Goal: Task Accomplishment & Management: Complete application form

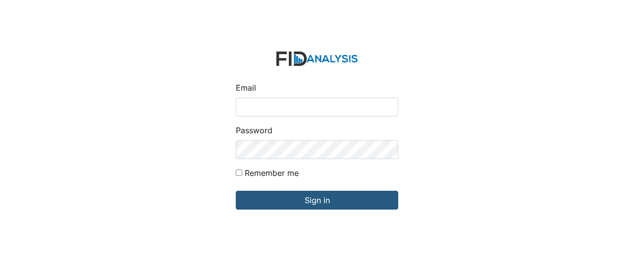
click at [263, 103] on input "Email" at bounding box center [317, 107] width 163 height 19
type input "GClark@lifeincorporated.com"
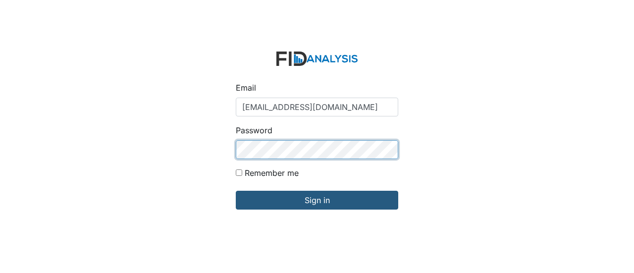
click at [236, 191] on input "Sign in" at bounding box center [317, 200] width 163 height 19
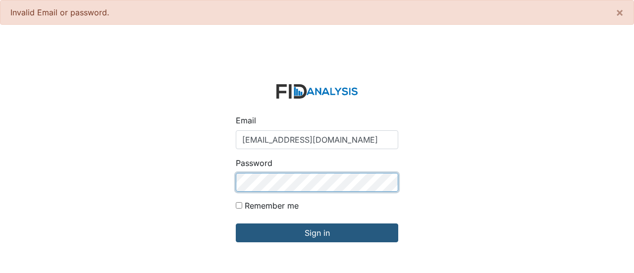
click at [236, 223] on input "Sign in" at bounding box center [317, 232] width 163 height 19
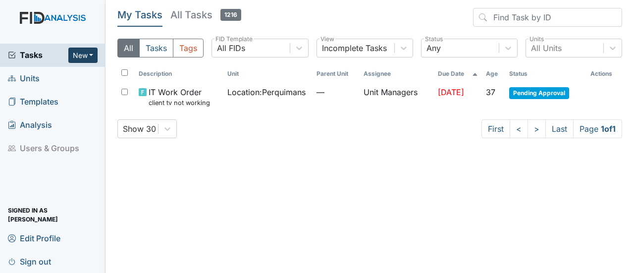
click at [90, 51] on button "New" at bounding box center [83, 55] width 30 height 15
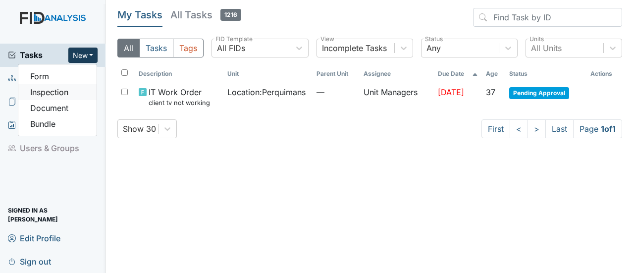
click at [63, 95] on link "Inspection" at bounding box center [57, 92] width 78 height 16
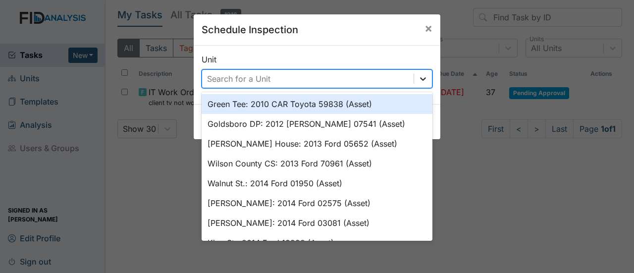
click at [423, 78] on icon at bounding box center [423, 79] width 10 height 10
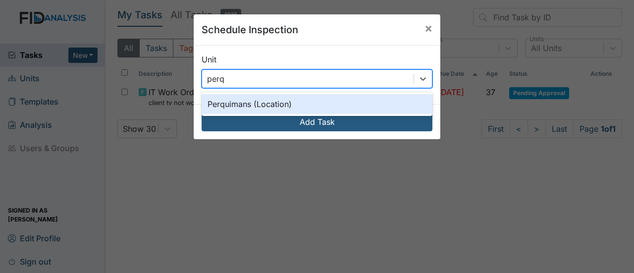
type input "perqu"
click at [272, 107] on div "Perquimans (Location)" at bounding box center [317, 104] width 231 height 20
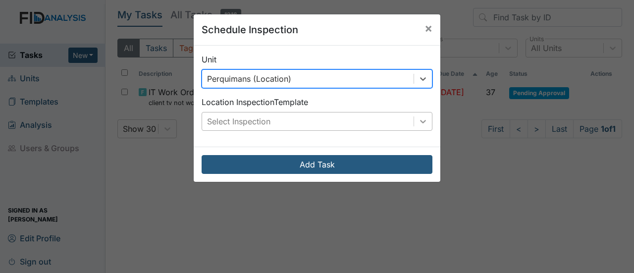
click at [418, 123] on icon at bounding box center [423, 121] width 10 height 10
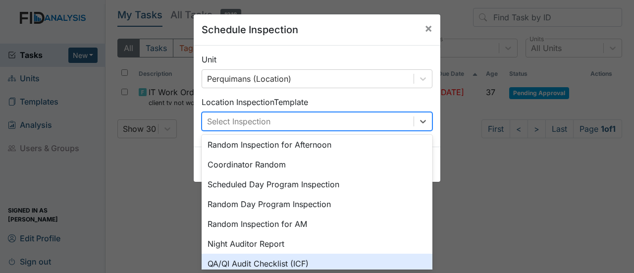
scroll to position [86, 0]
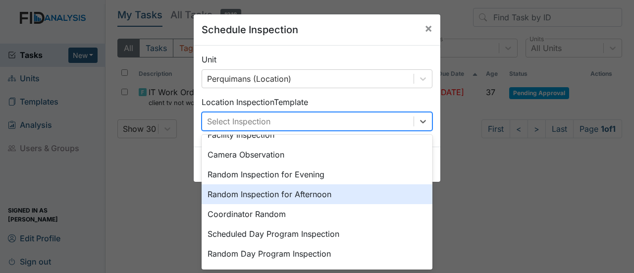
click at [311, 192] on div "Random Inspection for Afternoon" at bounding box center [317, 194] width 231 height 20
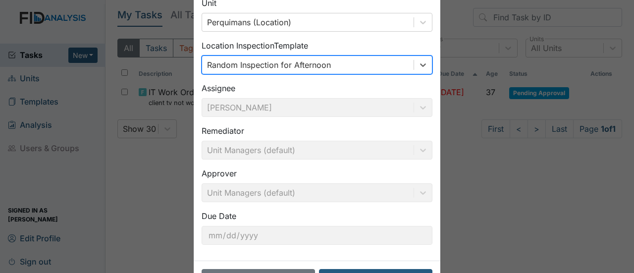
scroll to position [92, 0]
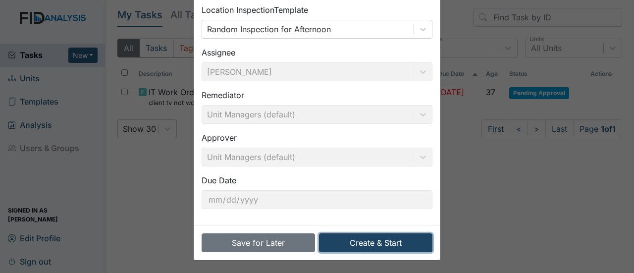
click at [363, 243] on button "Create & Start" at bounding box center [375, 242] width 113 height 19
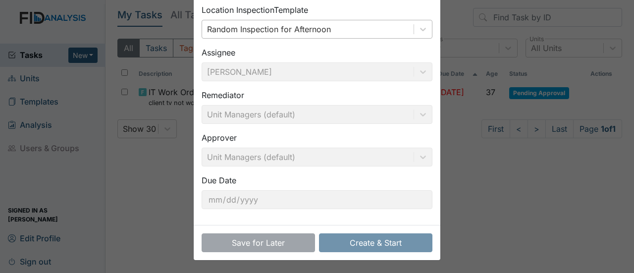
scroll to position [0, 0]
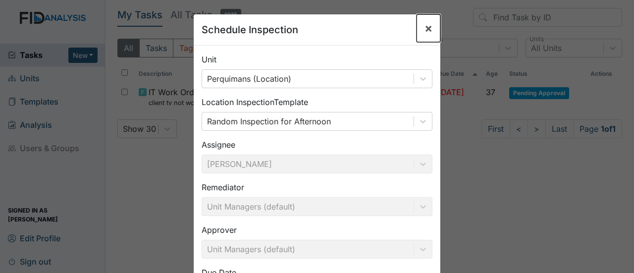
click at [426, 25] on span "×" at bounding box center [429, 28] width 8 height 14
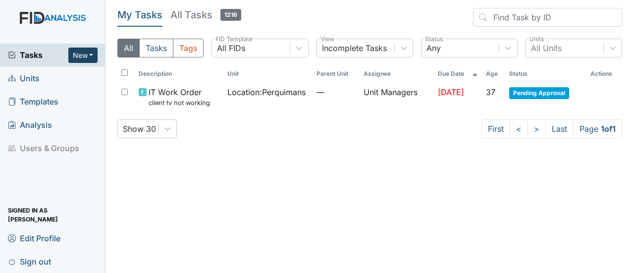
click at [87, 54] on button "New" at bounding box center [83, 55] width 30 height 15
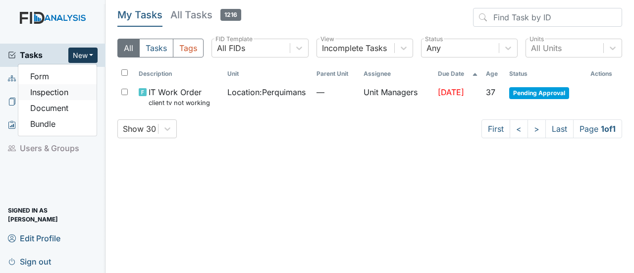
click at [78, 93] on link "Inspection" at bounding box center [57, 92] width 78 height 16
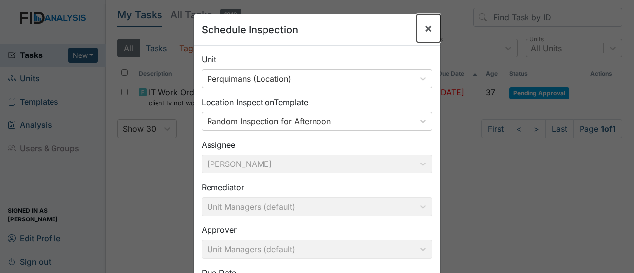
click at [425, 26] on span "×" at bounding box center [429, 28] width 8 height 14
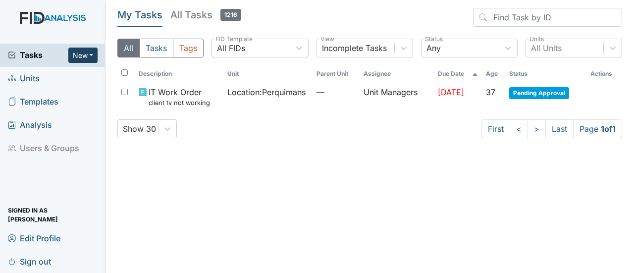
click at [70, 50] on button "New" at bounding box center [83, 55] width 30 height 15
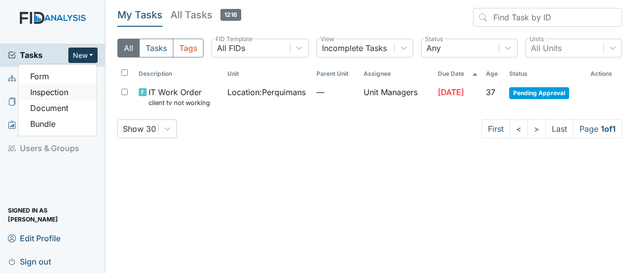
click at [64, 92] on link "Inspection" at bounding box center [57, 92] width 78 height 16
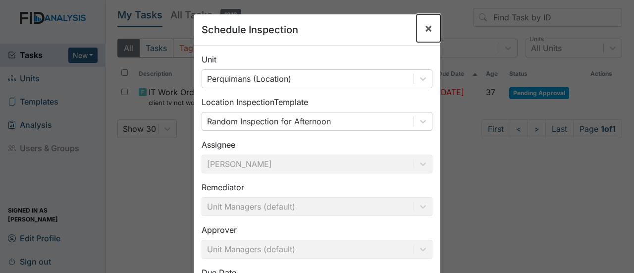
click at [427, 28] on span "×" at bounding box center [429, 28] width 8 height 14
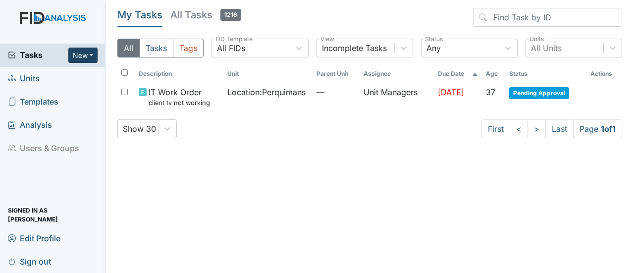
click at [89, 52] on button "New" at bounding box center [83, 55] width 30 height 15
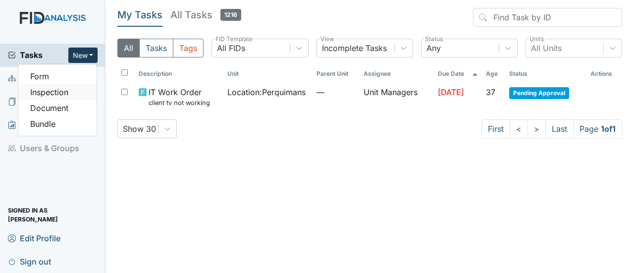
click at [72, 90] on link "Inspection" at bounding box center [57, 92] width 78 height 16
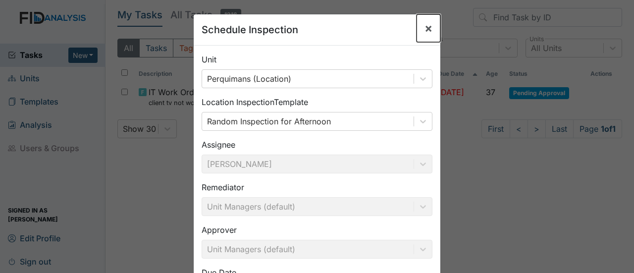
click at [425, 27] on span "×" at bounding box center [429, 28] width 8 height 14
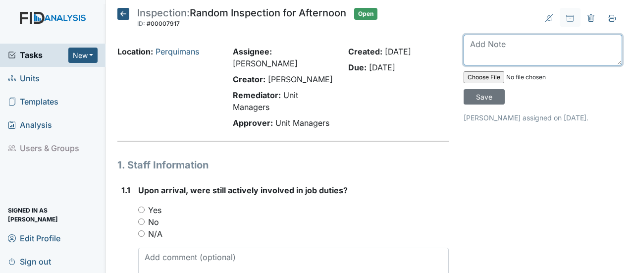
click at [474, 50] on textarea at bounding box center [543, 50] width 159 height 31
type textarea "This inspection was done"
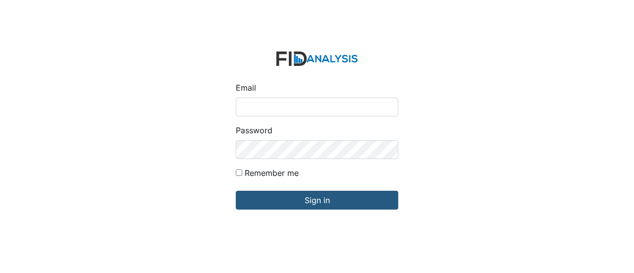
drag, startPoint x: 0, startPoint y: 0, endPoint x: 203, endPoint y: 217, distance: 296.9
drag, startPoint x: 203, startPoint y: 217, endPoint x: 201, endPoint y: 256, distance: 39.2
click at [201, 256] on div "Email Password Remember me Sign in" at bounding box center [317, 136] width 634 height 273
click at [246, 109] on input "Email" at bounding box center [317, 107] width 163 height 19
type input "GClark@lifeincorporated.com"
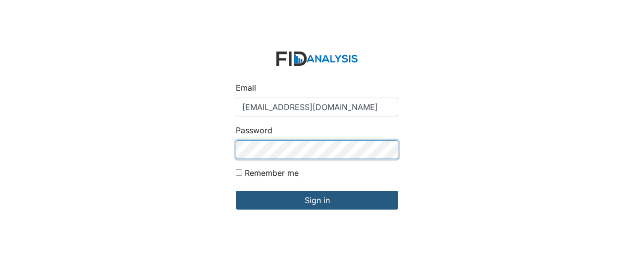
click at [236, 191] on input "Sign in" at bounding box center [317, 200] width 163 height 19
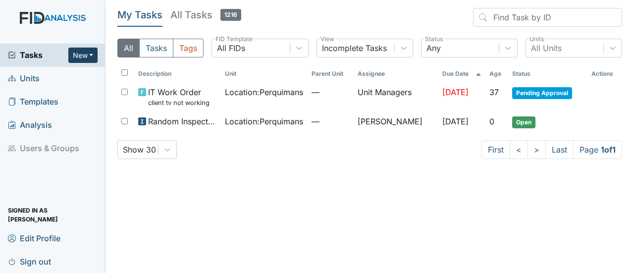
click at [89, 50] on button "New" at bounding box center [83, 55] width 30 height 15
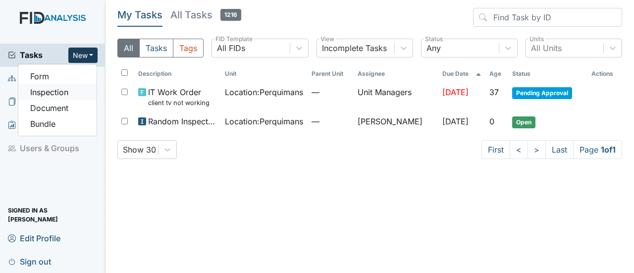
click at [66, 91] on link "Inspection" at bounding box center [57, 92] width 78 height 16
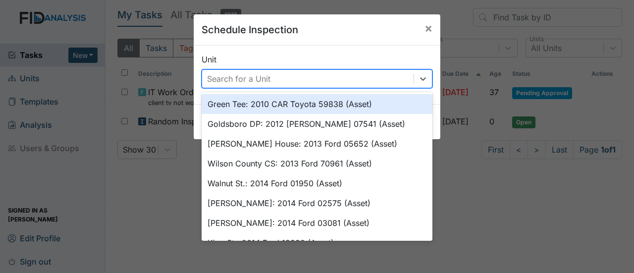
click at [260, 79] on div "Search for a Unit" at bounding box center [238, 79] width 63 height 12
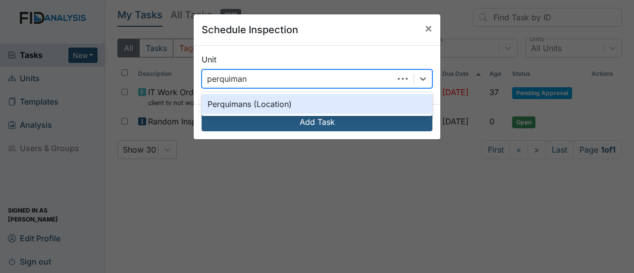
type input "perquimans"
click at [258, 105] on div "Perquimans (Location)" at bounding box center [317, 104] width 231 height 20
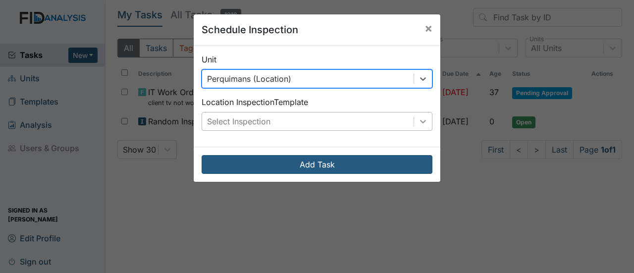
click at [421, 123] on icon at bounding box center [423, 121] width 10 height 10
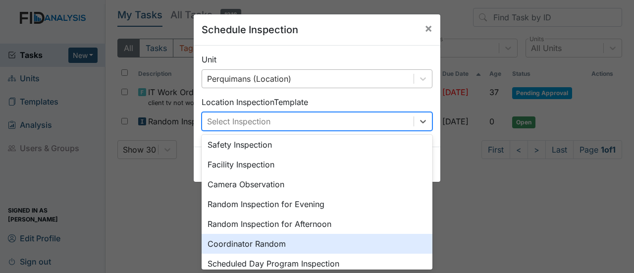
scroll to position [50, 0]
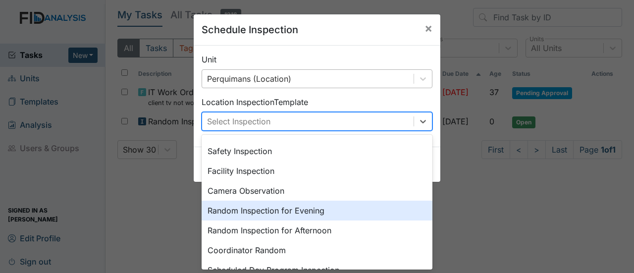
click at [303, 211] on div "Random Inspection for Evening" at bounding box center [317, 211] width 231 height 20
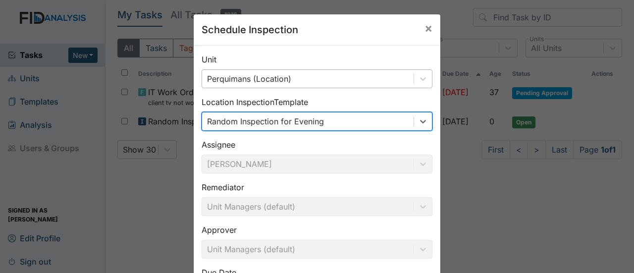
scroll to position [92, 0]
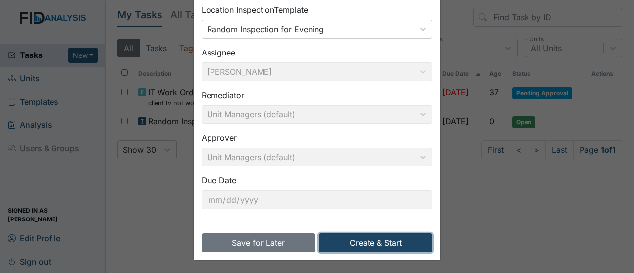
click at [391, 241] on button "Create & Start" at bounding box center [375, 242] width 113 height 19
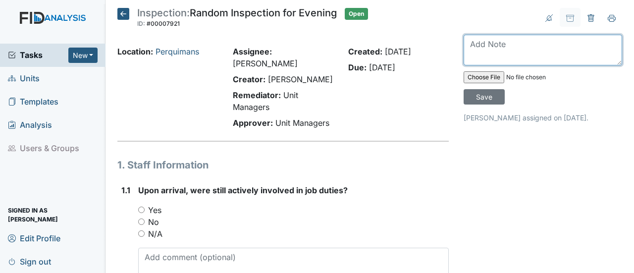
click at [468, 41] on textarea at bounding box center [543, 50] width 159 height 31
type textarea "This inspection was done on the 20th. But computer was not logging on."
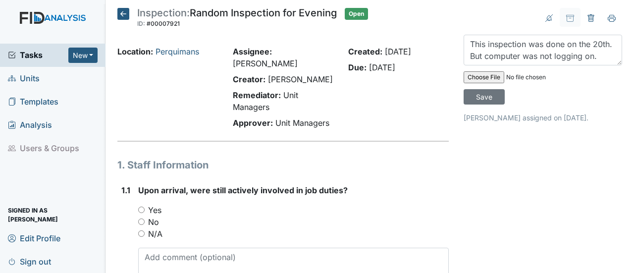
click at [142, 207] on input "Yes" at bounding box center [141, 210] width 6 height 6
radio input "true"
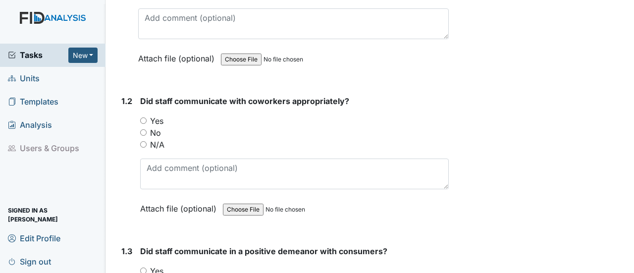
scroll to position [248, 0]
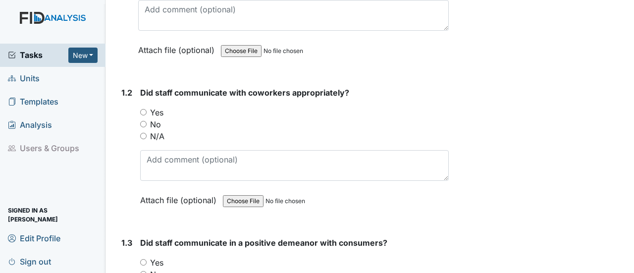
click at [142, 109] on input "Yes" at bounding box center [143, 112] width 6 height 6
radio input "true"
click at [143, 259] on input "Yes" at bounding box center [143, 262] width 6 height 6
radio input "true"
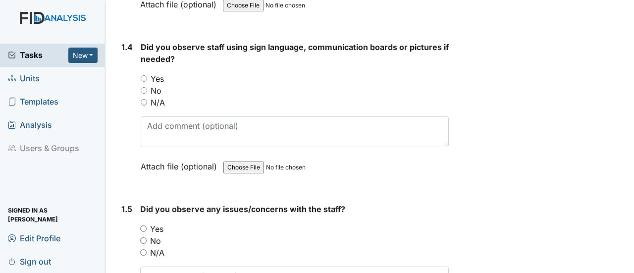
scroll to position [595, 0]
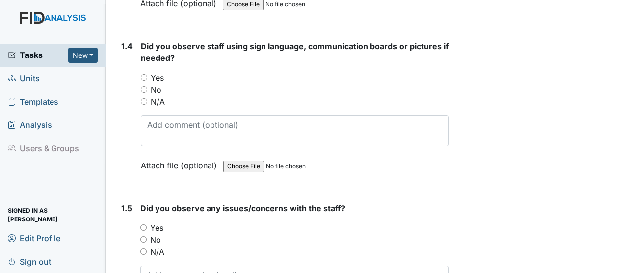
click at [144, 86] on input "No" at bounding box center [144, 89] width 6 height 6
radio input "true"
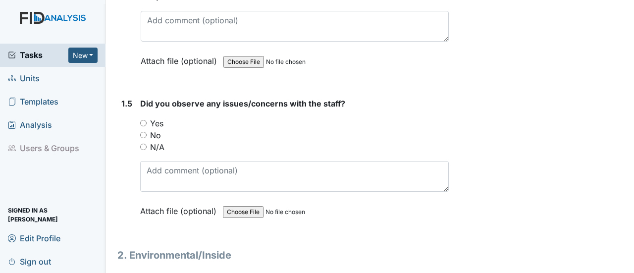
scroll to position [743, 0]
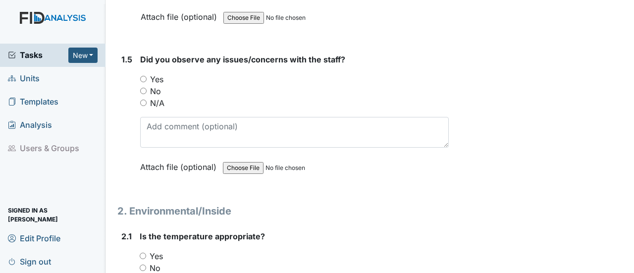
drag, startPoint x: 149, startPoint y: 79, endPoint x: 140, endPoint y: 78, distance: 9.0
click at [142, 85] on div "No" at bounding box center [294, 91] width 309 height 12
drag, startPoint x: 143, startPoint y: 74, endPoint x: 164, endPoint y: 85, distance: 23.9
click at [145, 88] on input "No" at bounding box center [143, 91] width 6 height 6
radio input "true"
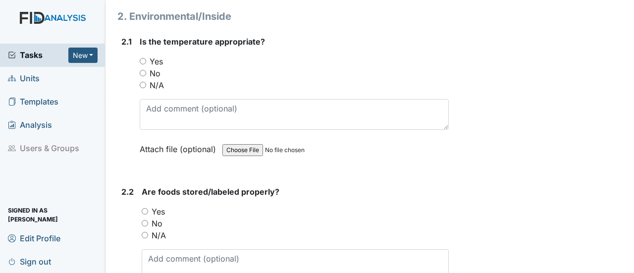
scroll to position [941, 0]
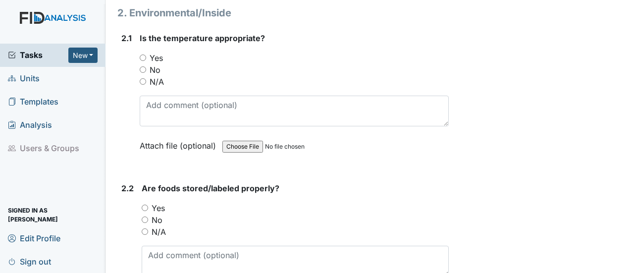
click at [138, 39] on div "2.1 Is the temperature appropriate? You must select one of the below options. Y…" at bounding box center [282, 99] width 331 height 134
click at [143, 55] on input "Yes" at bounding box center [143, 58] width 6 height 6
radio input "true"
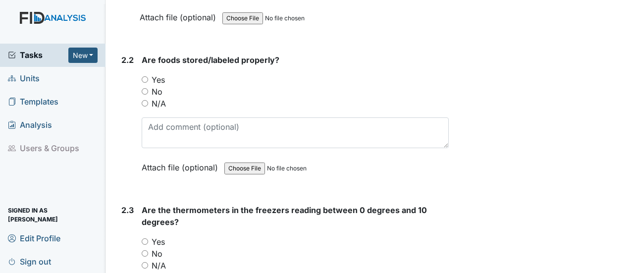
scroll to position [1090, 0]
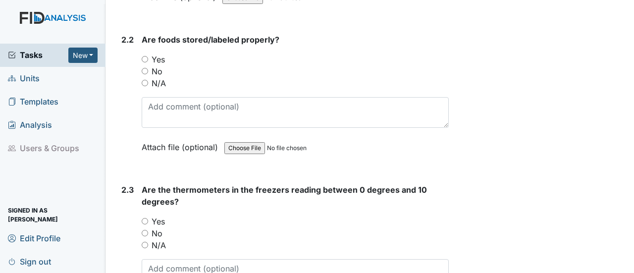
drag, startPoint x: 145, startPoint y: 41, endPoint x: 161, endPoint y: 40, distance: 16.4
click at [146, 56] on input "Yes" at bounding box center [145, 59] width 6 height 6
radio input "true"
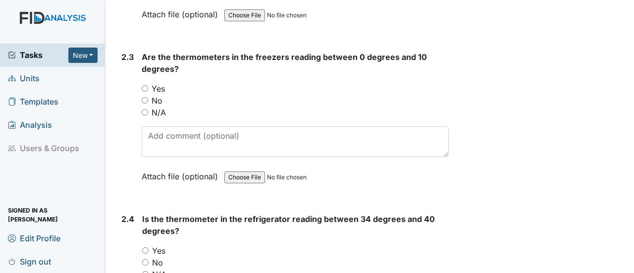
scroll to position [1239, 0]
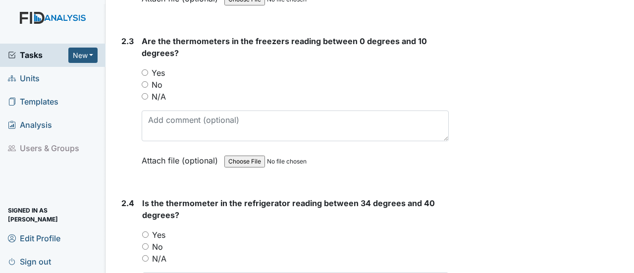
click at [144, 69] on input "Yes" at bounding box center [145, 72] width 6 height 6
radio input "true"
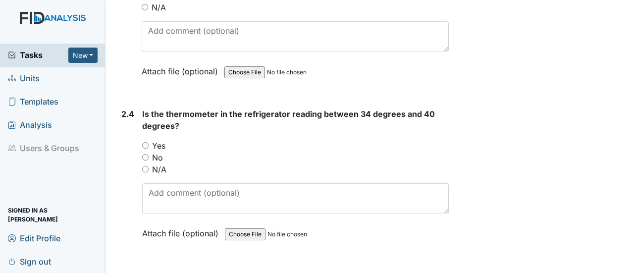
scroll to position [1338, 0]
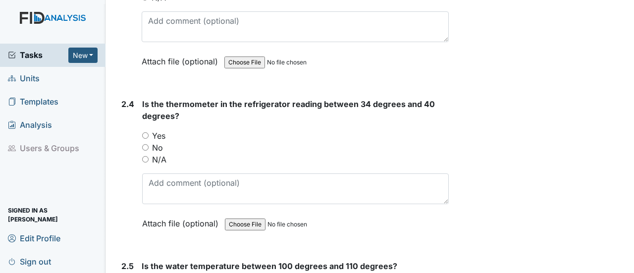
click at [148, 130] on div "Yes" at bounding box center [295, 136] width 307 height 12
click at [148, 132] on input "Yes" at bounding box center [145, 135] width 6 height 6
radio input "true"
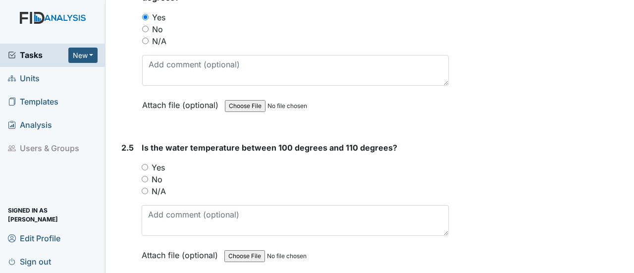
scroll to position [1486, 0]
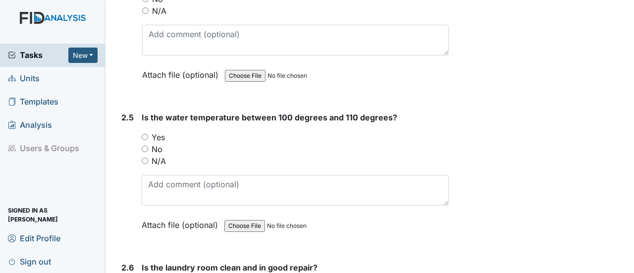
click at [144, 134] on input "Yes" at bounding box center [145, 137] width 6 height 6
radio input "true"
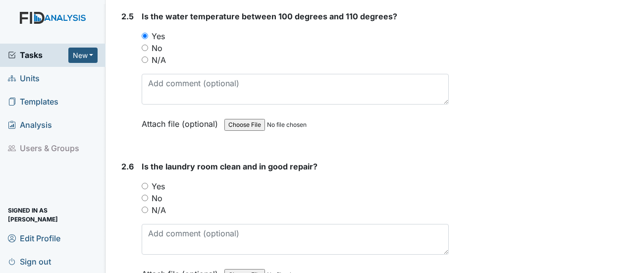
scroll to position [1635, 0]
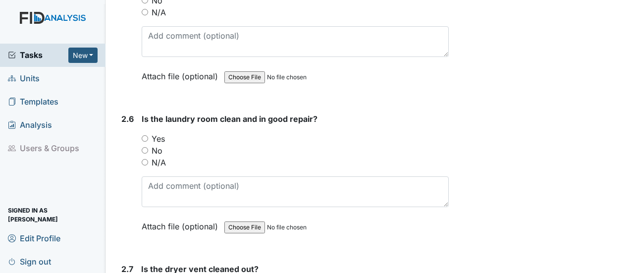
click at [146, 135] on input "Yes" at bounding box center [145, 138] width 6 height 6
radio input "true"
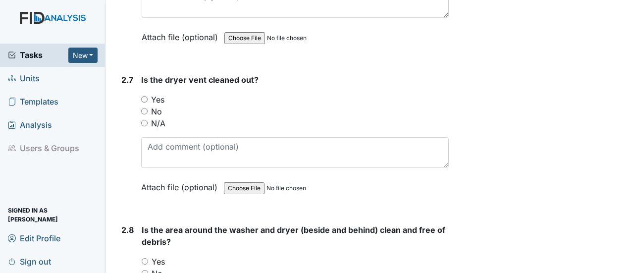
scroll to position [1833, 0]
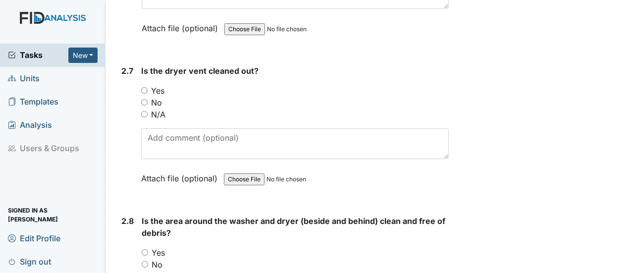
click at [144, 87] on input "Yes" at bounding box center [144, 90] width 6 height 6
radio input "true"
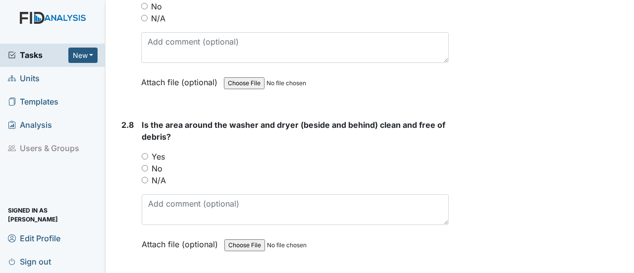
scroll to position [1932, 0]
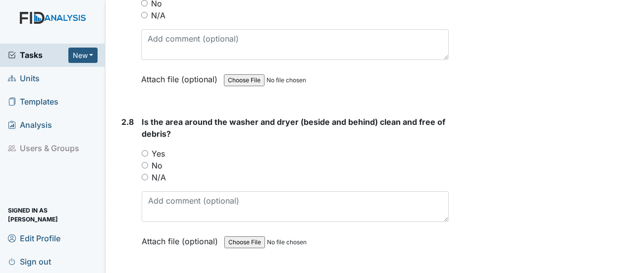
click at [145, 150] on input "Yes" at bounding box center [145, 153] width 6 height 6
radio input "true"
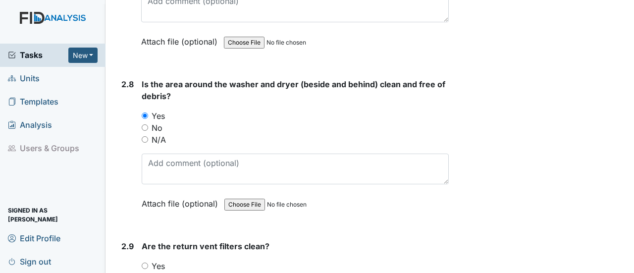
scroll to position [2081, 0]
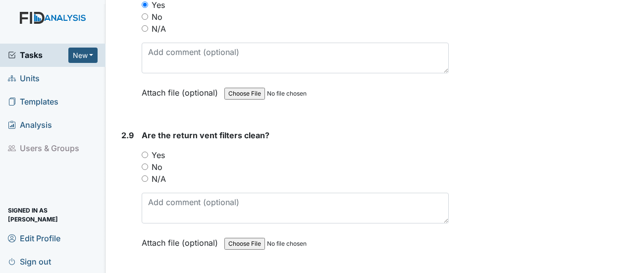
click at [148, 152] on input "Yes" at bounding box center [145, 155] width 6 height 6
radio input "true"
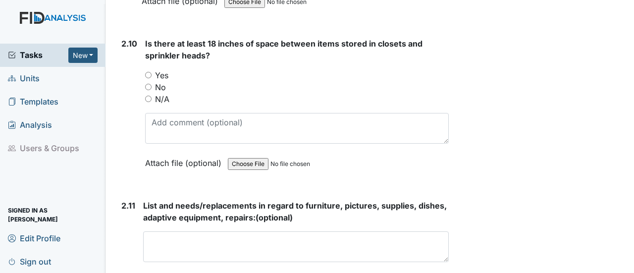
scroll to position [2329, 0]
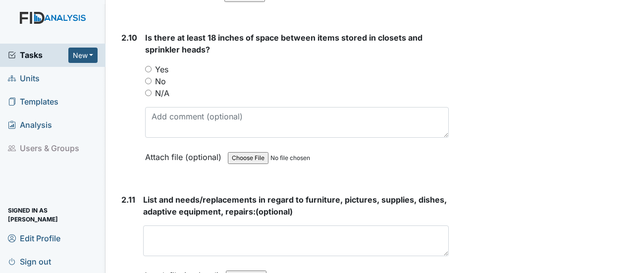
click at [149, 90] on input "N/A" at bounding box center [148, 93] width 6 height 6
radio input "true"
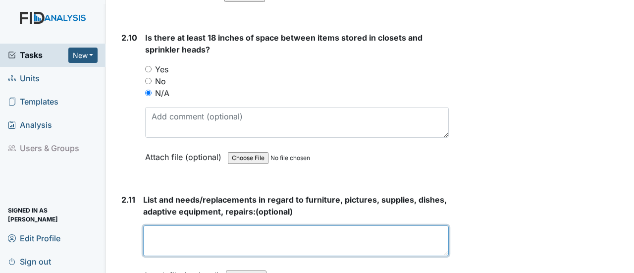
click at [151, 225] on textarea at bounding box center [296, 240] width 306 height 31
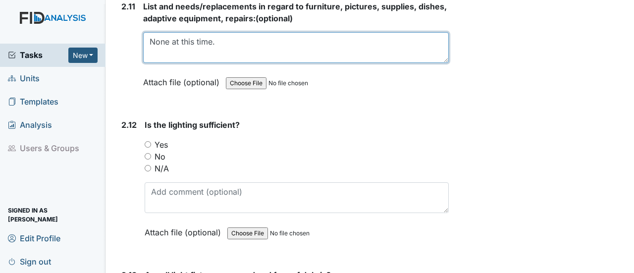
scroll to position [2527, 0]
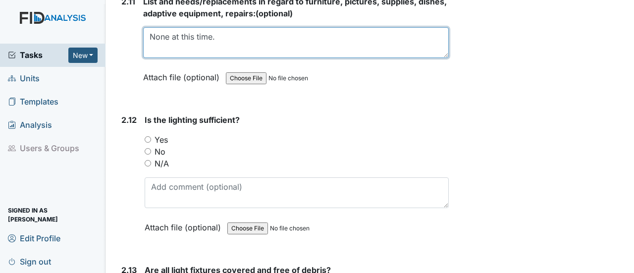
type textarea "None at this time."
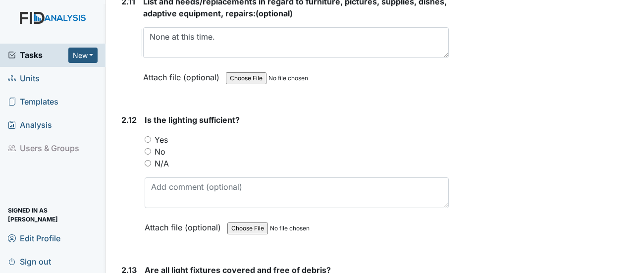
click at [147, 136] on input "Yes" at bounding box center [148, 139] width 6 height 6
radio input "true"
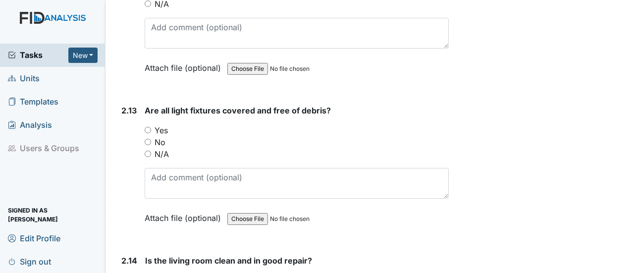
scroll to position [2725, 0]
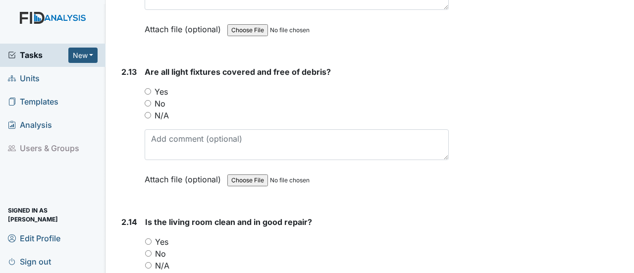
click at [146, 88] on input "Yes" at bounding box center [148, 91] width 6 height 6
radio input "true"
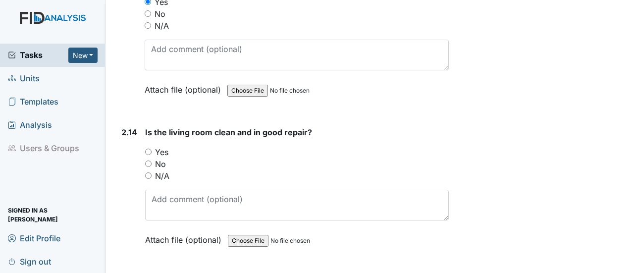
scroll to position [2824, 0]
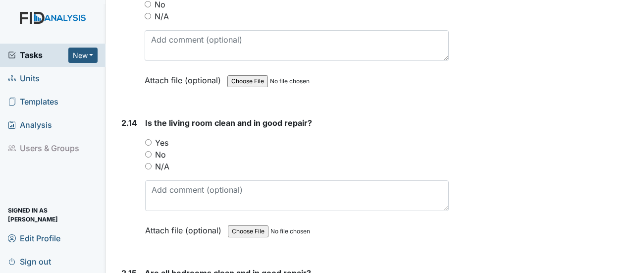
click at [150, 139] on input "Yes" at bounding box center [148, 142] width 6 height 6
radio input "true"
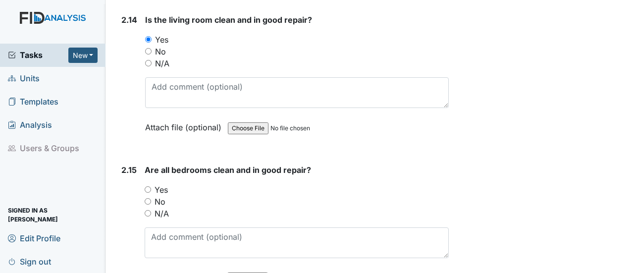
scroll to position [2973, 0]
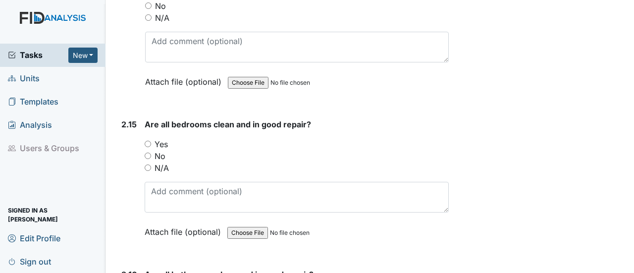
click at [149, 141] on input "Yes" at bounding box center [148, 144] width 6 height 6
radio input "true"
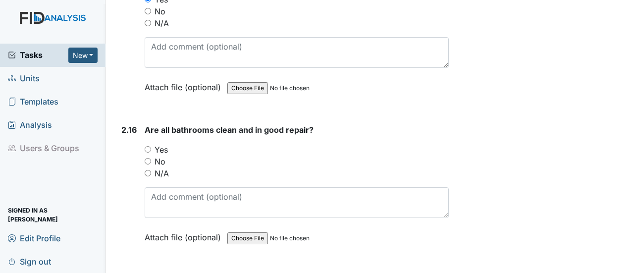
scroll to position [3122, 0]
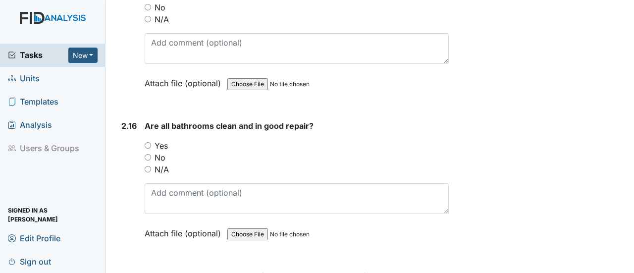
click at [146, 154] on input "No" at bounding box center [148, 157] width 6 height 6
radio input "true"
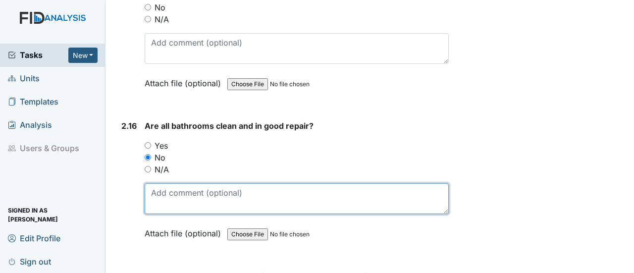
click at [164, 183] on textarea at bounding box center [297, 198] width 304 height 31
click at [219, 183] on textarea "The bathrooms nbeed repairs done to them." at bounding box center [297, 198] width 304 height 31
click at [330, 183] on textarea "The bathrooms need repairs done to them." at bounding box center [297, 198] width 304 height 31
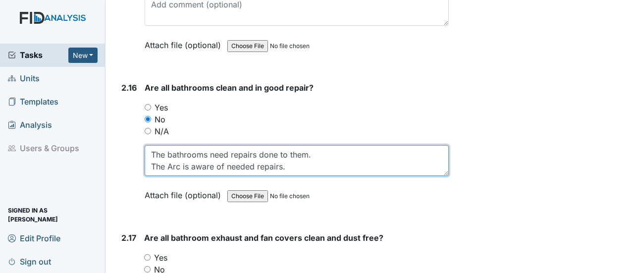
scroll to position [3221, 0]
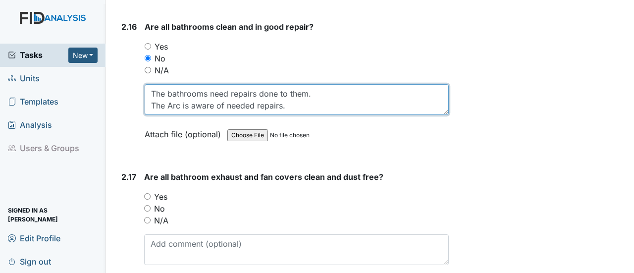
type textarea "The bathrooms need repairs done to them. The Arc is aware of needed repairs."
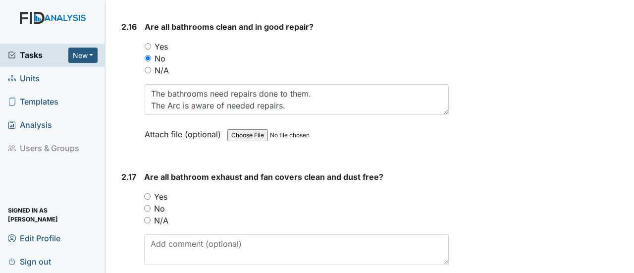
click at [146, 193] on input "Yes" at bounding box center [147, 196] width 6 height 6
radio input "true"
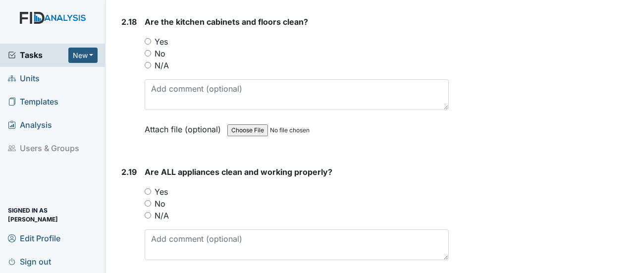
scroll to position [3567, 0]
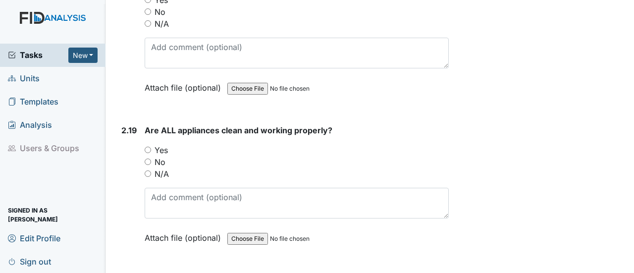
drag, startPoint x: 145, startPoint y: 118, endPoint x: 152, endPoint y: 125, distance: 9.8
click at [145, 147] on input "Yes" at bounding box center [148, 150] width 6 height 6
radio input "true"
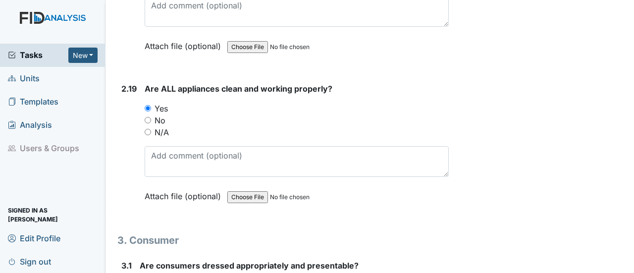
scroll to position [3766, 0]
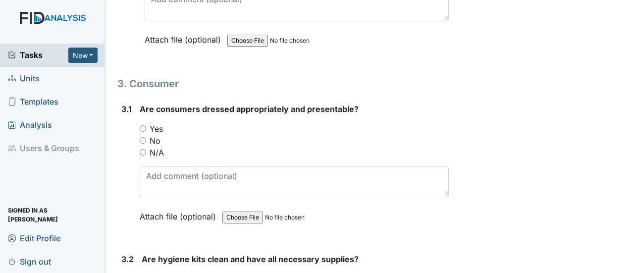
click at [144, 125] on input "Yes" at bounding box center [143, 128] width 6 height 6
radio input "true"
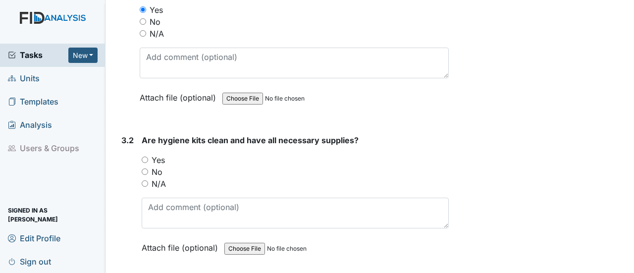
scroll to position [3914, 0]
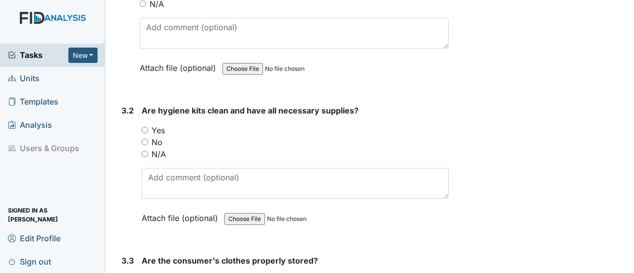
click at [144, 127] on input "Yes" at bounding box center [145, 130] width 6 height 6
radio input "true"
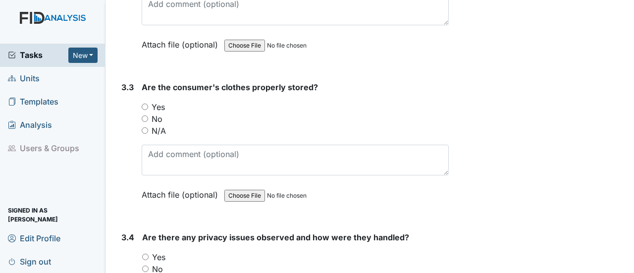
scroll to position [4112, 0]
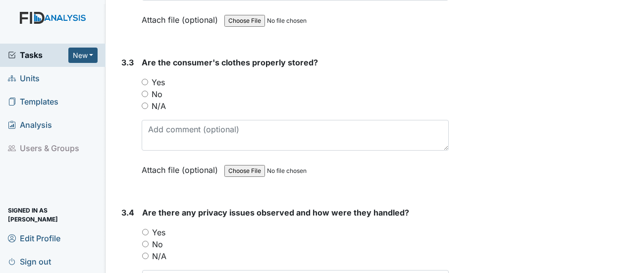
click at [142, 79] on input "Yes" at bounding box center [145, 82] width 6 height 6
radio input "true"
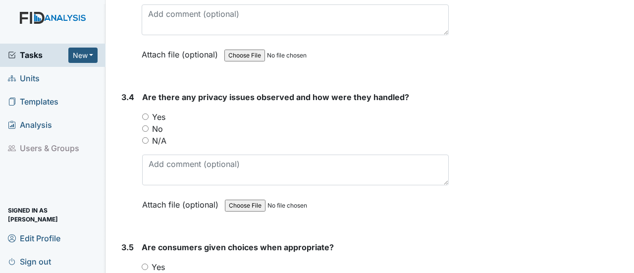
scroll to position [4261, 0]
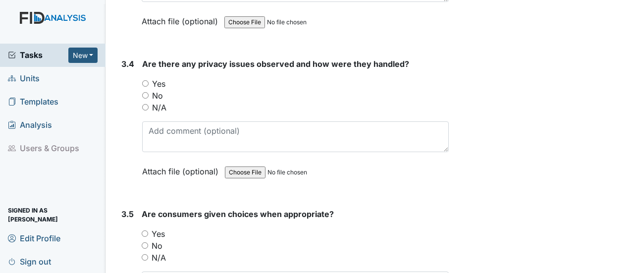
click at [144, 104] on input "N/A" at bounding box center [145, 107] width 6 height 6
radio input "true"
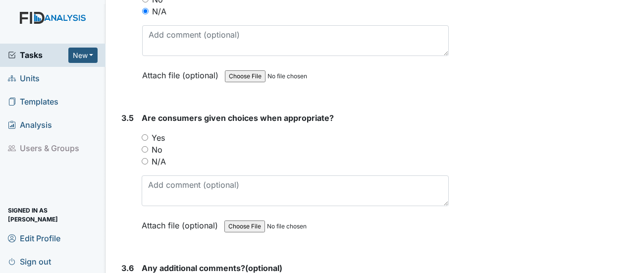
scroll to position [4360, 0]
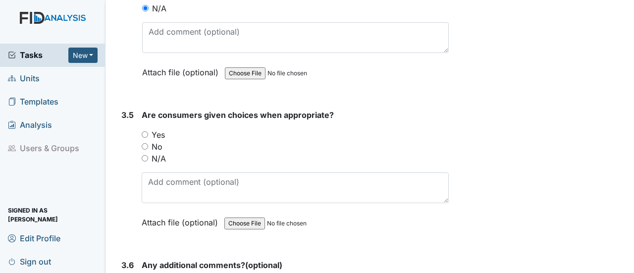
click at [144, 131] on input "Yes" at bounding box center [145, 134] width 6 height 6
radio input "true"
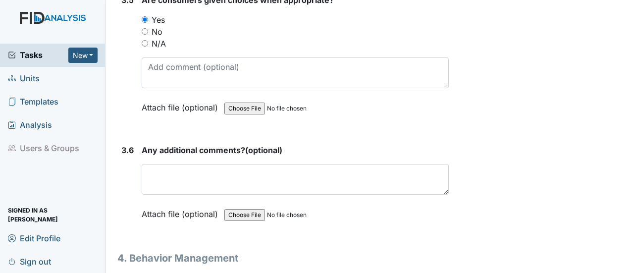
scroll to position [4509, 0]
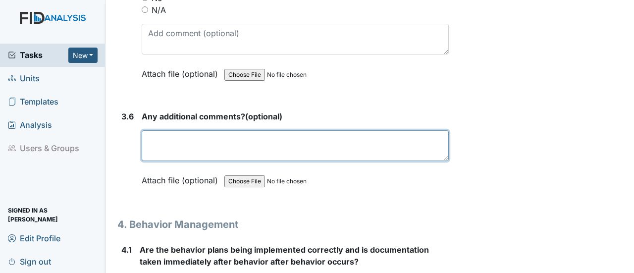
click at [145, 130] on textarea at bounding box center [295, 145] width 307 height 31
drag, startPoint x: 143, startPoint y: 103, endPoint x: 274, endPoint y: 117, distance: 132.1
click at [274, 130] on textarea "None at this time." at bounding box center [295, 145] width 307 height 31
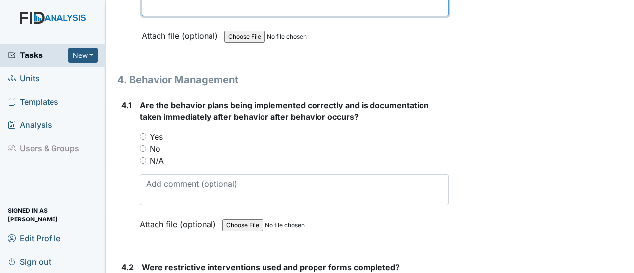
scroll to position [4658, 0]
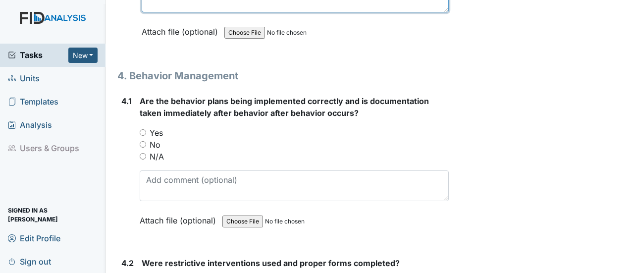
type textarea "None at this time."
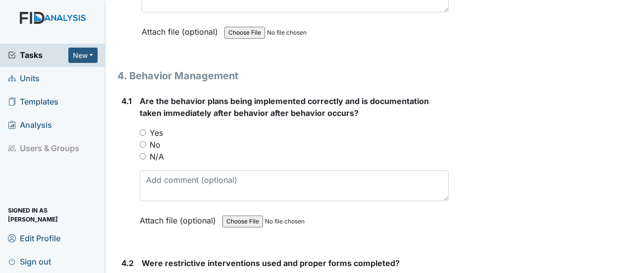
click at [142, 129] on input "Yes" at bounding box center [143, 132] width 6 height 6
radio input "true"
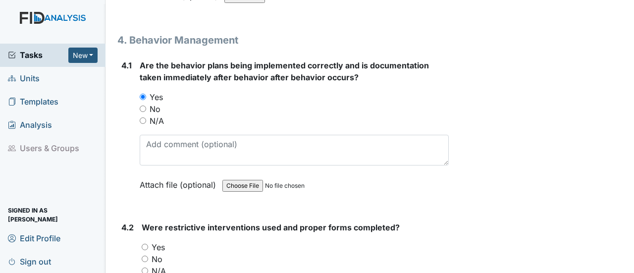
scroll to position [4806, 0]
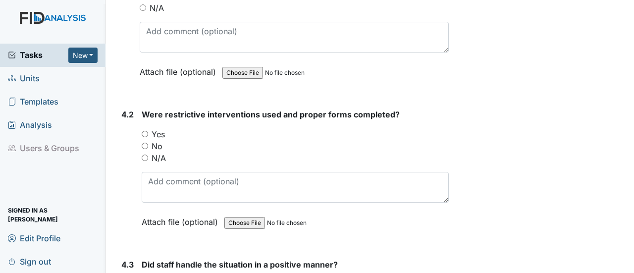
click at [144, 155] on input "N/A" at bounding box center [145, 158] width 6 height 6
radio input "true"
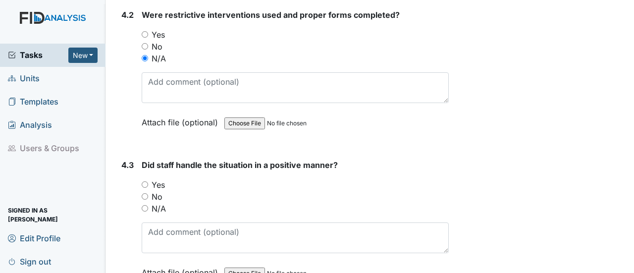
scroll to position [4955, 0]
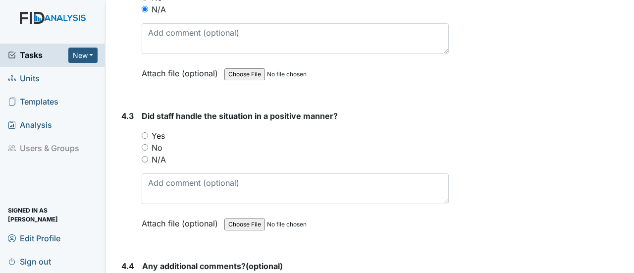
click at [145, 156] on input "N/A" at bounding box center [145, 159] width 6 height 6
radio input "true"
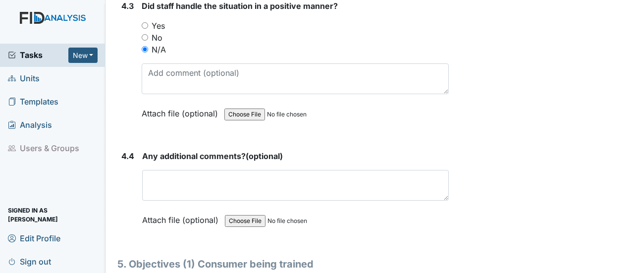
scroll to position [5103, 0]
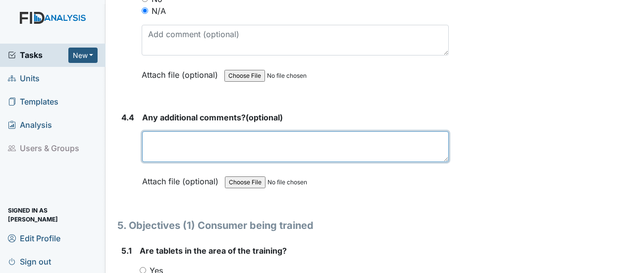
click at [198, 131] on textarea at bounding box center [295, 146] width 307 height 31
paste textarea "None at this time."
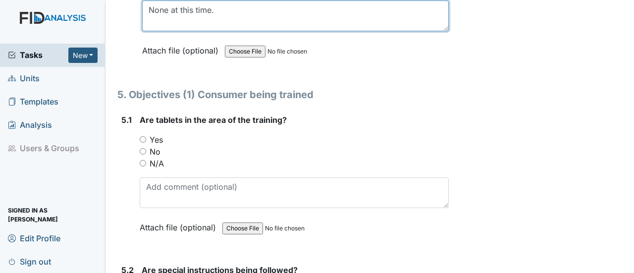
scroll to position [5252, 0]
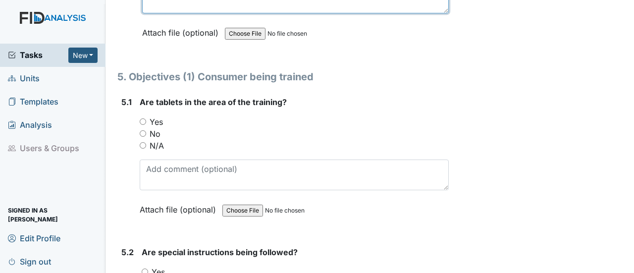
type textarea "None at this time."
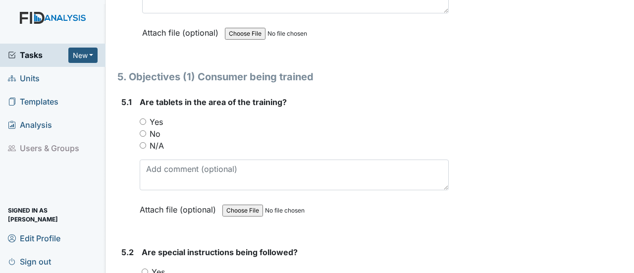
click at [141, 118] on input "Yes" at bounding box center [143, 121] width 6 height 6
radio input "true"
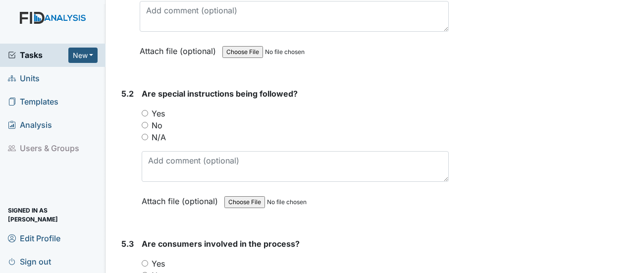
scroll to position [5450, 0]
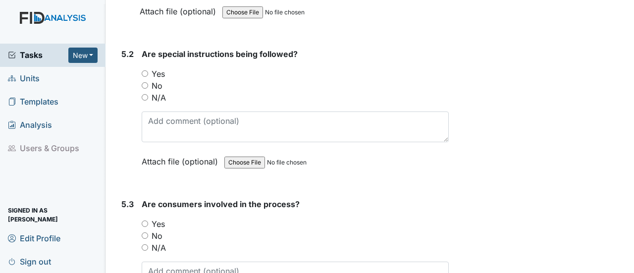
click at [146, 70] on input "Yes" at bounding box center [145, 73] width 6 height 6
radio input "true"
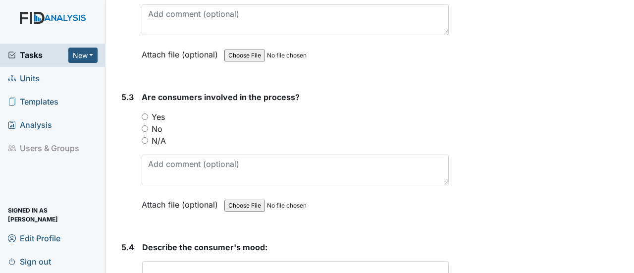
scroll to position [5599, 0]
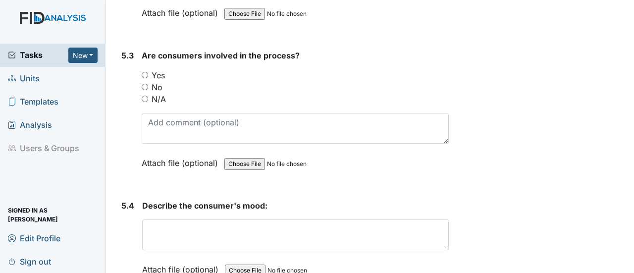
drag, startPoint x: 142, startPoint y: 31, endPoint x: 153, endPoint y: 41, distance: 14.4
click at [142, 72] on input "Yes" at bounding box center [145, 75] width 6 height 6
radio input "true"
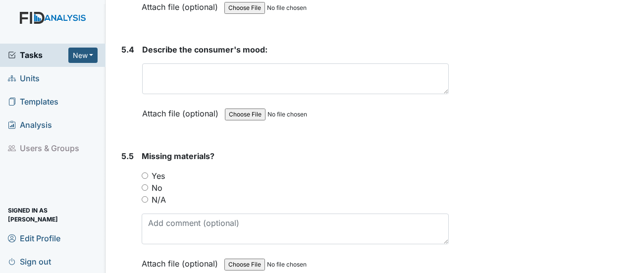
scroll to position [5698, 0]
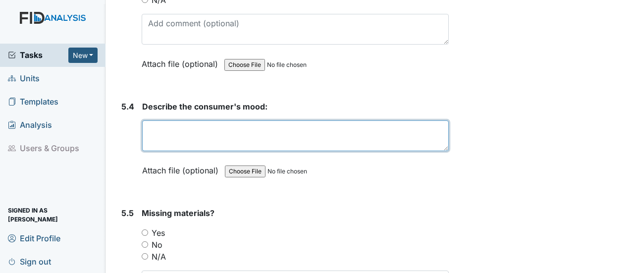
click at [182, 120] on textarea at bounding box center [295, 135] width 307 height 31
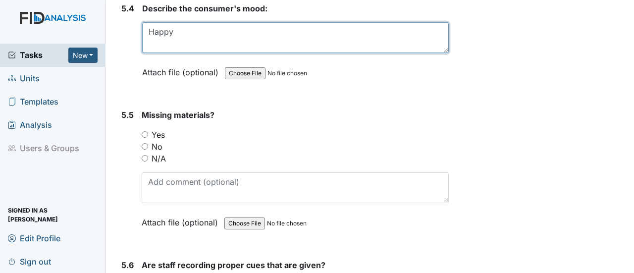
scroll to position [5797, 0]
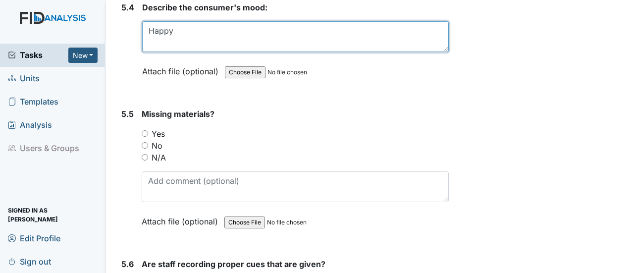
type textarea "Happy"
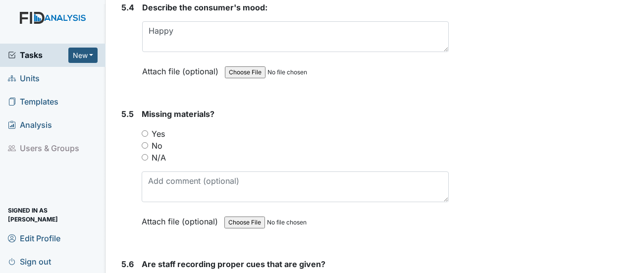
click at [146, 142] on input "No" at bounding box center [145, 145] width 6 height 6
radio input "true"
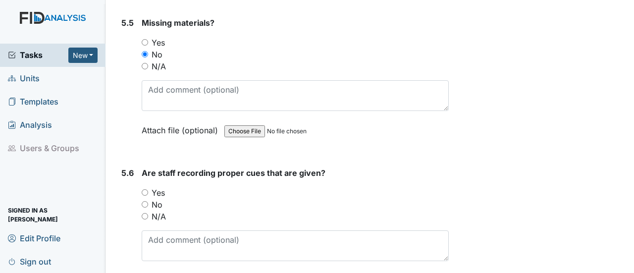
scroll to position [5946, 0]
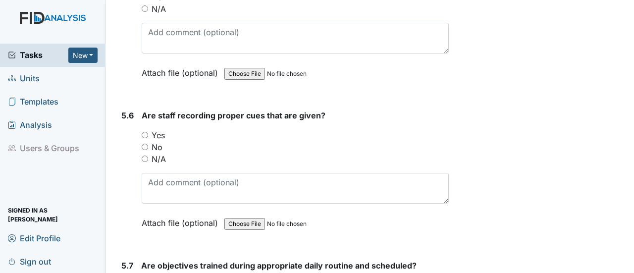
click at [145, 132] on input "Yes" at bounding box center [145, 135] width 6 height 6
radio input "true"
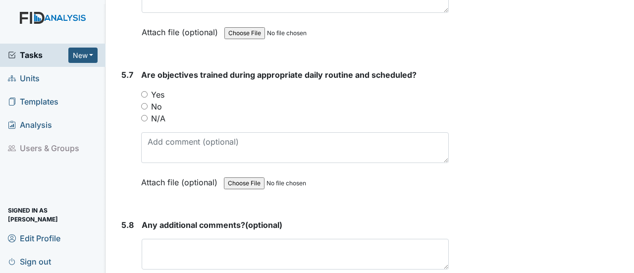
scroll to position [6144, 0]
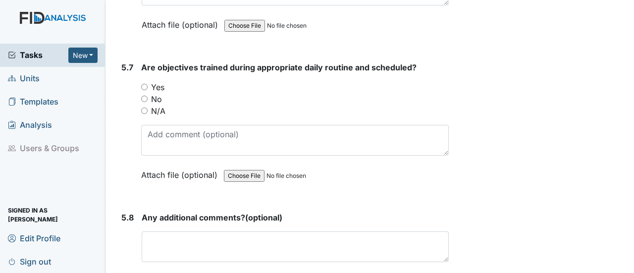
click at [144, 84] on input "Yes" at bounding box center [144, 87] width 6 height 6
radio input "true"
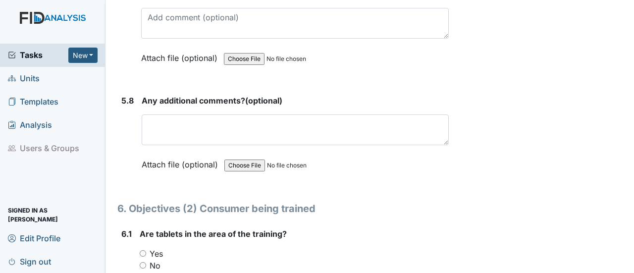
scroll to position [6243, 0]
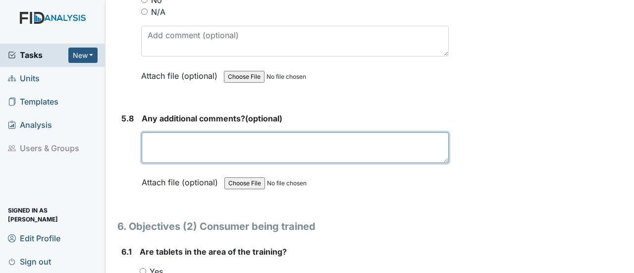
click at [172, 132] on textarea at bounding box center [295, 147] width 307 height 31
paste textarea "None at this time."
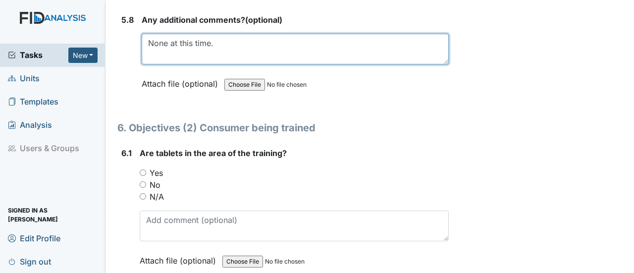
scroll to position [6342, 0]
type textarea "None at this time."
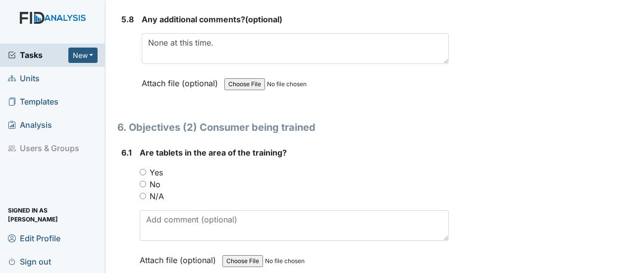
click at [143, 169] on input "Yes" at bounding box center [143, 172] width 6 height 6
radio input "true"
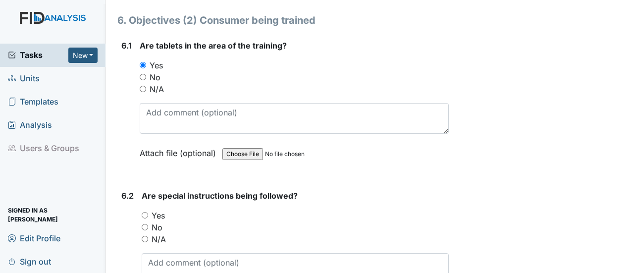
scroll to position [6491, 0]
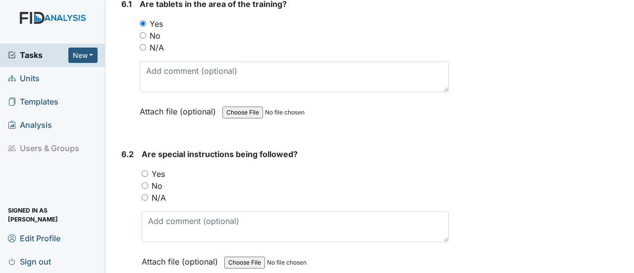
click at [144, 170] on input "Yes" at bounding box center [145, 173] width 6 height 6
radio input "true"
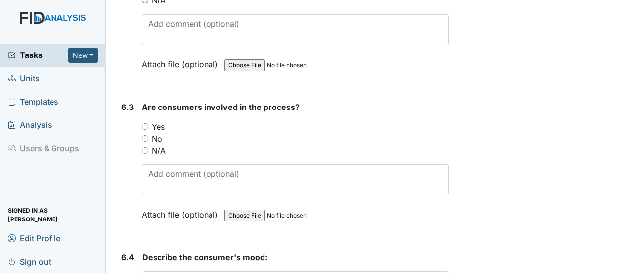
scroll to position [6689, 0]
click at [147, 122] on input "Yes" at bounding box center [145, 125] width 6 height 6
radio input "true"
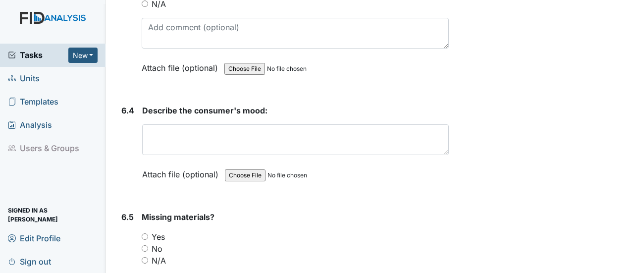
scroll to position [6838, 0]
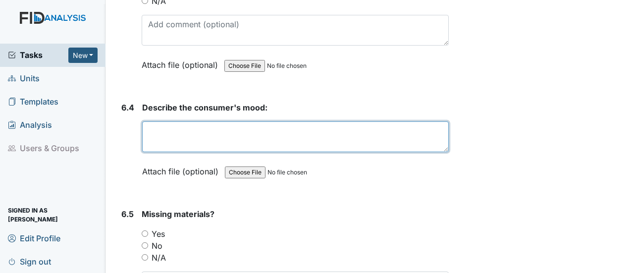
click at [180, 121] on textarea at bounding box center [295, 136] width 307 height 31
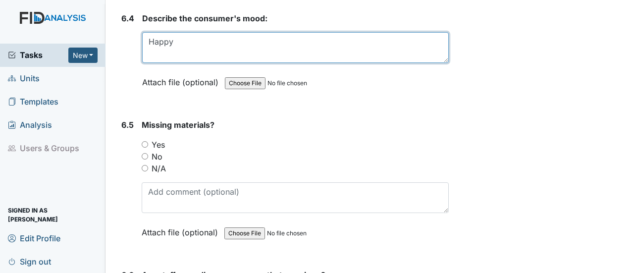
scroll to position [6937, 0]
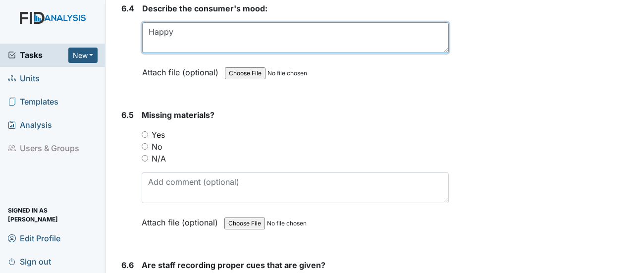
type textarea "Happy"
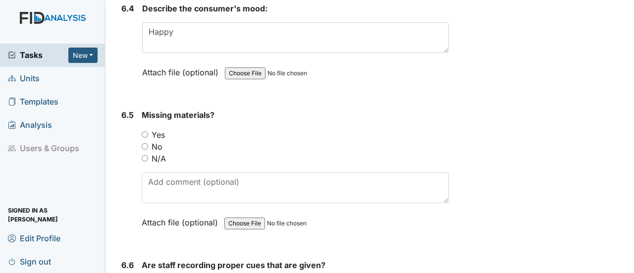
click at [144, 143] on input "No" at bounding box center [145, 146] width 6 height 6
radio input "true"
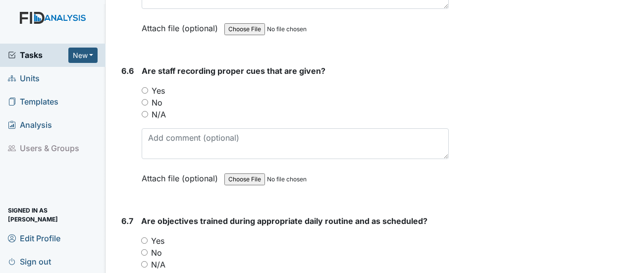
scroll to position [7135, 0]
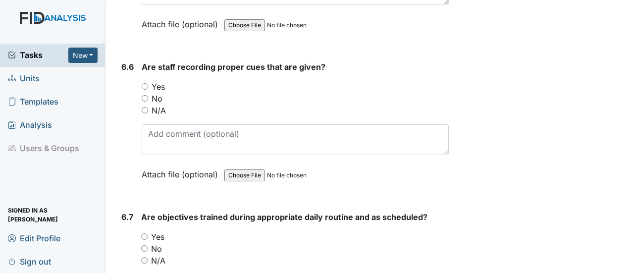
click at [148, 83] on input "Yes" at bounding box center [145, 86] width 6 height 6
radio input "true"
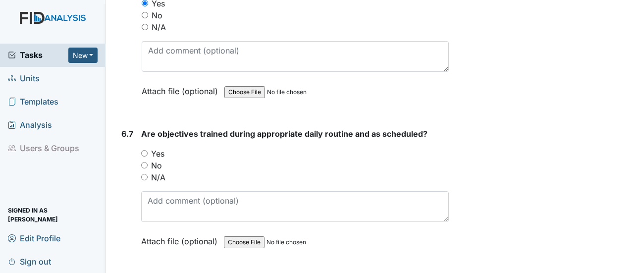
scroll to position [7234, 0]
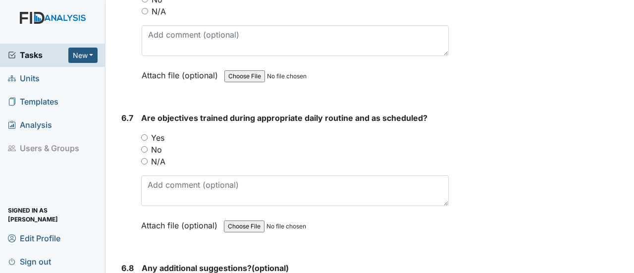
drag, startPoint x: 143, startPoint y: 85, endPoint x: 146, endPoint y: 90, distance: 5.5
click at [143, 134] on input "Yes" at bounding box center [144, 137] width 6 height 6
radio input "true"
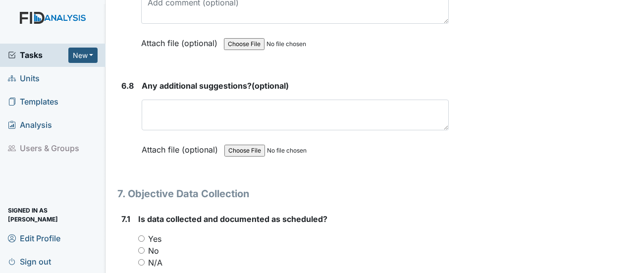
scroll to position [7432, 0]
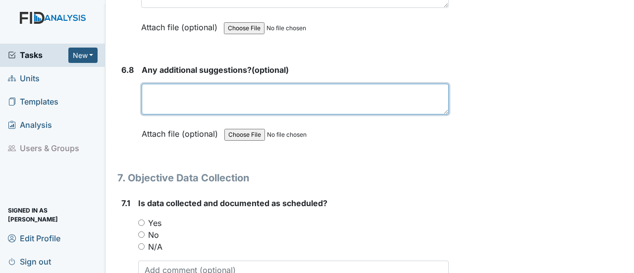
click at [177, 84] on textarea at bounding box center [295, 99] width 307 height 31
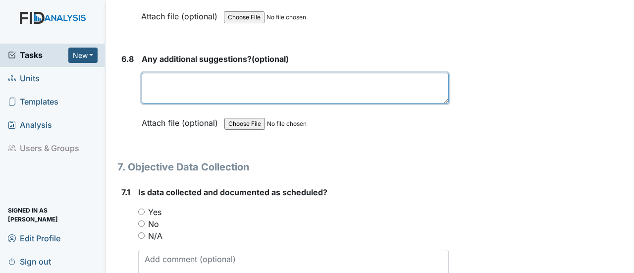
scroll to position [7383, 0]
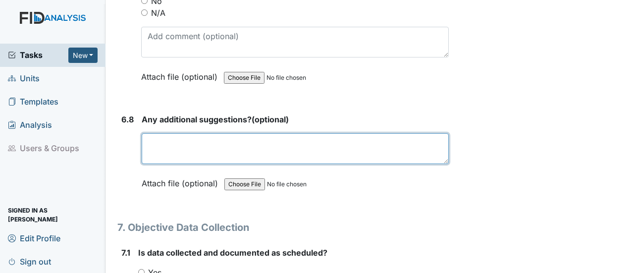
click at [156, 133] on textarea at bounding box center [295, 148] width 307 height 31
click at [158, 133] on textarea "NOne at this itmew" at bounding box center [295, 148] width 307 height 31
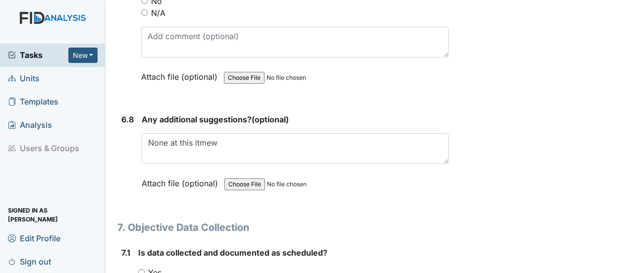
drag, startPoint x: 216, startPoint y: 93, endPoint x: 194, endPoint y: 113, distance: 29.4
click at [194, 113] on div "Any additional suggestions? (optional) None at this itmew This field is require…" at bounding box center [295, 154] width 307 height 83
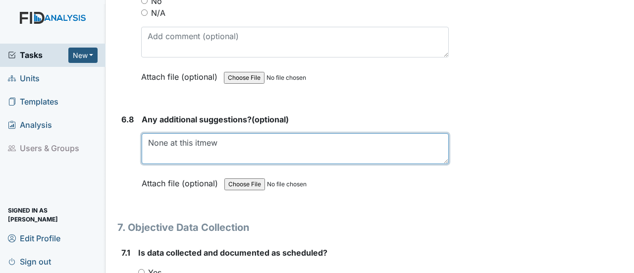
click at [229, 133] on textarea "None at this itmew" at bounding box center [295, 148] width 307 height 31
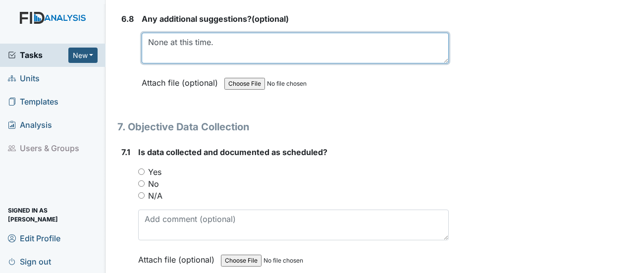
scroll to position [7531, 0]
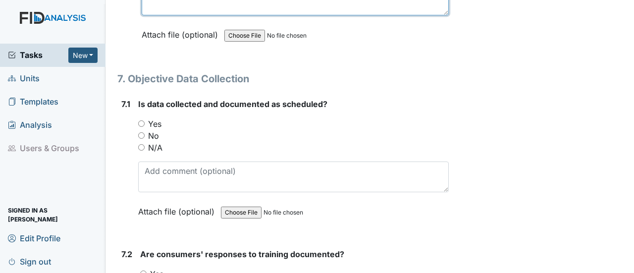
type textarea "None at this time."
click at [141, 120] on input "Yes" at bounding box center [141, 123] width 6 height 6
radio input "true"
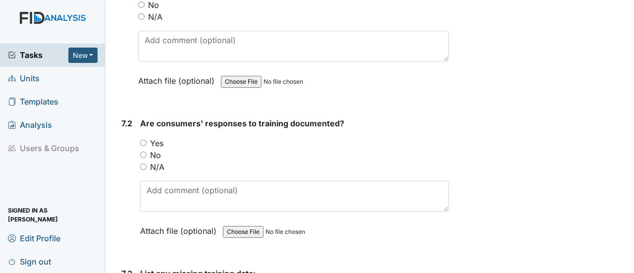
scroll to position [7680, 0]
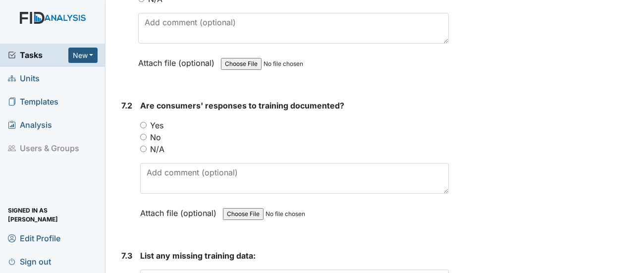
click at [143, 122] on input "Yes" at bounding box center [143, 125] width 6 height 6
radio input "true"
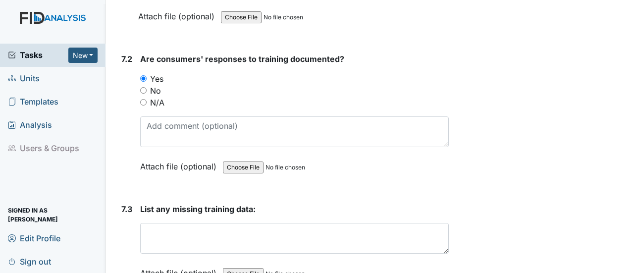
scroll to position [7829, 0]
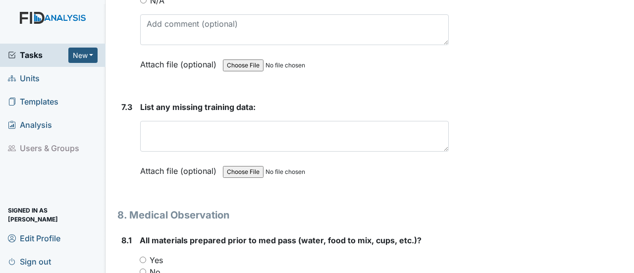
click at [202, 101] on div "List any missing training data: This field is required. Attach file (optional) …" at bounding box center [294, 142] width 309 height 83
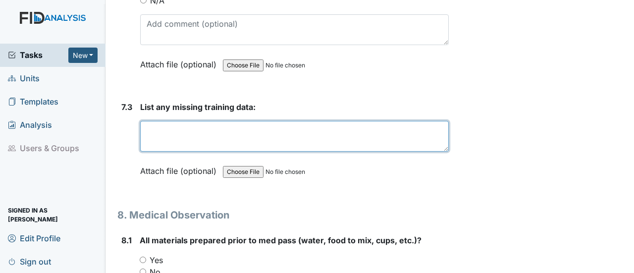
click at [199, 121] on textarea at bounding box center [294, 136] width 309 height 31
paste textarea "None at this time."
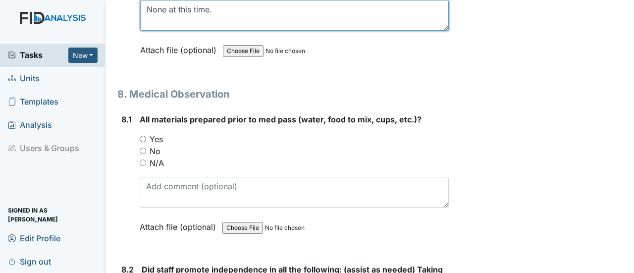
scroll to position [7977, 0]
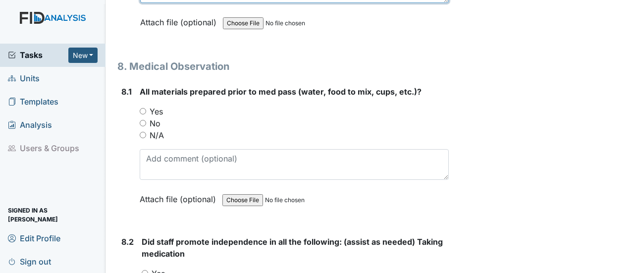
type textarea "None at this time."
click at [141, 108] on input "Yes" at bounding box center [143, 111] width 6 height 6
radio input "true"
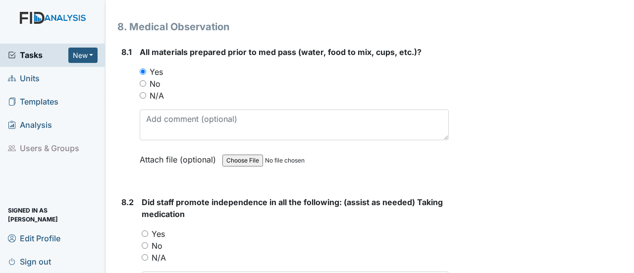
scroll to position [8126, 0]
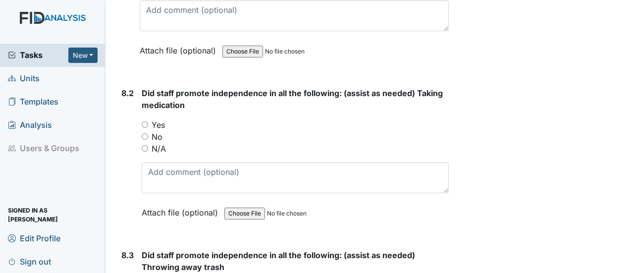
click at [147, 121] on input "Yes" at bounding box center [145, 124] width 6 height 6
radio input "true"
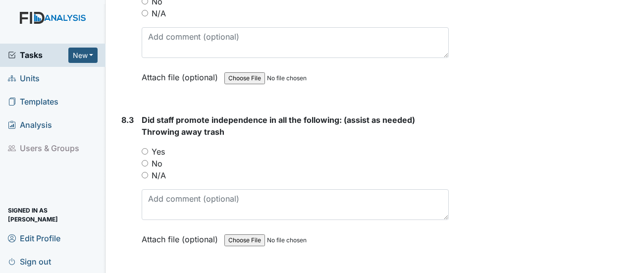
scroll to position [8275, 0]
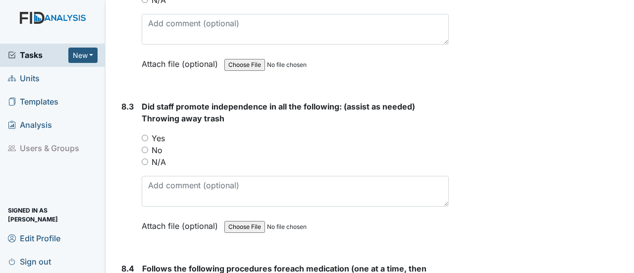
click at [146, 135] on input "Yes" at bounding box center [145, 138] width 6 height 6
radio input "true"
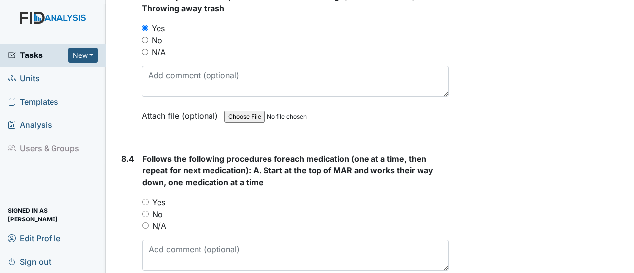
scroll to position [8423, 0]
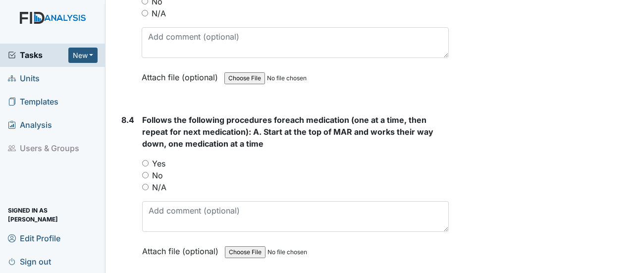
click at [145, 160] on input "Yes" at bounding box center [145, 163] width 6 height 6
radio input "true"
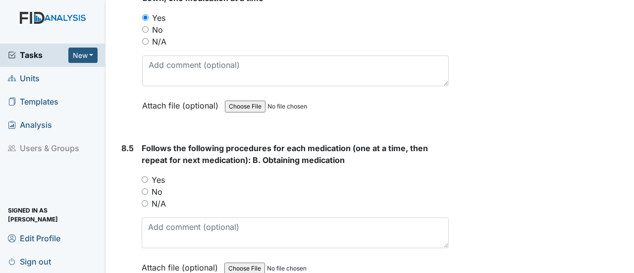
scroll to position [8572, 0]
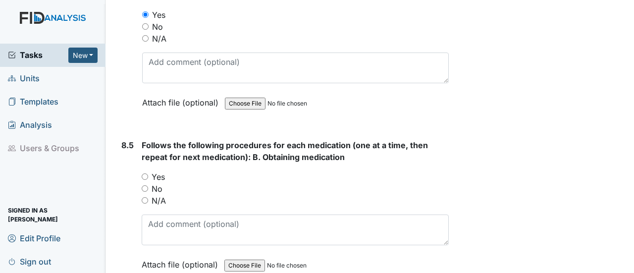
click at [143, 173] on input "Yes" at bounding box center [145, 176] width 6 height 6
radio input "true"
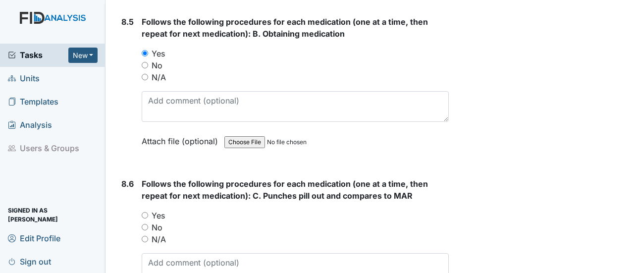
scroll to position [8770, 0]
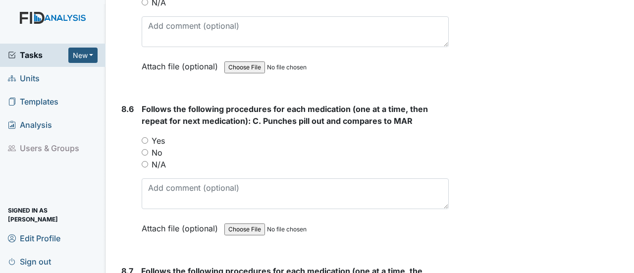
click at [148, 135] on div "Yes" at bounding box center [295, 141] width 307 height 12
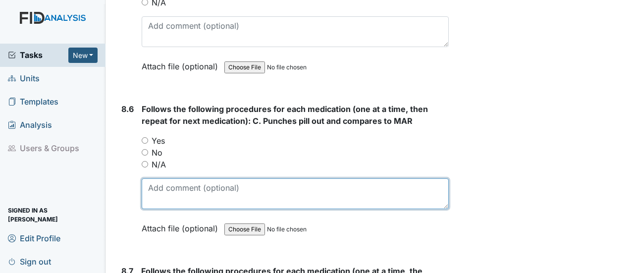
click at [155, 178] on textarea at bounding box center [295, 193] width 307 height 31
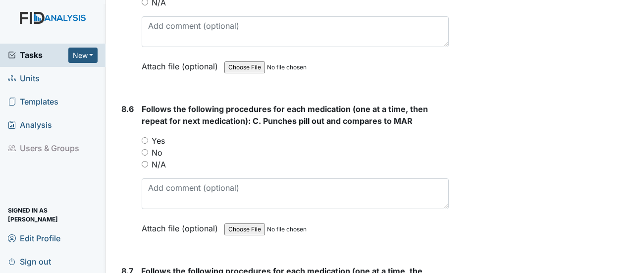
click at [145, 137] on input "Yes" at bounding box center [145, 140] width 6 height 6
radio input "true"
click at [145, 137] on input "Yes" at bounding box center [145, 140] width 6 height 6
radio input "true"
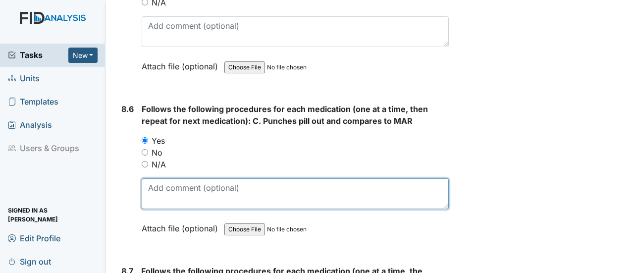
click at [162, 178] on textarea at bounding box center [295, 193] width 307 height 31
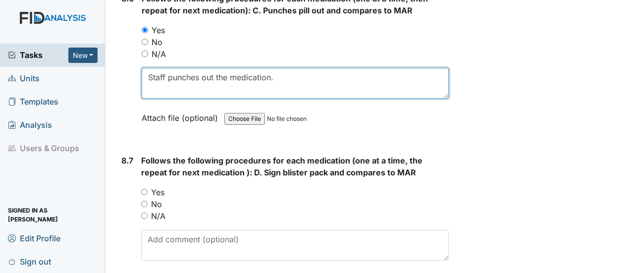
scroll to position [8919, 0]
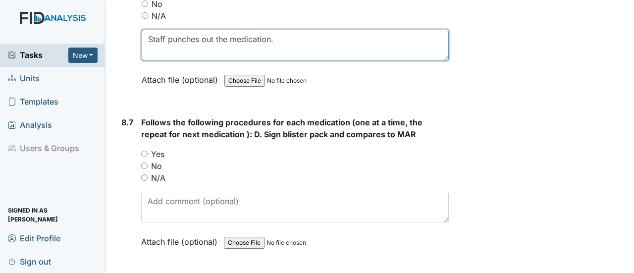
type textarea "Staff punches out the medication."
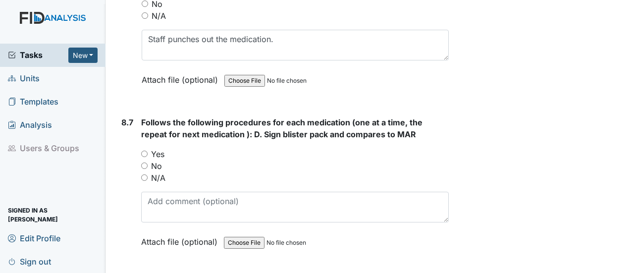
drag, startPoint x: 145, startPoint y: 93, endPoint x: 154, endPoint y: 101, distance: 11.6
click at [145, 151] on input "Yes" at bounding box center [144, 154] width 6 height 6
radio input "true"
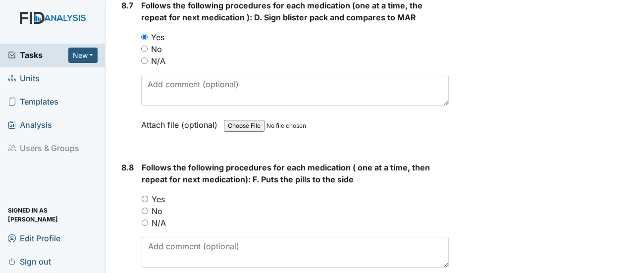
scroll to position [9018, 0]
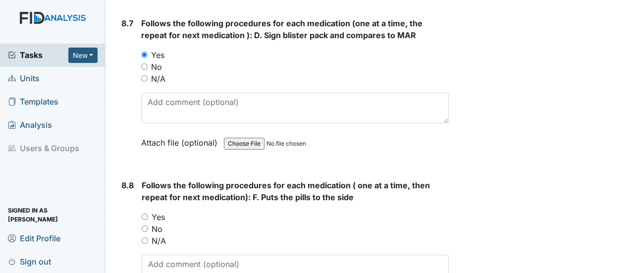
click at [145, 214] on input "Yes" at bounding box center [145, 217] width 6 height 6
radio input "true"
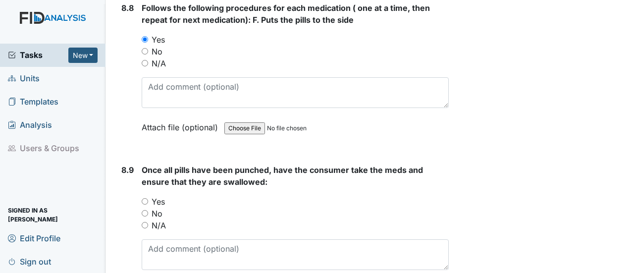
scroll to position [9216, 0]
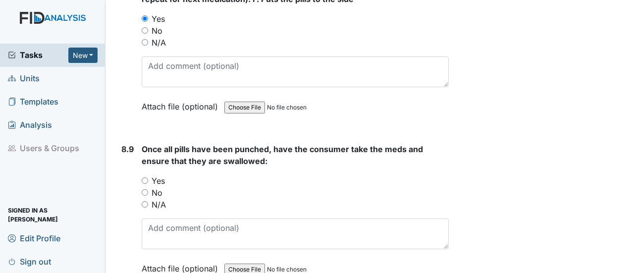
click at [142, 143] on div "8.9 Once all pills have been punched, have the consumer take the meds and ensur…" at bounding box center [282, 216] width 331 height 146
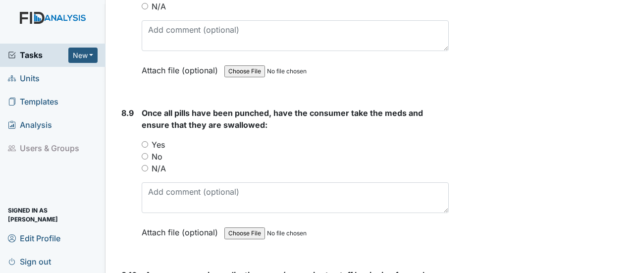
scroll to position [9266, 0]
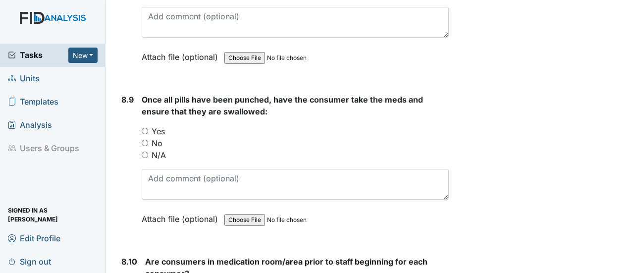
click at [144, 128] on input "Yes" at bounding box center [145, 131] width 6 height 6
radio input "true"
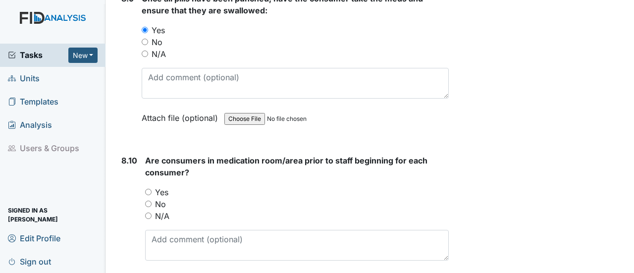
scroll to position [9365, 0]
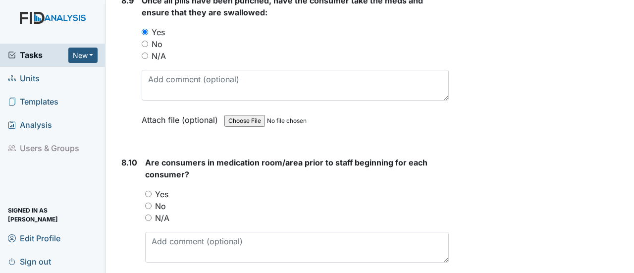
click at [147, 191] on input "Yes" at bounding box center [148, 194] width 6 height 6
radio input "true"
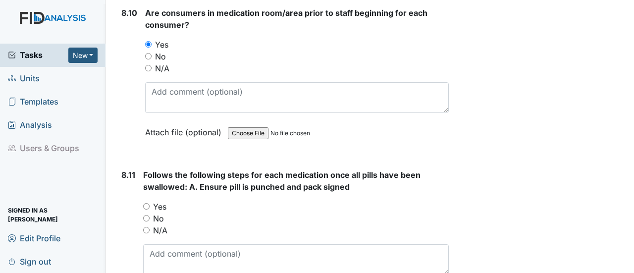
scroll to position [9563, 0]
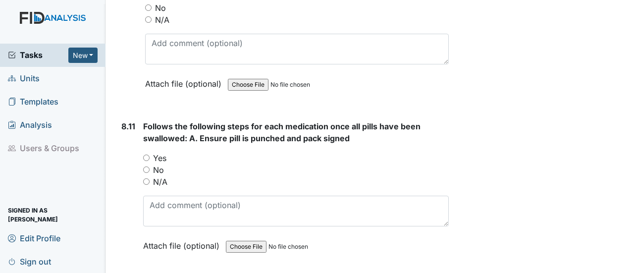
drag, startPoint x: 143, startPoint y: 92, endPoint x: 150, endPoint y: 93, distance: 7.0
click at [143, 155] on input "Yes" at bounding box center [146, 158] width 6 height 6
radio input "true"
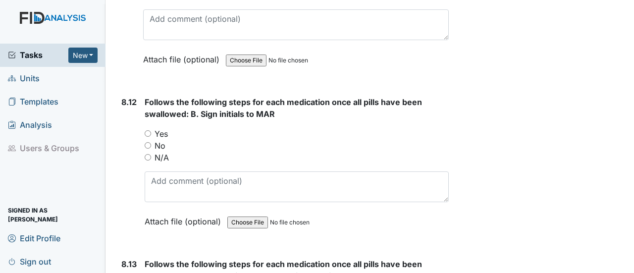
scroll to position [9761, 0]
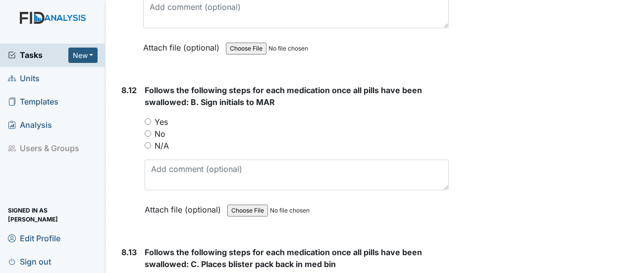
click at [146, 118] on input "Yes" at bounding box center [148, 121] width 6 height 6
radio input "true"
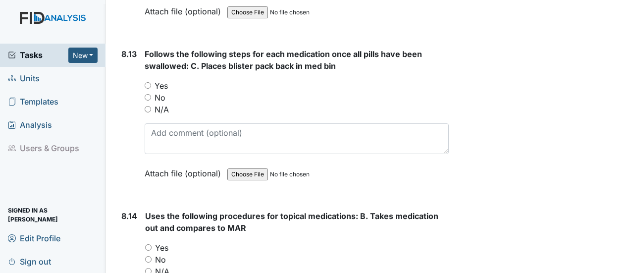
scroll to position [9910, 0]
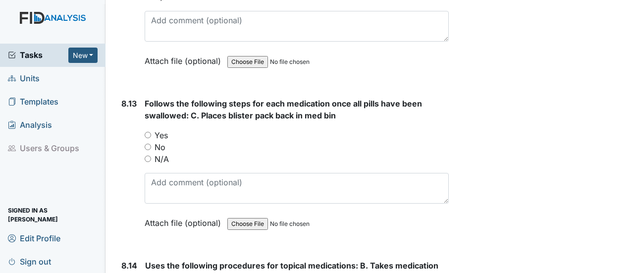
click at [148, 132] on input "Yes" at bounding box center [148, 135] width 6 height 6
radio input "true"
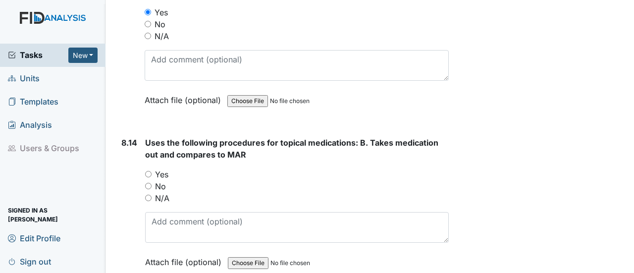
scroll to position [10058, 0]
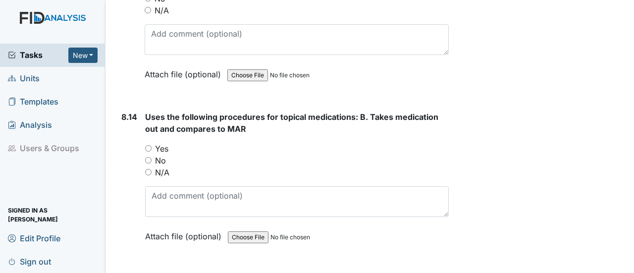
click at [149, 145] on input "Yes" at bounding box center [148, 148] width 6 height 6
radio input "true"
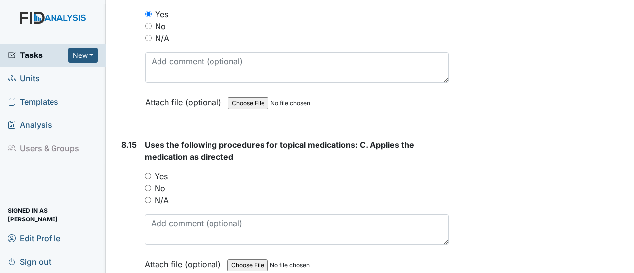
scroll to position [10256, 0]
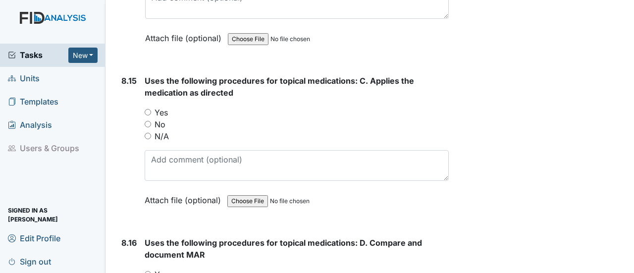
click at [150, 109] on input "Yes" at bounding box center [148, 112] width 6 height 6
radio input "true"
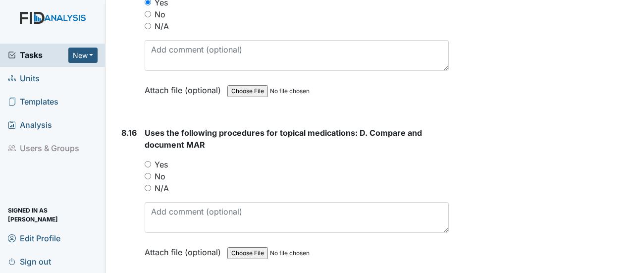
scroll to position [10405, 0]
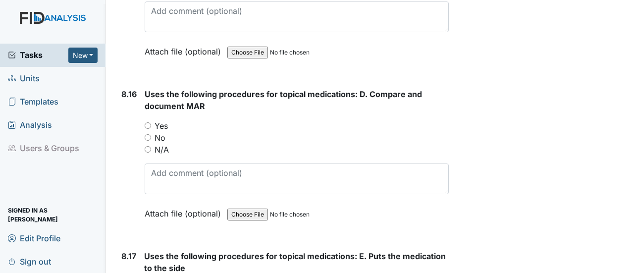
click at [150, 122] on input "Yes" at bounding box center [148, 125] width 6 height 6
radio input "true"
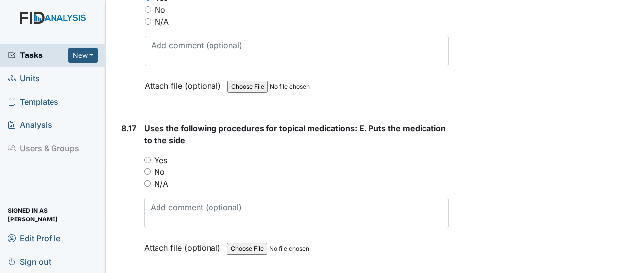
scroll to position [10554, 0]
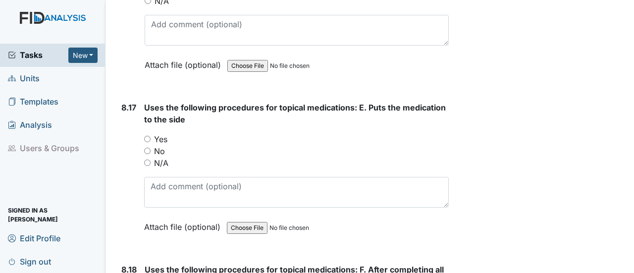
click at [146, 136] on input "Yes" at bounding box center [147, 139] width 6 height 6
radio input "true"
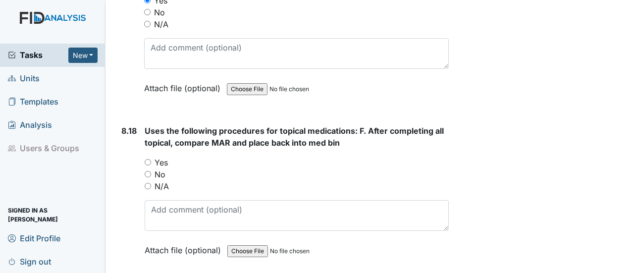
scroll to position [10702, 0]
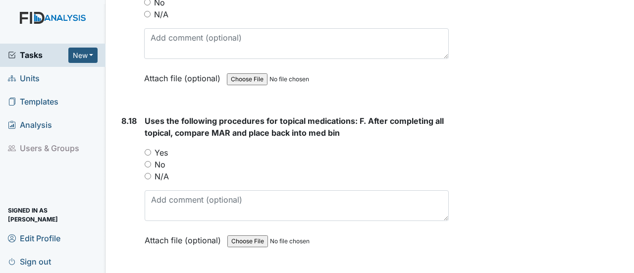
drag, startPoint x: 147, startPoint y: 81, endPoint x: 160, endPoint y: 94, distance: 17.9
click at [148, 149] on input "Yes" at bounding box center [148, 152] width 6 height 6
radio input "true"
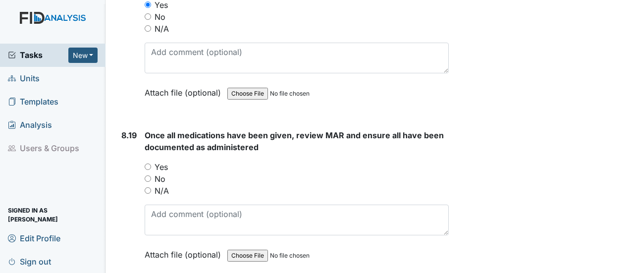
scroll to position [10851, 0]
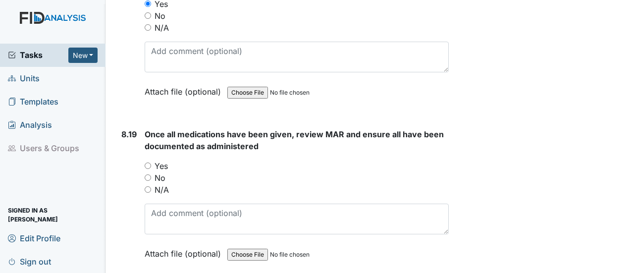
click at [146, 163] on input "Yes" at bounding box center [148, 166] width 6 height 6
radio input "true"
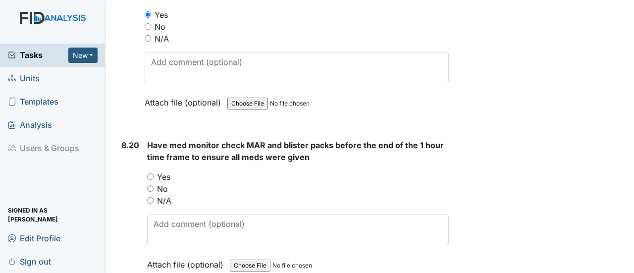
scroll to position [11049, 0]
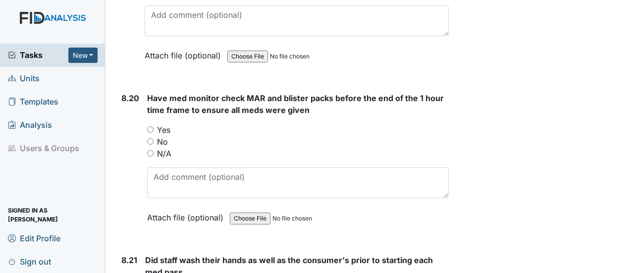
click at [150, 126] on input "Yes" at bounding box center [150, 129] width 6 height 6
radio input "true"
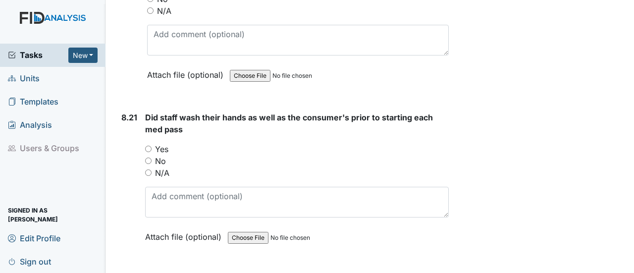
scroll to position [11198, 0]
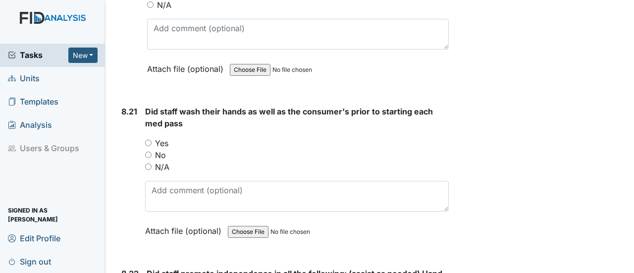
click at [149, 140] on input "Yes" at bounding box center [148, 143] width 6 height 6
radio input "true"
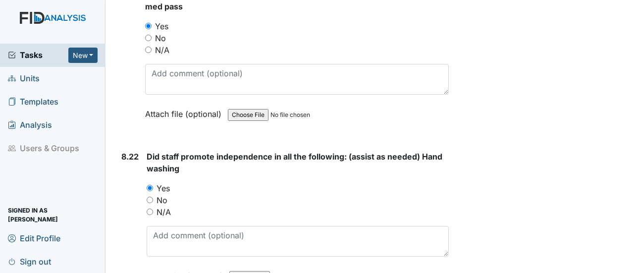
scroll to position [11347, 0]
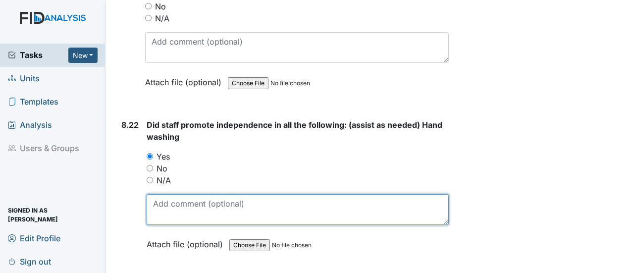
click at [185, 194] on textarea at bounding box center [298, 209] width 302 height 31
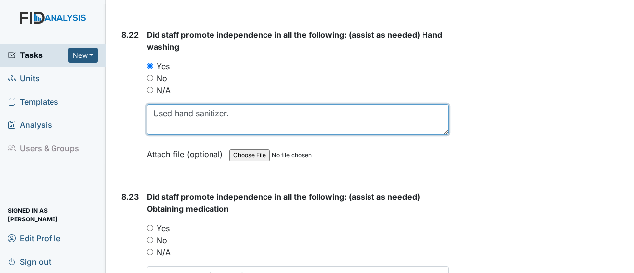
scroll to position [11446, 0]
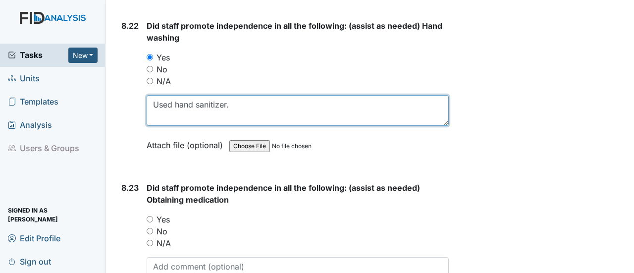
type textarea "Used hand sanitizer."
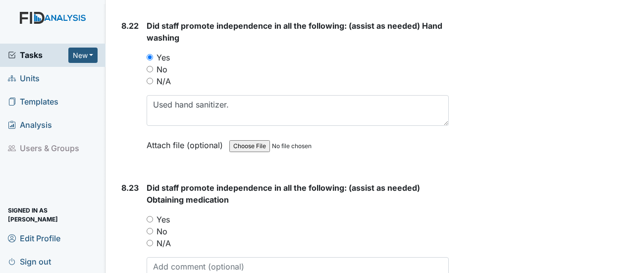
click at [154, 214] on div "Yes" at bounding box center [298, 220] width 302 height 12
click at [151, 216] on input "Yes" at bounding box center [150, 219] width 6 height 6
radio input "true"
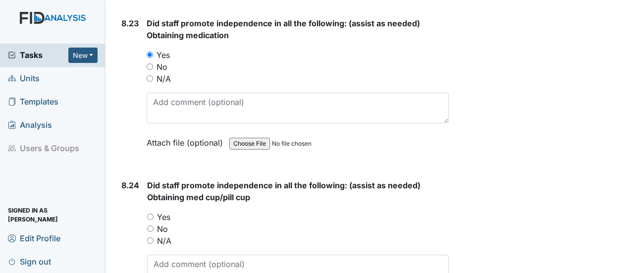
scroll to position [11644, 0]
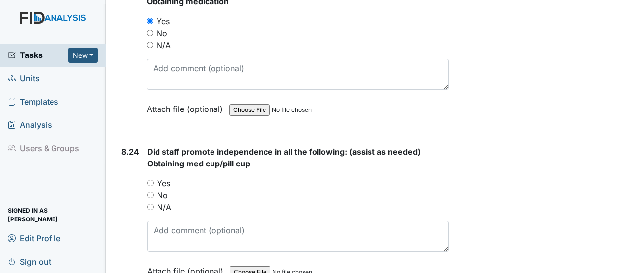
drag, startPoint x: 149, startPoint y: 108, endPoint x: 180, endPoint y: 139, distance: 44.1
click at [151, 180] on input "Yes" at bounding box center [150, 183] width 6 height 6
radio input "true"
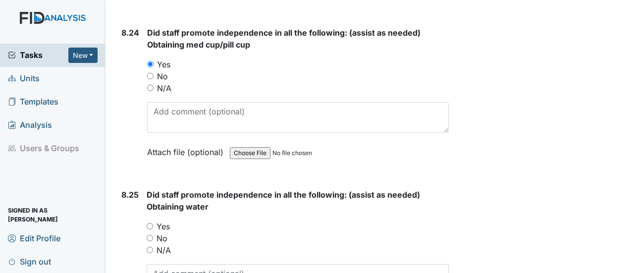
scroll to position [11792, 0]
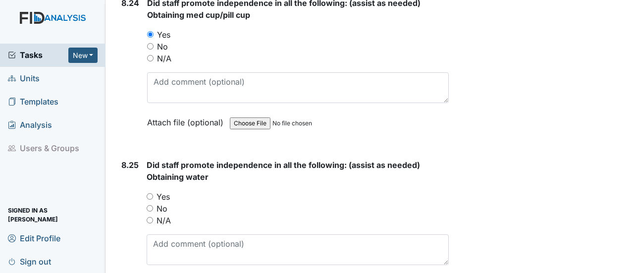
drag, startPoint x: 150, startPoint y: 118, endPoint x: 203, endPoint y: 154, distance: 63.5
click at [151, 193] on input "Yes" at bounding box center [150, 196] width 6 height 6
radio input "true"
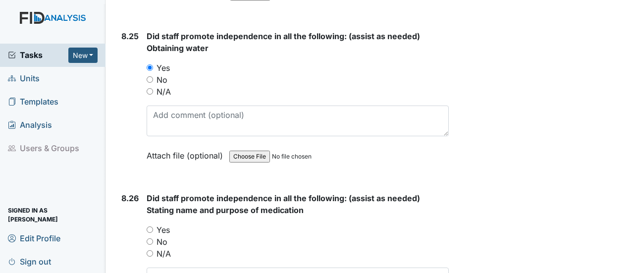
scroll to position [11941, 0]
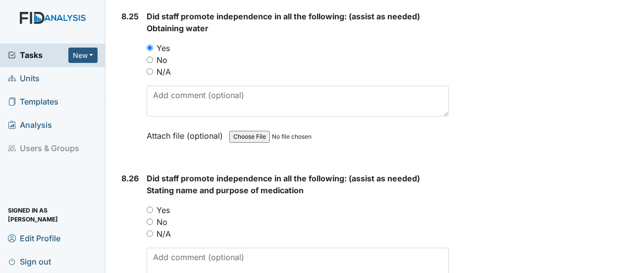
click at [149, 207] on input "Yes" at bounding box center [150, 210] width 6 height 6
radio input "true"
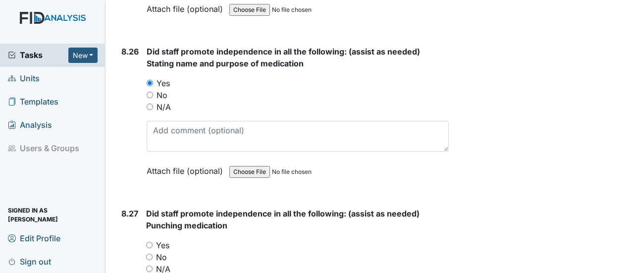
scroll to position [12090, 0]
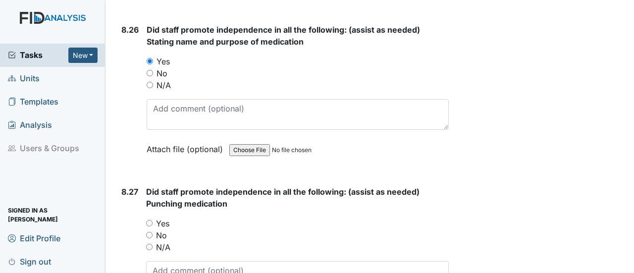
click at [151, 232] on input "No" at bounding box center [149, 235] width 6 height 6
radio input "true"
click at [164, 241] on label "N/A" at bounding box center [163, 247] width 14 height 12
click at [153, 244] on input "N/A" at bounding box center [149, 247] width 6 height 6
radio input "true"
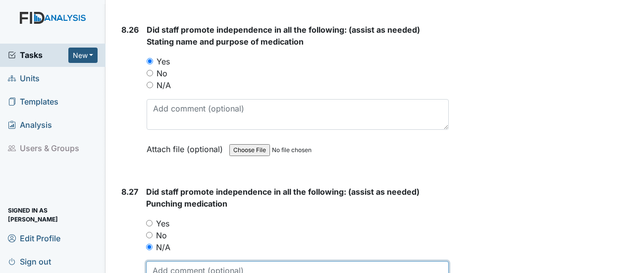
click at [163, 261] on textarea at bounding box center [297, 276] width 303 height 31
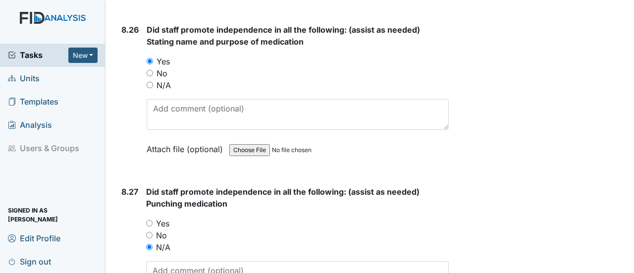
drag, startPoint x: 150, startPoint y: 155, endPoint x: 169, endPoint y: 192, distance: 42.1
click at [151, 232] on input "No" at bounding box center [149, 235] width 6 height 6
radio input "true"
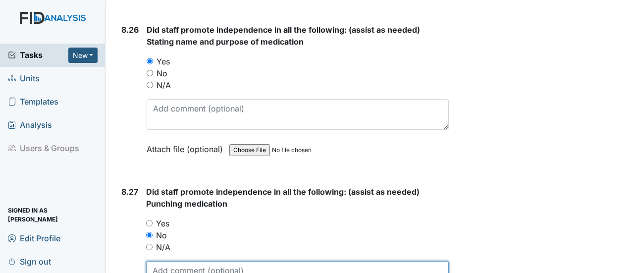
click at [169, 261] on textarea at bounding box center [297, 276] width 303 height 31
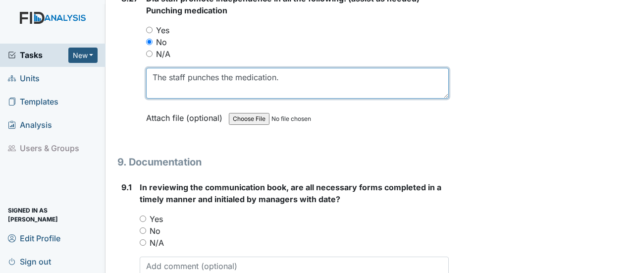
scroll to position [12288, 0]
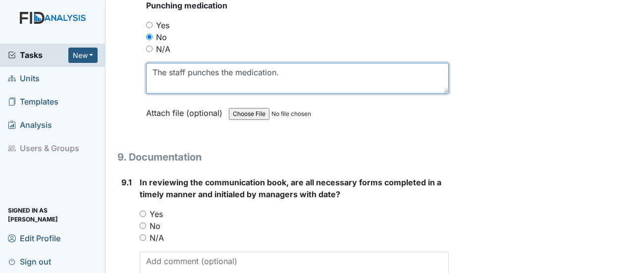
type textarea "The staff punches the medication."
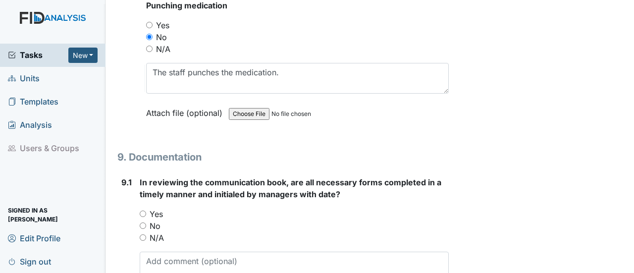
click at [144, 211] on input "Yes" at bounding box center [143, 214] width 6 height 6
radio input "true"
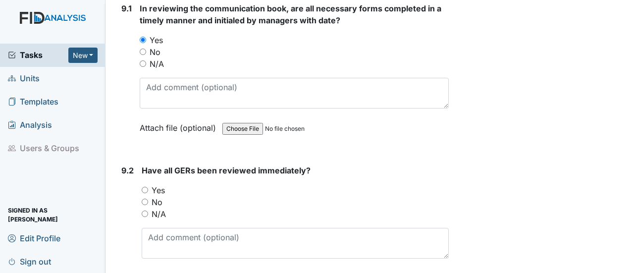
scroll to position [12486, 0]
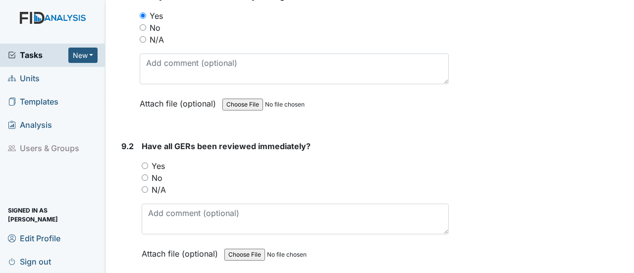
drag, startPoint x: 147, startPoint y: 87, endPoint x: 178, endPoint y: 130, distance: 53.2
click at [150, 160] on div "Yes" at bounding box center [295, 166] width 307 height 12
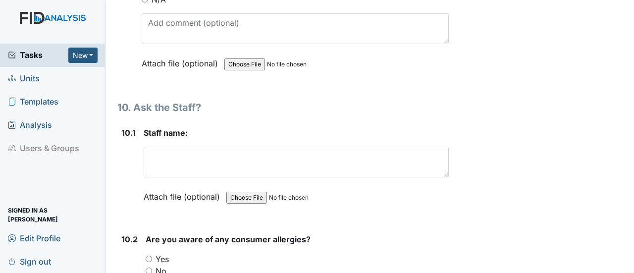
scroll to position [12684, 0]
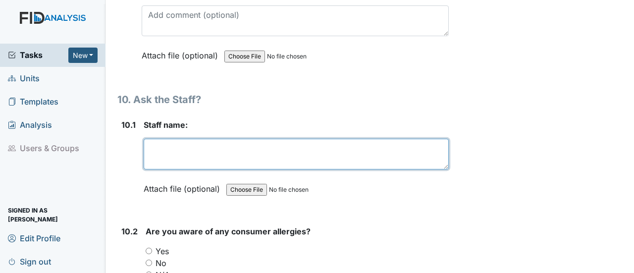
click at [189, 139] on textarea at bounding box center [296, 154] width 305 height 31
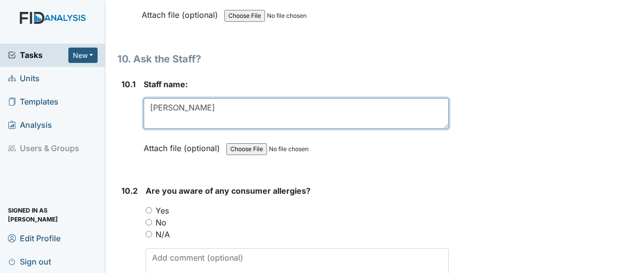
scroll to position [12783, 0]
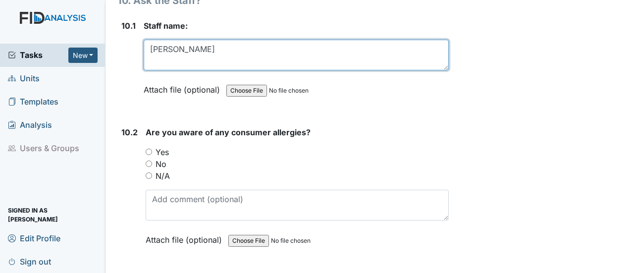
type textarea "Teressa Robbins"
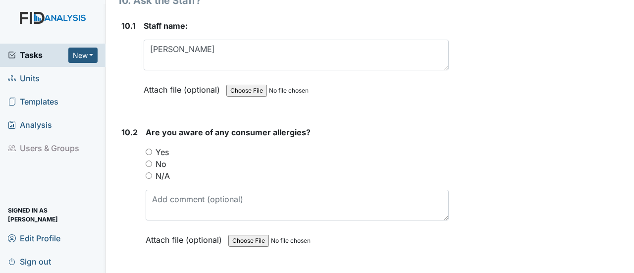
click at [149, 149] on input "Yes" at bounding box center [149, 152] width 6 height 6
radio input "true"
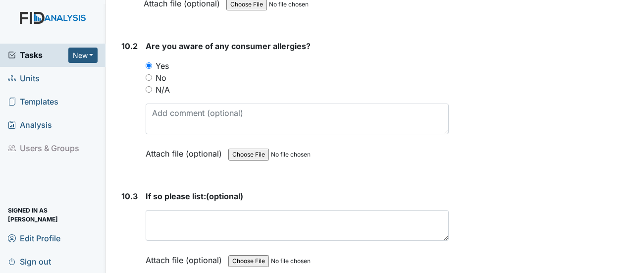
scroll to position [12883, 0]
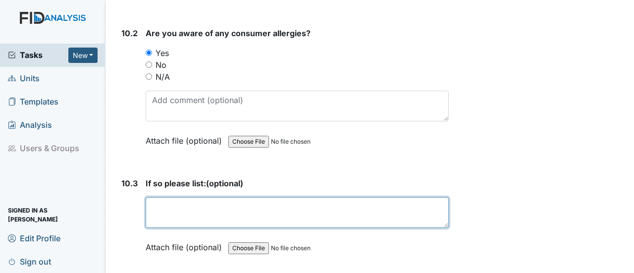
click at [169, 197] on textarea at bounding box center [297, 212] width 303 height 31
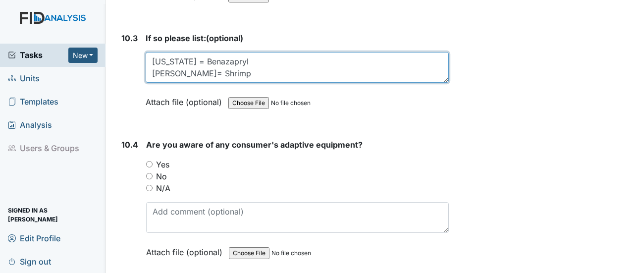
scroll to position [13031, 0]
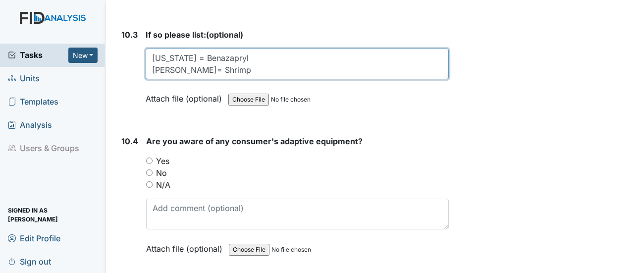
type textarea "Virginia = Benazapryl Kim= Shrimp"
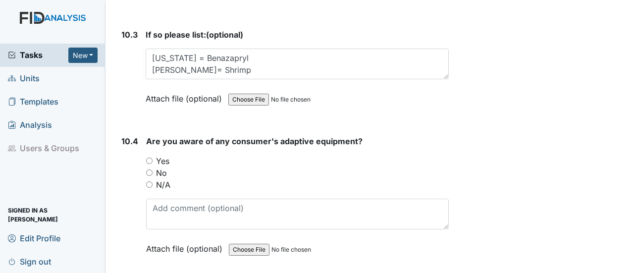
click at [148, 158] on input "Yes" at bounding box center [149, 161] width 6 height 6
radio input "true"
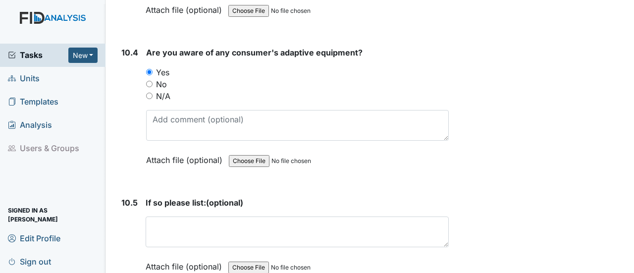
scroll to position [13180, 0]
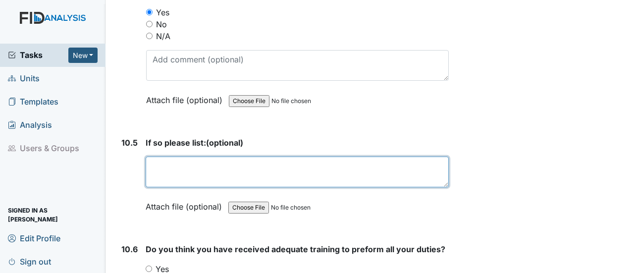
click at [169, 157] on textarea at bounding box center [297, 172] width 303 height 31
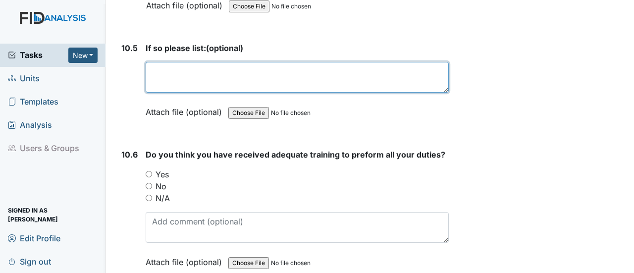
scroll to position [13279, 0]
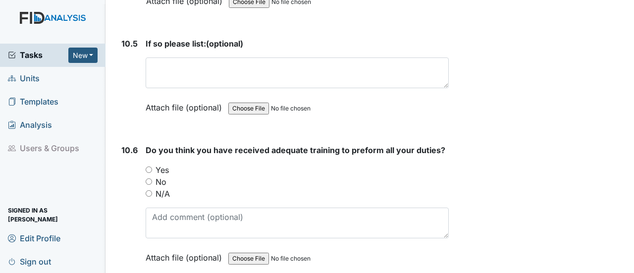
drag, startPoint x: 150, startPoint y: 84, endPoint x: 185, endPoint y: 141, distance: 67.6
click at [151, 166] on input "Yes" at bounding box center [149, 169] width 6 height 6
radio input "true"
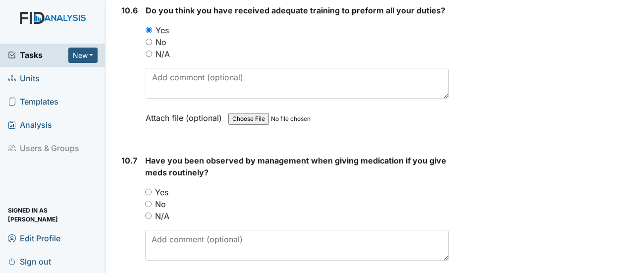
scroll to position [13428, 0]
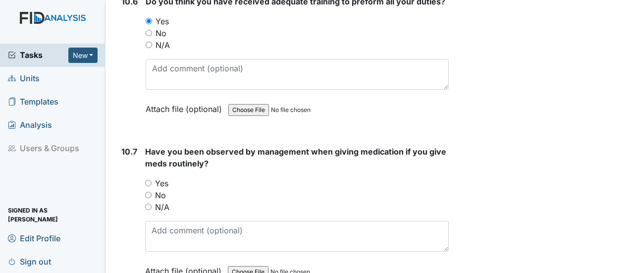
click at [148, 180] on input "Yes" at bounding box center [148, 183] width 6 height 6
radio input "true"
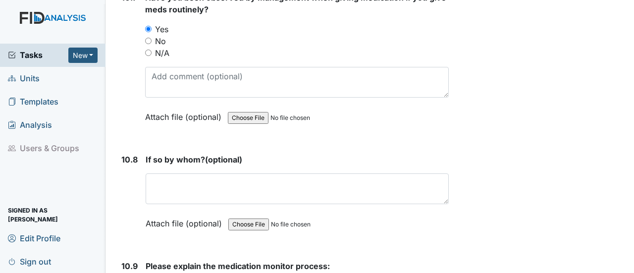
scroll to position [13614, 0]
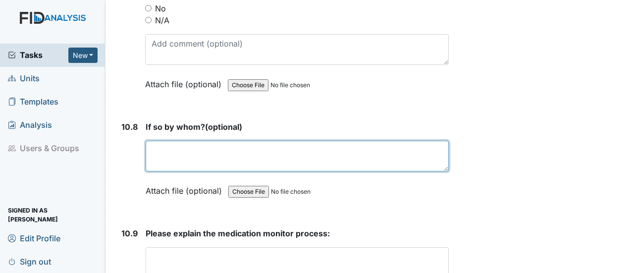
click at [186, 141] on textarea at bounding box center [297, 156] width 303 height 31
type textarea "Gwen"
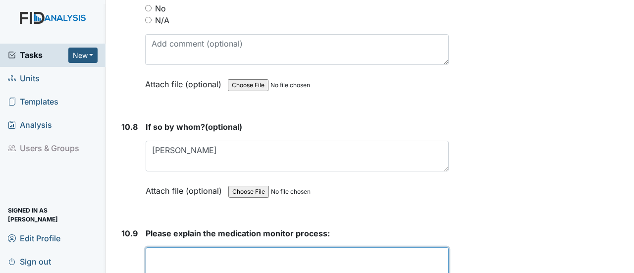
click at [153, 247] on textarea at bounding box center [297, 262] width 303 height 31
type textarea "Make sure meds are given correctly."
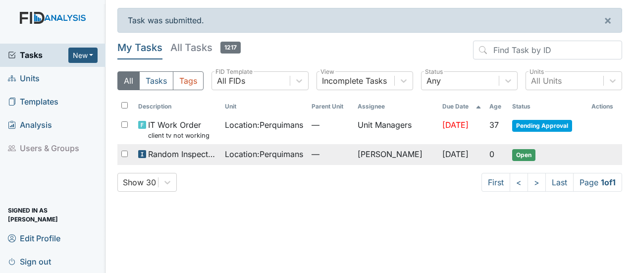
click at [526, 150] on span "Open" at bounding box center [523, 155] width 23 height 12
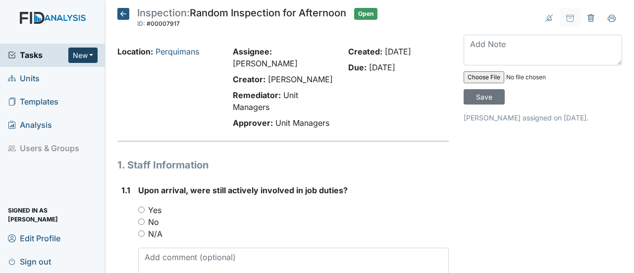
click at [84, 53] on button "New" at bounding box center [83, 55] width 30 height 15
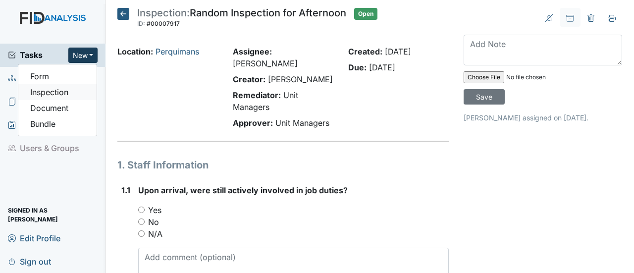
click at [71, 91] on link "Inspection" at bounding box center [57, 92] width 78 height 16
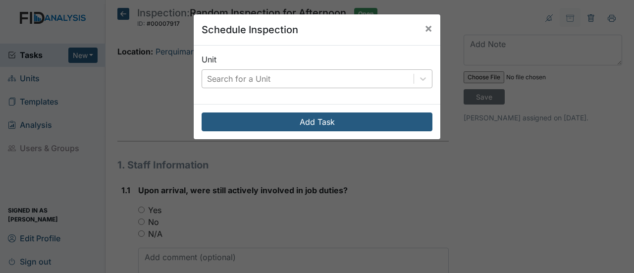
click at [404, 80] on div "Search for a Unit" at bounding box center [308, 79] width 212 height 18
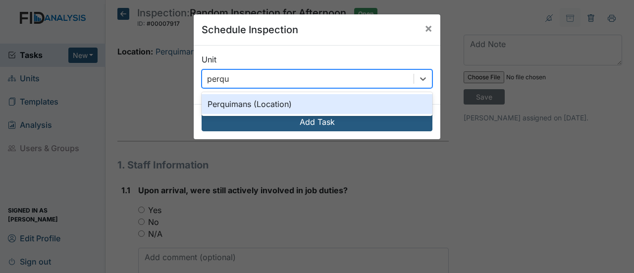
type input "perqui"
click at [219, 108] on div "Perquimans (Location)" at bounding box center [317, 104] width 231 height 20
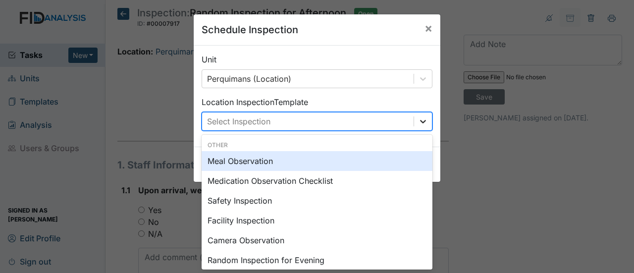
click at [414, 124] on div at bounding box center [423, 121] width 18 height 18
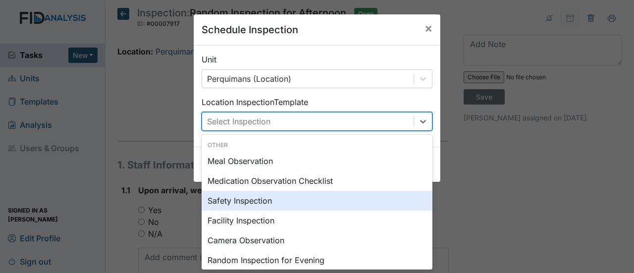
click at [260, 199] on div "Safety Inspection" at bounding box center [317, 201] width 231 height 20
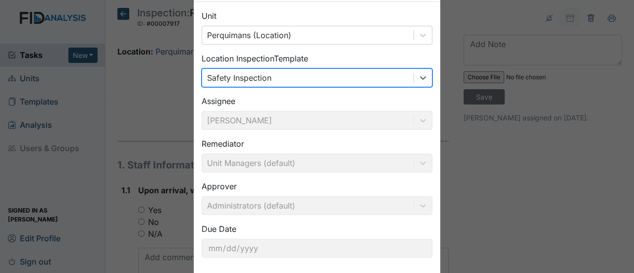
scroll to position [92, 0]
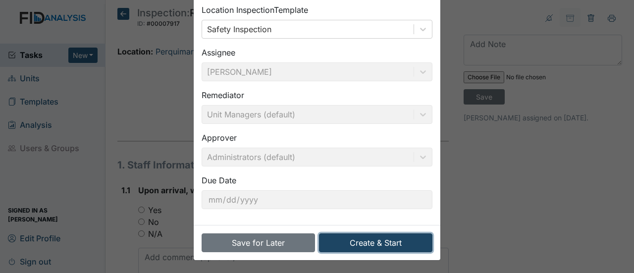
click at [379, 238] on button "Create & Start" at bounding box center [375, 242] width 113 height 19
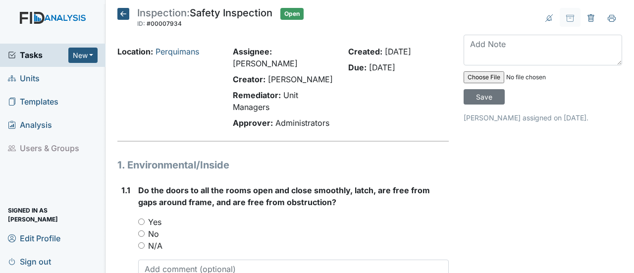
click at [141, 219] on input "Yes" at bounding box center [141, 222] width 6 height 6
radio input "true"
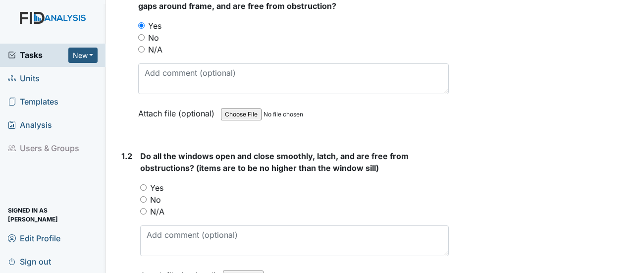
scroll to position [248, 0]
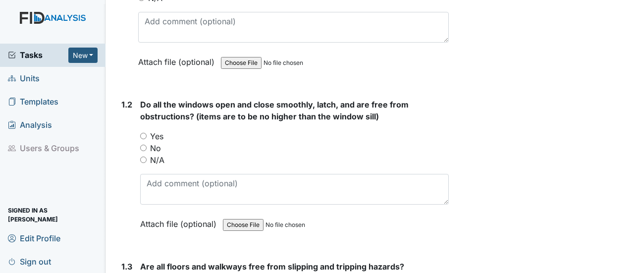
drag, startPoint x: 142, startPoint y: 121, endPoint x: 175, endPoint y: 126, distance: 33.6
click at [143, 133] on input "Yes" at bounding box center [143, 136] width 6 height 6
radio input "true"
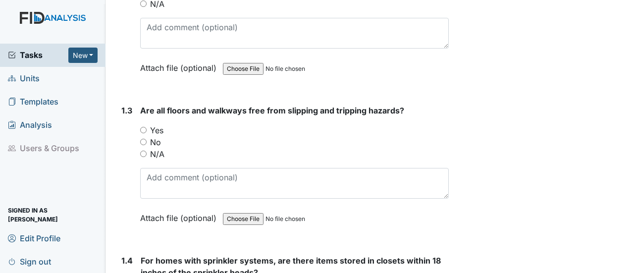
scroll to position [396, 0]
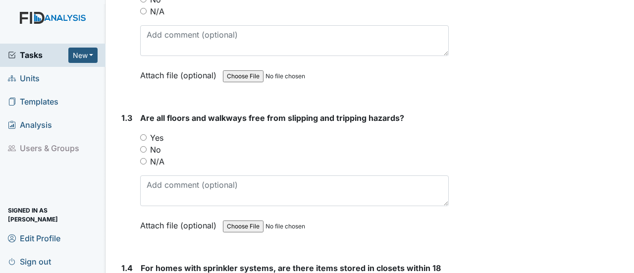
click at [143, 134] on input "Yes" at bounding box center [143, 137] width 6 height 6
radio input "true"
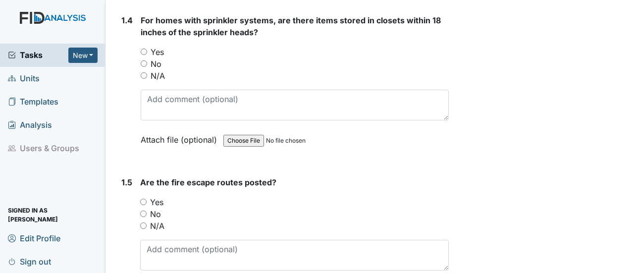
scroll to position [545, 0]
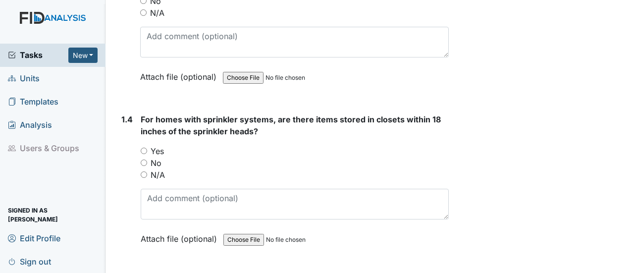
click at [146, 171] on input "N/A" at bounding box center [144, 174] width 6 height 6
radio input "true"
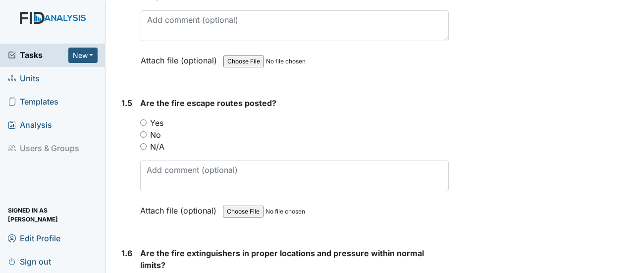
scroll to position [743, 0]
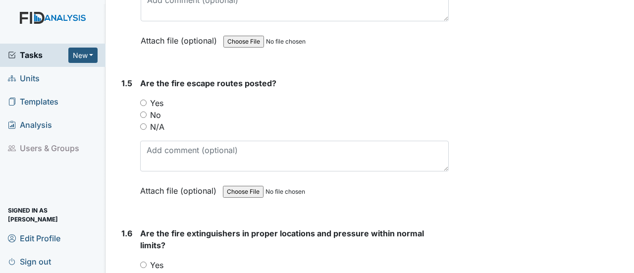
click at [144, 100] on input "Yes" at bounding box center [143, 103] width 6 height 6
radio input "true"
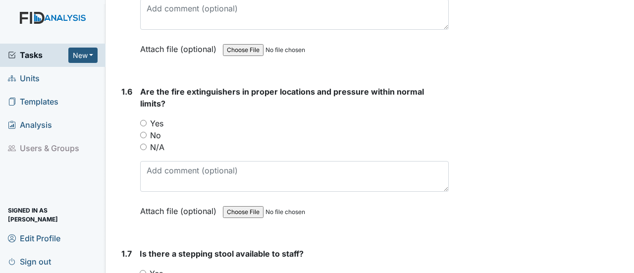
scroll to position [892, 0]
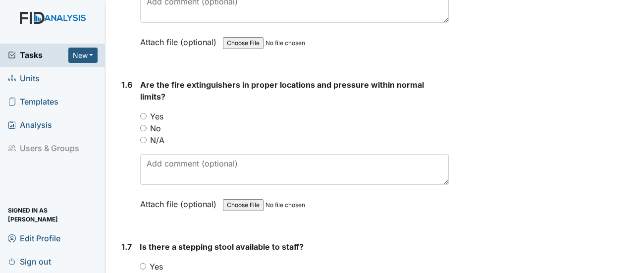
click at [145, 113] on input "Yes" at bounding box center [143, 116] width 6 height 6
radio input "true"
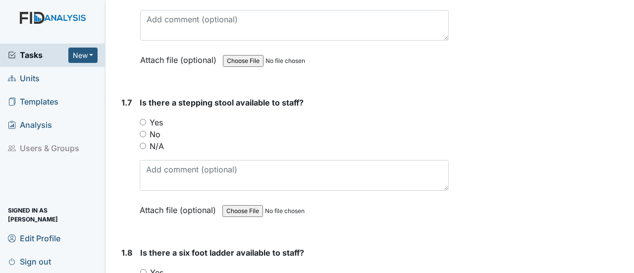
scroll to position [1041, 0]
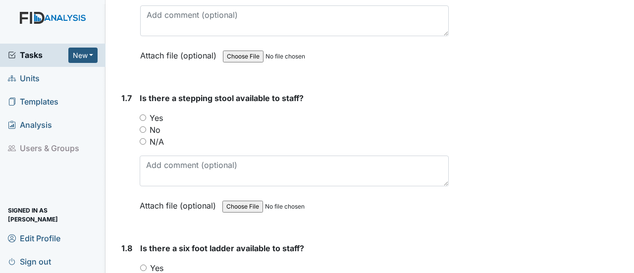
click at [145, 114] on input "Yes" at bounding box center [143, 117] width 6 height 6
radio input "true"
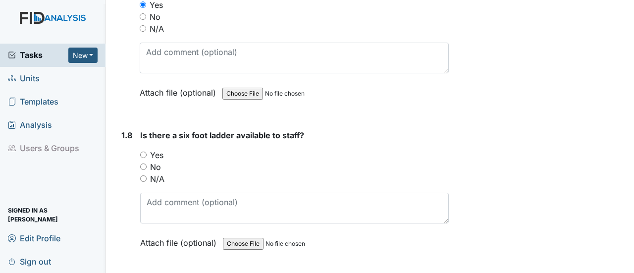
scroll to position [1189, 0]
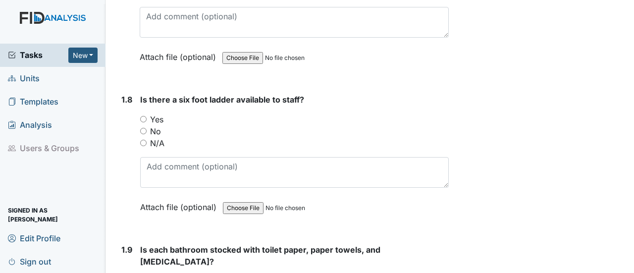
click at [142, 128] on input "No" at bounding box center [143, 131] width 6 height 6
radio input "true"
click at [190, 171] on div "Is there a six foot ladder available to staff? You must select one of the below…" at bounding box center [294, 157] width 309 height 126
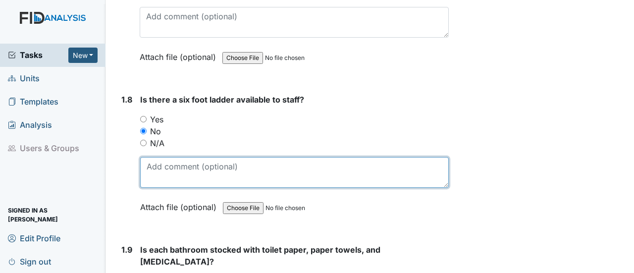
click at [182, 157] on textarea at bounding box center [294, 172] width 309 height 31
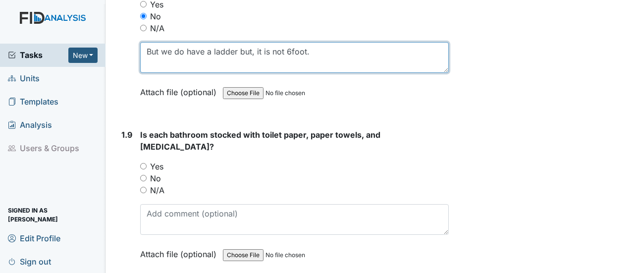
scroll to position [1288, 0]
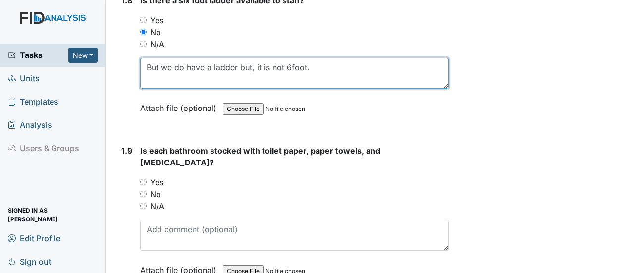
type textarea "But we do have a ladder but, it is not 6foot."
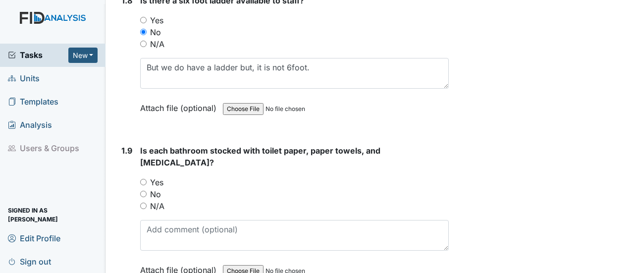
click at [143, 179] on input "Yes" at bounding box center [143, 182] width 6 height 6
radio input "true"
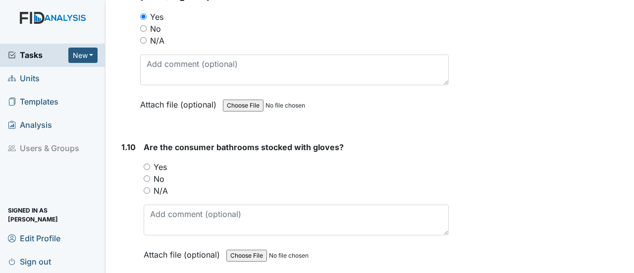
scroll to position [1486, 0]
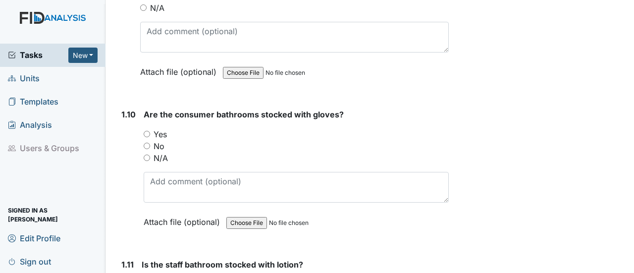
click at [146, 143] on input "No" at bounding box center [147, 146] width 6 height 6
radio input "true"
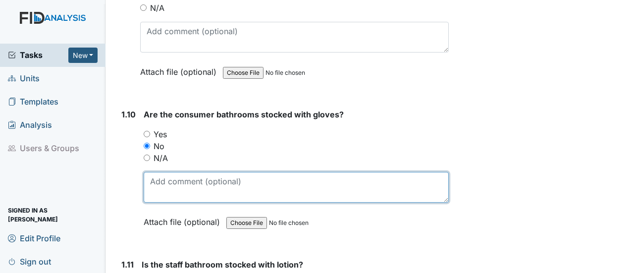
click at [153, 172] on textarea at bounding box center [296, 187] width 305 height 31
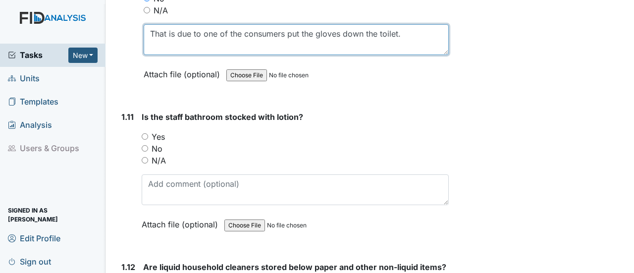
scroll to position [1635, 0]
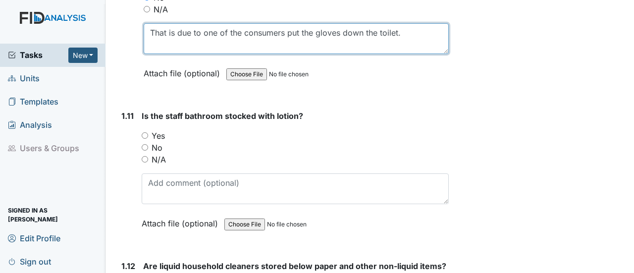
type textarea "That is due to one of the consumers put the gloves down the toilet."
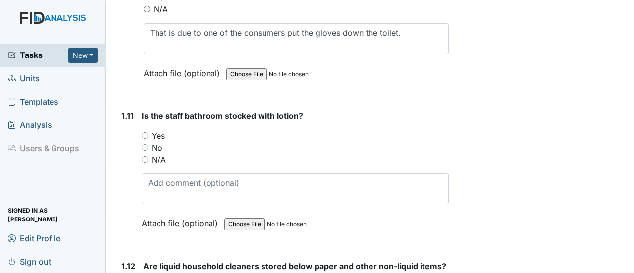
drag, startPoint x: 145, startPoint y: 112, endPoint x: 153, endPoint y: 115, distance: 8.0
click at [146, 132] on input "Yes" at bounding box center [145, 135] width 6 height 6
radio input "true"
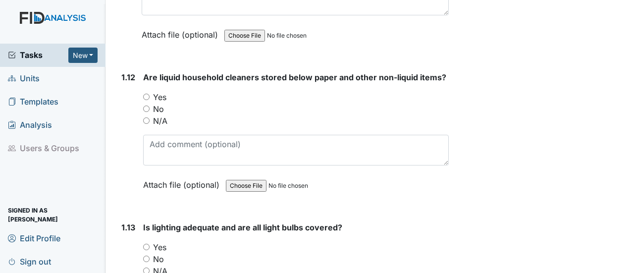
scroll to position [1833, 0]
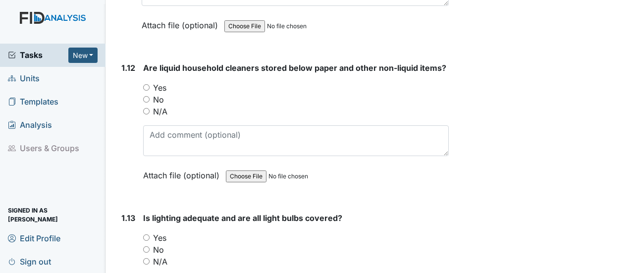
click at [145, 84] on input "Yes" at bounding box center [146, 87] width 6 height 6
radio input "true"
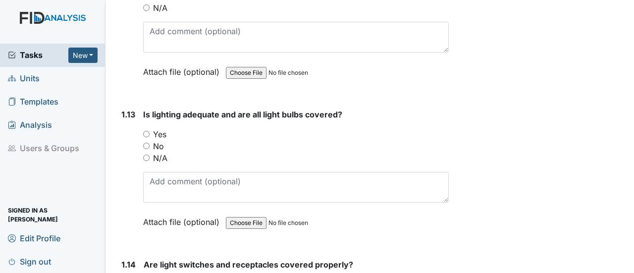
scroll to position [1982, 0]
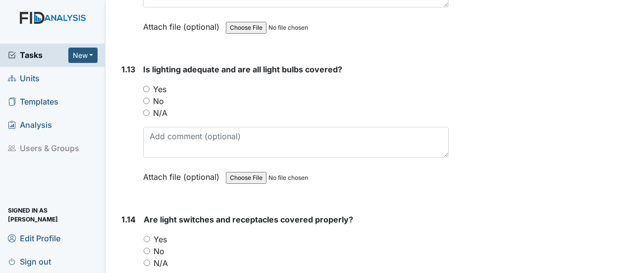
click at [146, 86] on input "Yes" at bounding box center [146, 89] width 6 height 6
radio input "true"
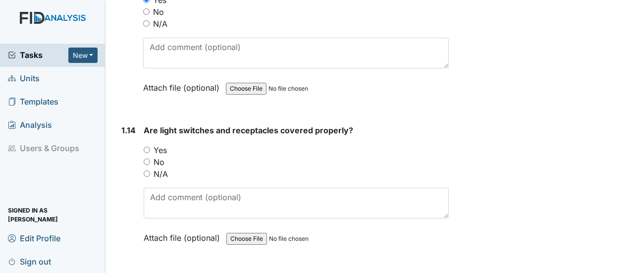
scroll to position [2131, 0]
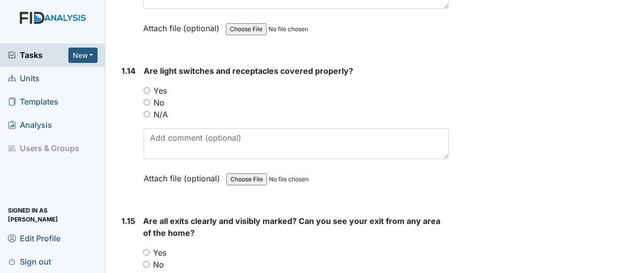
click at [146, 87] on input "Yes" at bounding box center [147, 90] width 6 height 6
radio input "true"
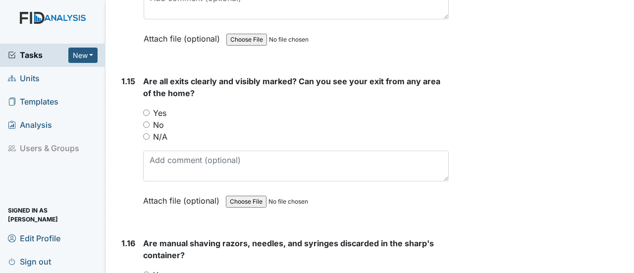
scroll to position [2279, 0]
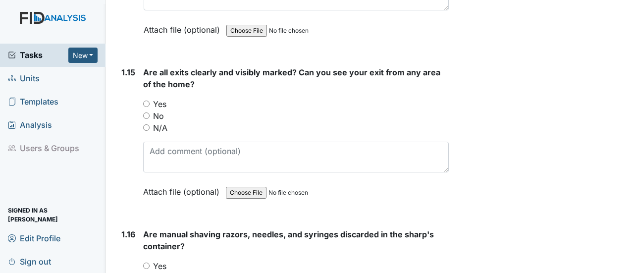
click at [148, 101] on input "Yes" at bounding box center [146, 104] width 6 height 6
radio input "true"
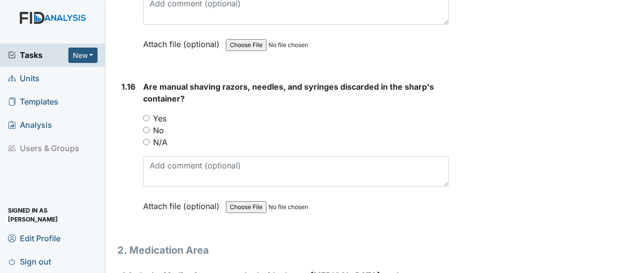
scroll to position [2428, 0]
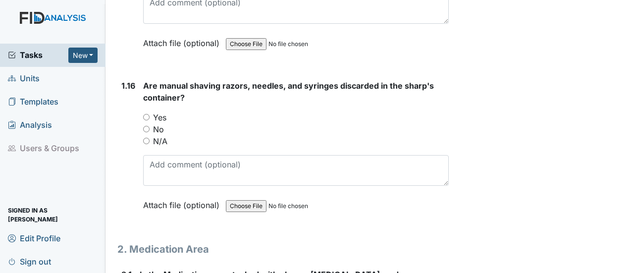
click at [145, 114] on input "Yes" at bounding box center [146, 117] width 6 height 6
radio input "true"
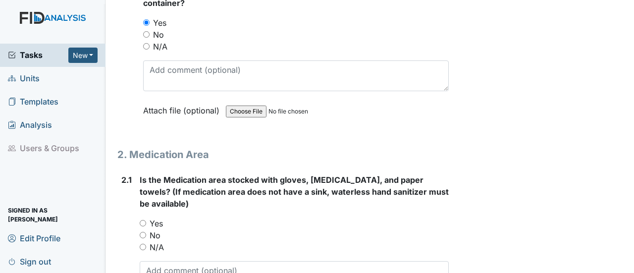
scroll to position [2577, 0]
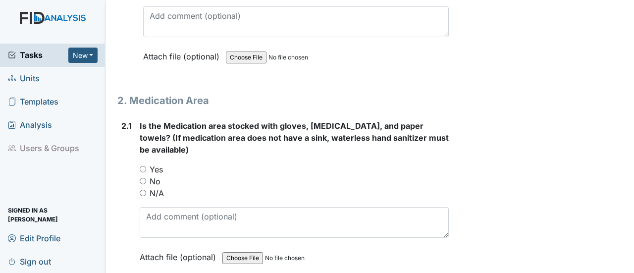
click at [144, 166] on input "Yes" at bounding box center [143, 169] width 6 height 6
radio input "true"
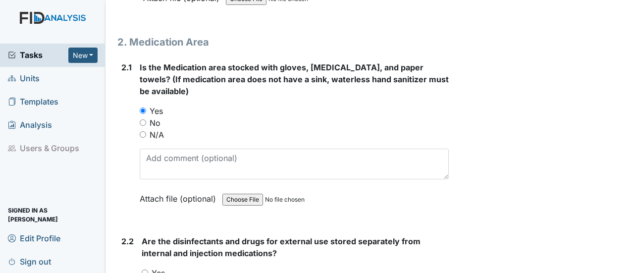
scroll to position [2775, 0]
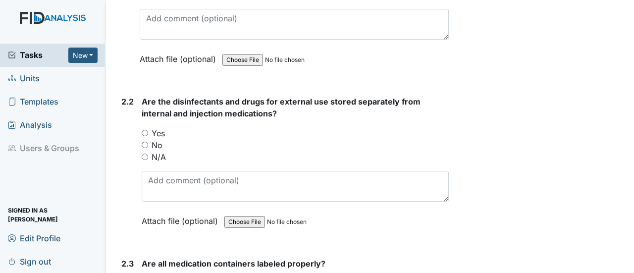
click at [145, 130] on input "Yes" at bounding box center [145, 133] width 6 height 6
radio input "true"
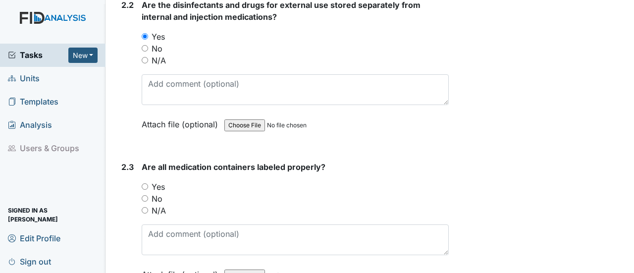
scroll to position [2923, 0]
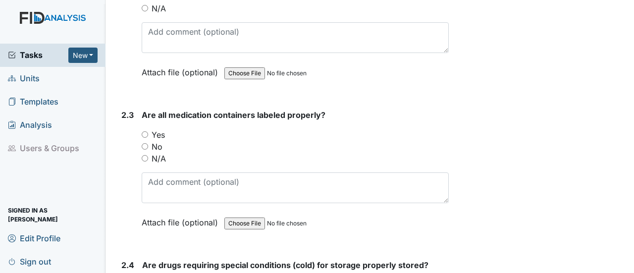
click at [146, 131] on input "Yes" at bounding box center [145, 134] width 6 height 6
radio input "true"
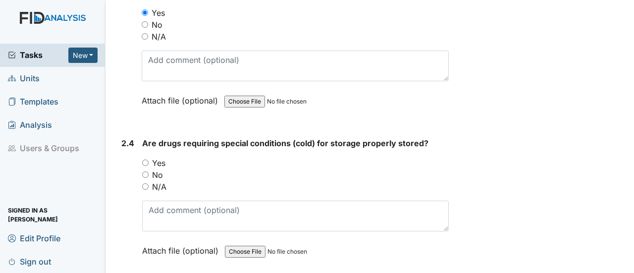
scroll to position [3072, 0]
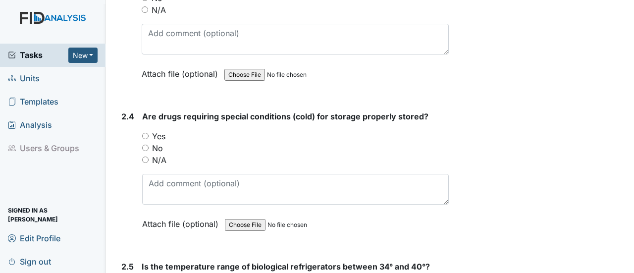
click at [145, 133] on input "Yes" at bounding box center [145, 136] width 6 height 6
radio input "true"
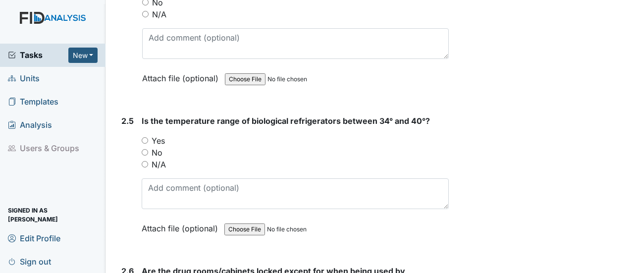
scroll to position [3221, 0]
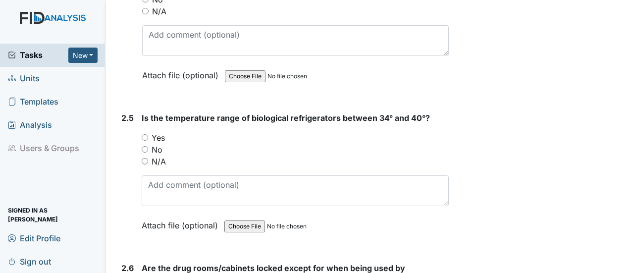
click at [146, 158] on input "N/A" at bounding box center [145, 161] width 6 height 6
radio input "true"
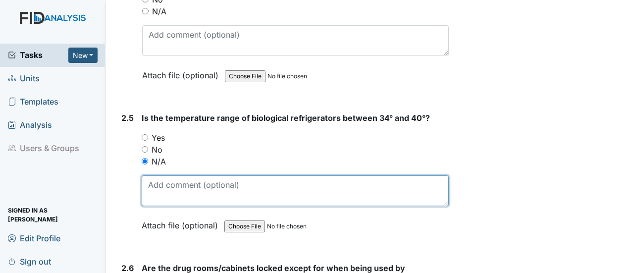
drag, startPoint x: 185, startPoint y: 163, endPoint x: 204, endPoint y: 152, distance: 22.2
click at [194, 175] on textarea at bounding box center [295, 190] width 307 height 31
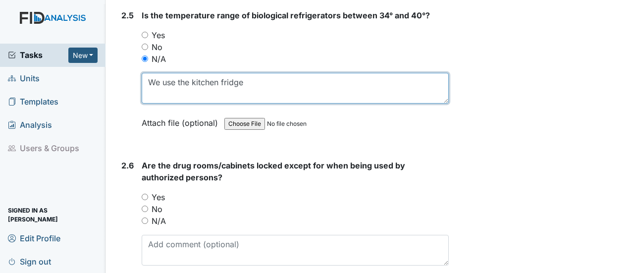
scroll to position [3369, 0]
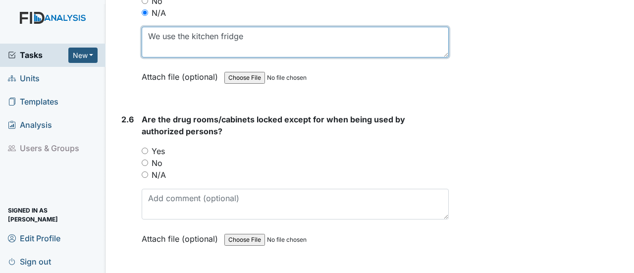
type textarea "We use the kitchen fridge"
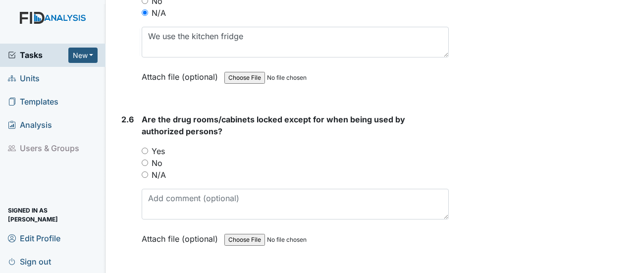
drag, startPoint x: 146, startPoint y: 120, endPoint x: 156, endPoint y: 148, distance: 29.0
click at [146, 148] on input "Yes" at bounding box center [145, 151] width 6 height 6
radio input "true"
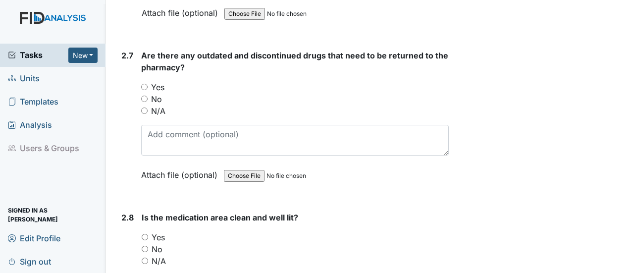
scroll to position [3617, 0]
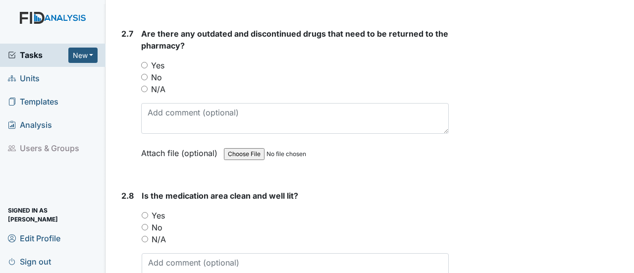
click at [144, 74] on input "No" at bounding box center [144, 77] width 6 height 6
radio input "true"
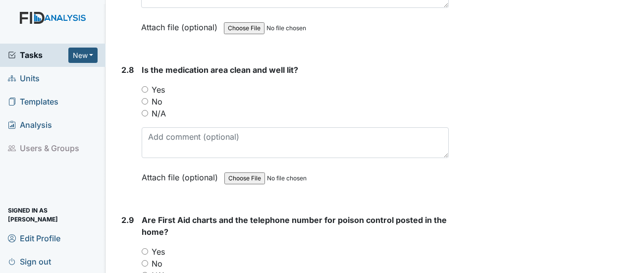
scroll to position [3766, 0]
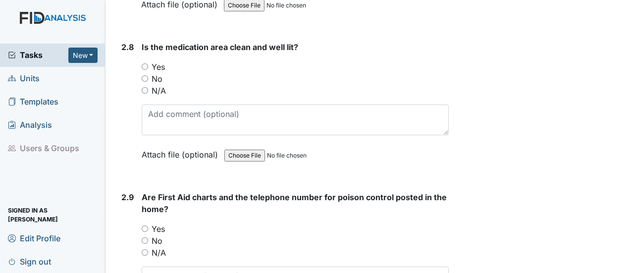
drag, startPoint x: 143, startPoint y: 32, endPoint x: 176, endPoint y: 79, distance: 57.6
click at [143, 63] on input "Yes" at bounding box center [145, 66] width 6 height 6
radio input "true"
click at [145, 225] on input "Yes" at bounding box center [145, 228] width 6 height 6
radio input "true"
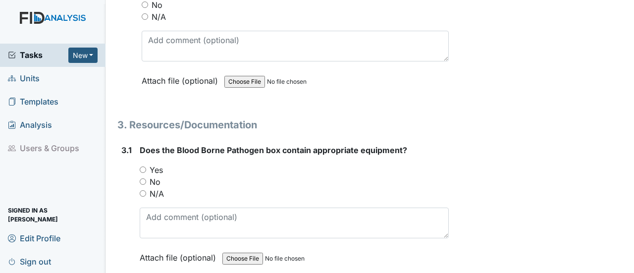
scroll to position [4013, 0]
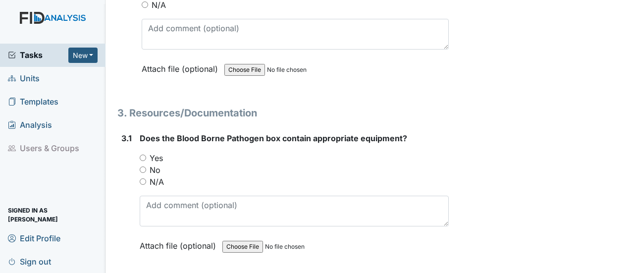
click at [140, 155] on input "Yes" at bounding box center [143, 158] width 6 height 6
radio input "true"
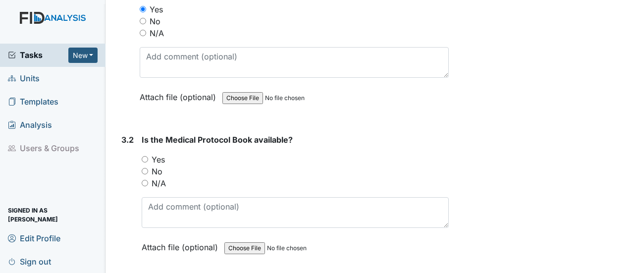
scroll to position [4212, 0]
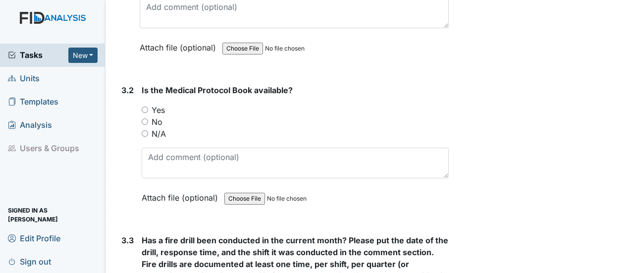
click at [145, 107] on input "Yes" at bounding box center [145, 110] width 6 height 6
radio input "true"
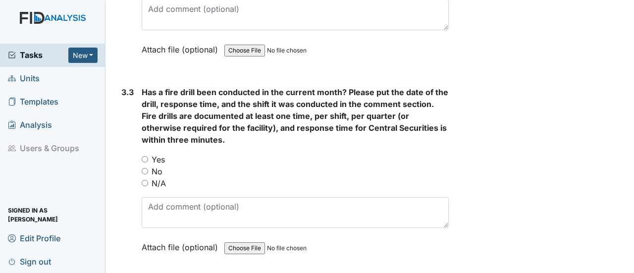
scroll to position [4360, 0]
click at [144, 156] on input "Yes" at bounding box center [145, 159] width 6 height 6
radio input "true"
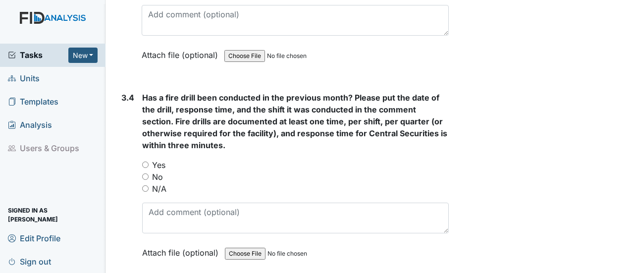
scroll to position [4558, 0]
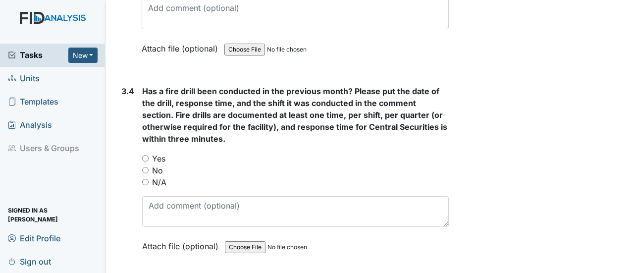
click at [143, 155] on input "Yes" at bounding box center [145, 158] width 6 height 6
radio input "true"
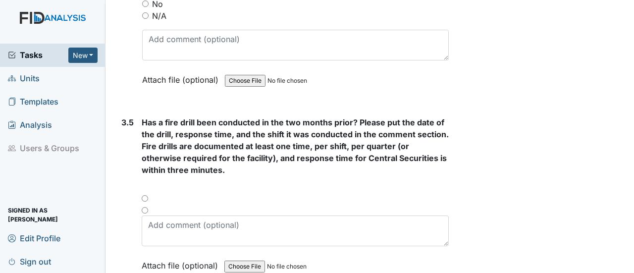
scroll to position [4757, 0]
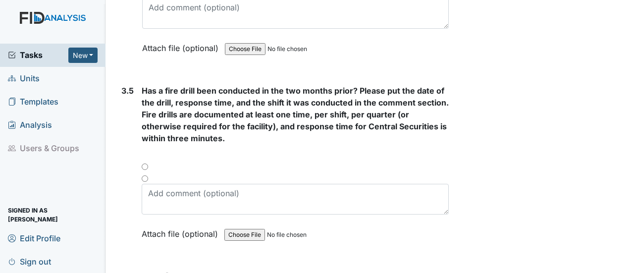
click at [144, 175] on input "radio" at bounding box center [145, 178] width 6 height 6
radio input "true"
click at [145, 175] on input "radio" at bounding box center [145, 178] width 6 height 6
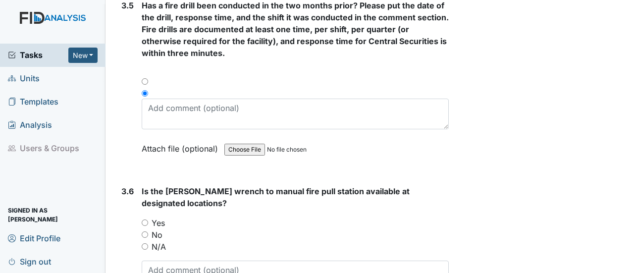
scroll to position [4905, 0]
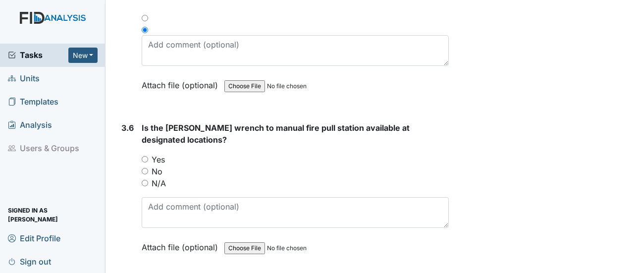
click at [146, 180] on input "N/A" at bounding box center [145, 183] width 6 height 6
radio input "true"
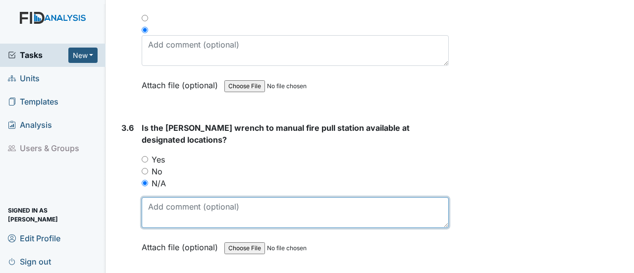
click at [157, 197] on textarea at bounding box center [295, 212] width 307 height 31
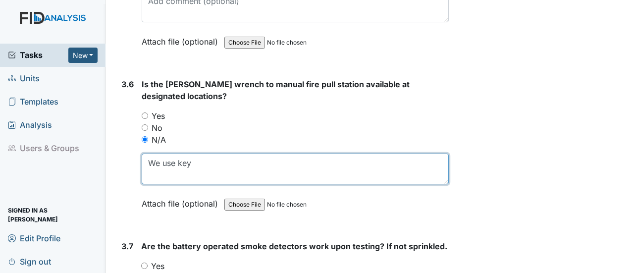
scroll to position [5054, 0]
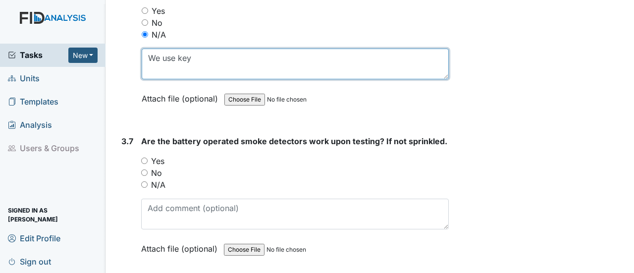
type textarea "We use key"
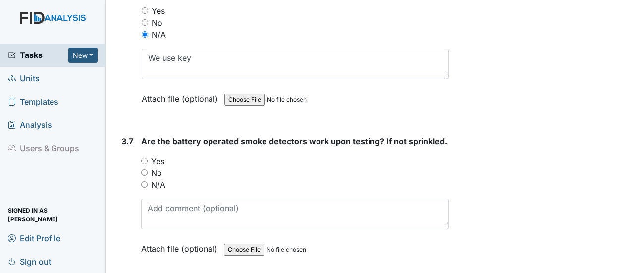
drag, startPoint x: 143, startPoint y: 124, endPoint x: 162, endPoint y: 147, distance: 29.9
click at [143, 158] on input "Yes" at bounding box center [144, 161] width 6 height 6
radio input "true"
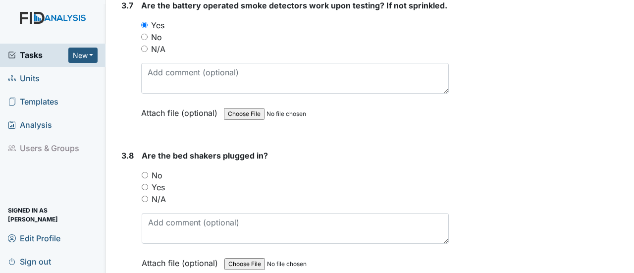
scroll to position [5252, 0]
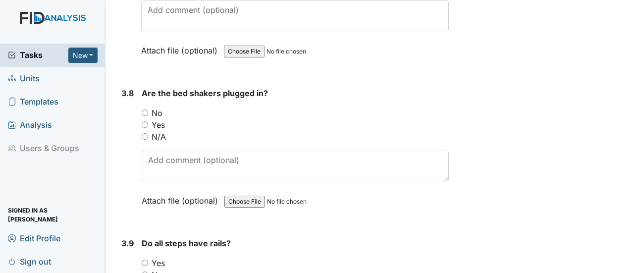
click at [143, 133] on input "N/A" at bounding box center [145, 136] width 6 height 6
radio input "true"
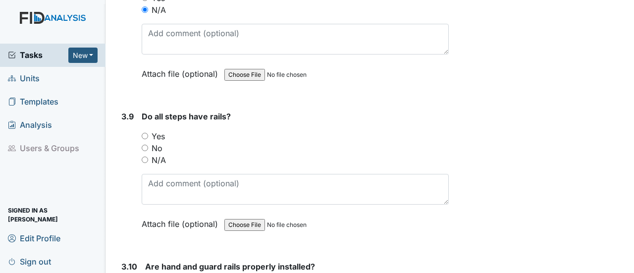
scroll to position [5401, 0]
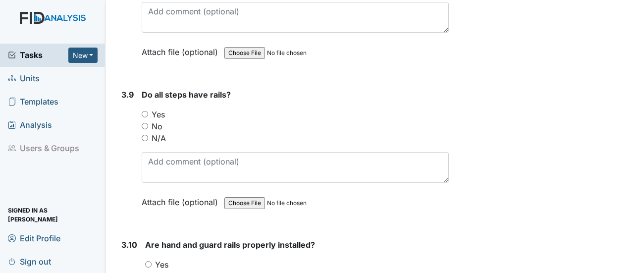
click at [147, 111] on input "Yes" at bounding box center [145, 114] width 6 height 6
radio input "true"
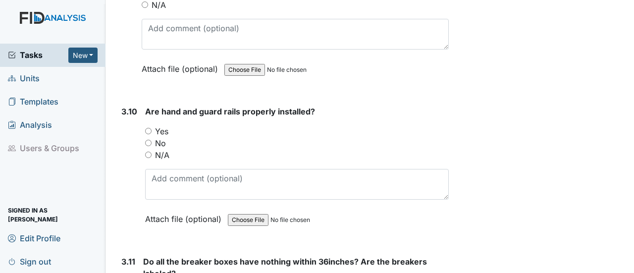
scroll to position [5549, 0]
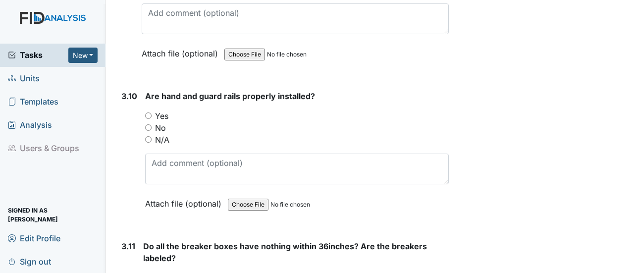
click at [147, 112] on input "Yes" at bounding box center [148, 115] width 6 height 6
radio input "true"
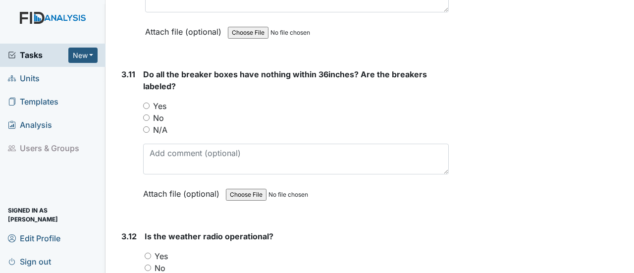
scroll to position [5748, 0]
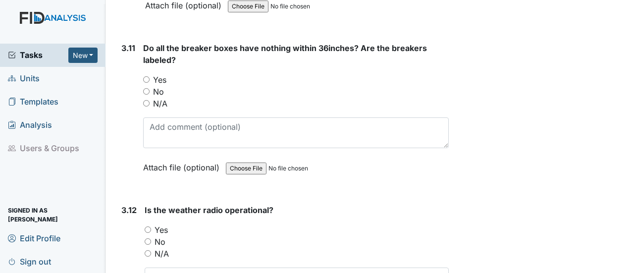
click at [145, 76] on input "Yes" at bounding box center [146, 79] width 6 height 6
radio input "true"
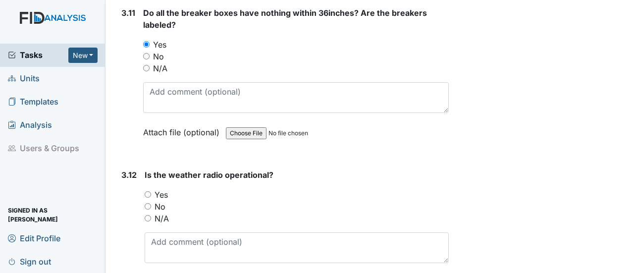
scroll to position [5896, 0]
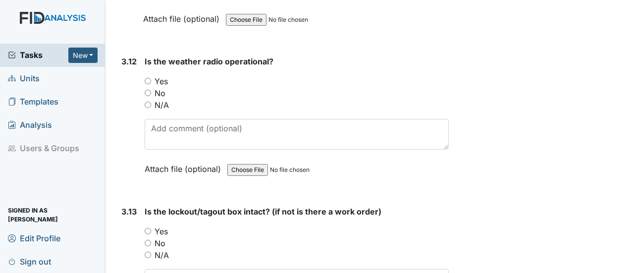
drag, startPoint x: 149, startPoint y: 37, endPoint x: 195, endPoint y: 66, distance: 54.6
click at [150, 78] on input "Yes" at bounding box center [148, 81] width 6 height 6
radio input "true"
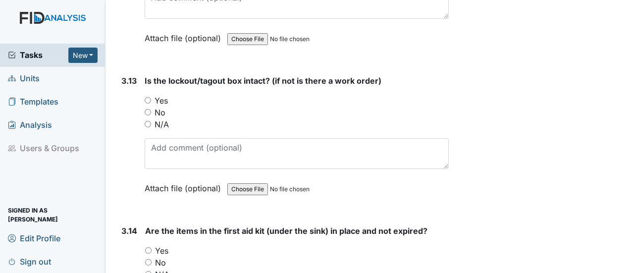
scroll to position [6045, 0]
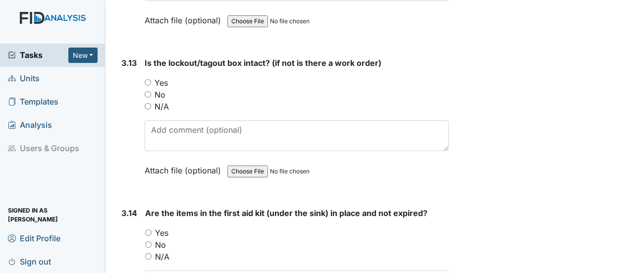
click at [148, 79] on input "Yes" at bounding box center [148, 82] width 6 height 6
radio input "true"
drag, startPoint x: 146, startPoint y: 189, endPoint x: 217, endPoint y: 214, distance: 75.5
click at [147, 229] on input "Yes" at bounding box center [148, 232] width 6 height 6
radio input "true"
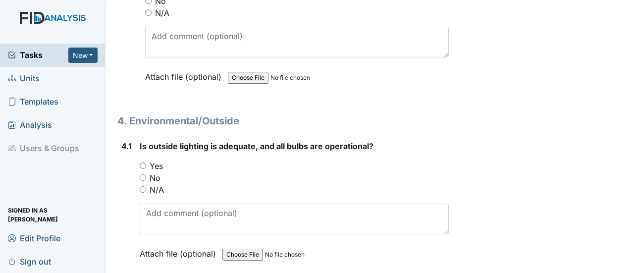
scroll to position [6293, 0]
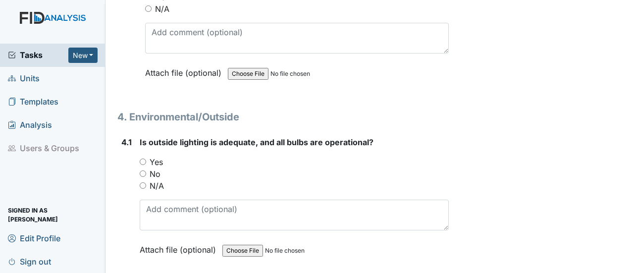
click at [143, 159] on input "Yes" at bounding box center [143, 162] width 6 height 6
radio input "true"
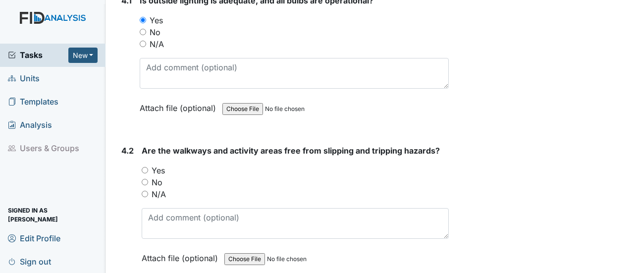
scroll to position [6392, 0]
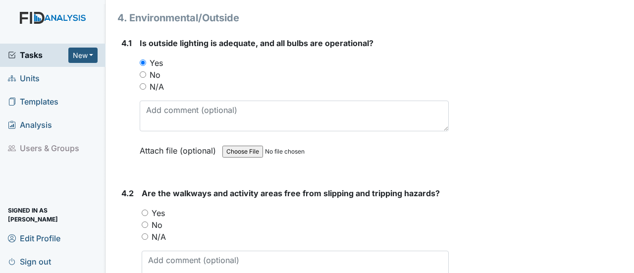
drag, startPoint x: 146, startPoint y: 165, endPoint x: 175, endPoint y: 181, distance: 32.8
click at [147, 210] on input "Yes" at bounding box center [145, 213] width 6 height 6
radio input "true"
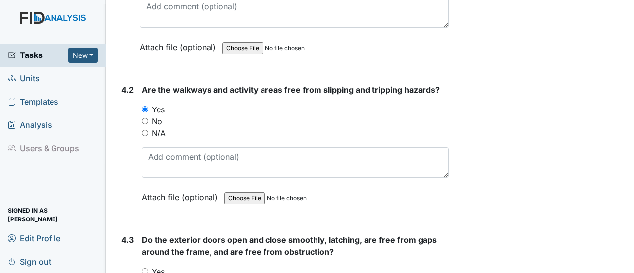
scroll to position [6590, 0]
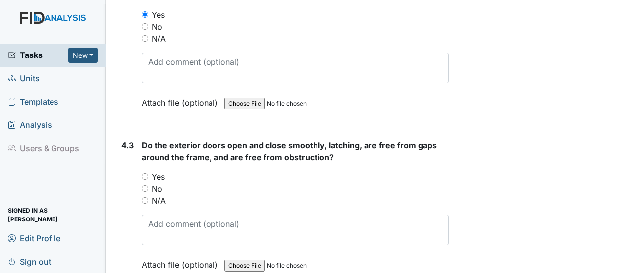
drag, startPoint x: 145, startPoint y: 130, endPoint x: 185, endPoint y: 162, distance: 51.5
click at [146, 173] on input "Yes" at bounding box center [145, 176] width 6 height 6
radio input "true"
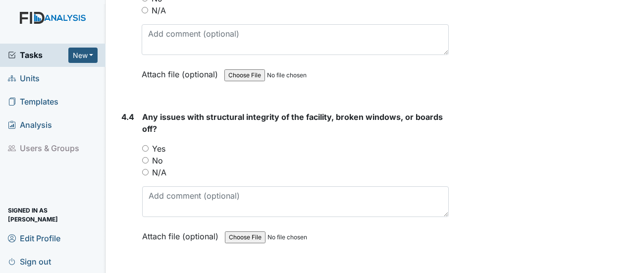
scroll to position [6788, 0]
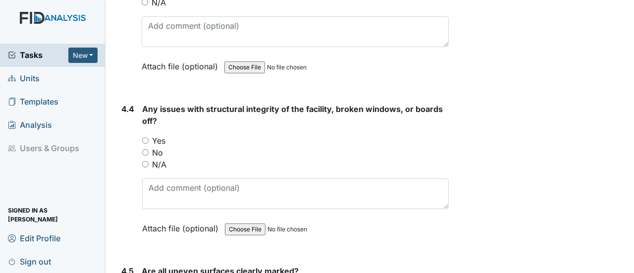
click at [146, 149] on input "No" at bounding box center [145, 152] width 6 height 6
radio input "true"
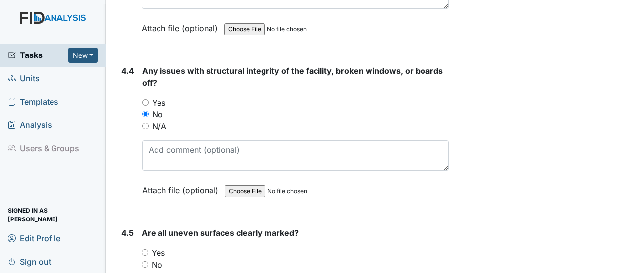
scroll to position [6937, 0]
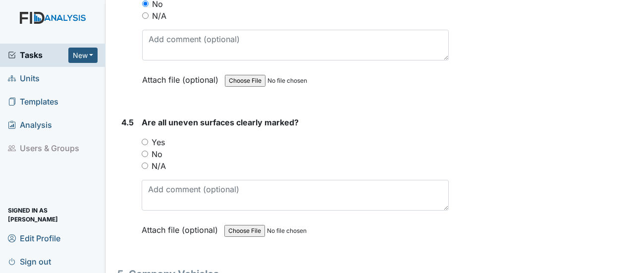
click at [146, 163] on input "N/A" at bounding box center [145, 166] width 6 height 6
radio input "true"
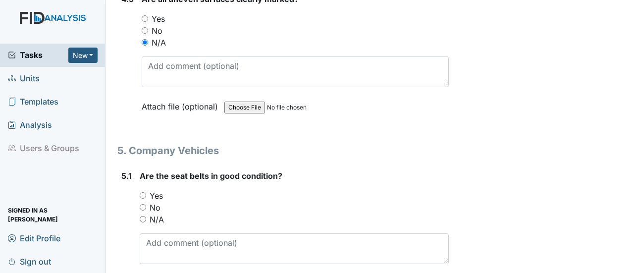
scroll to position [7085, 0]
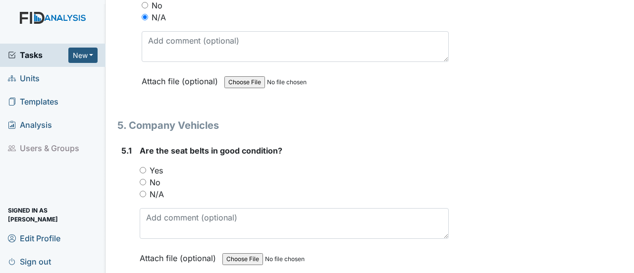
click at [141, 167] on input "Yes" at bounding box center [143, 170] width 6 height 6
radio input "true"
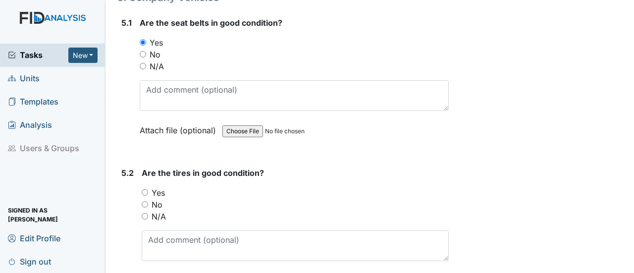
scroll to position [7234, 0]
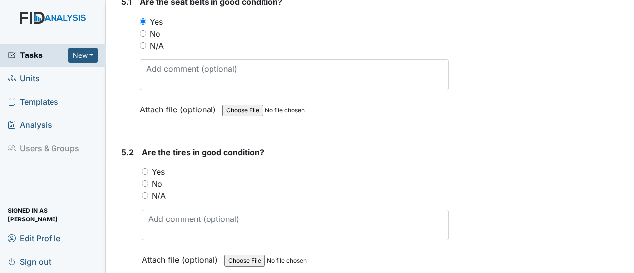
click at [145, 168] on input "Yes" at bounding box center [145, 171] width 6 height 6
radio input "true"
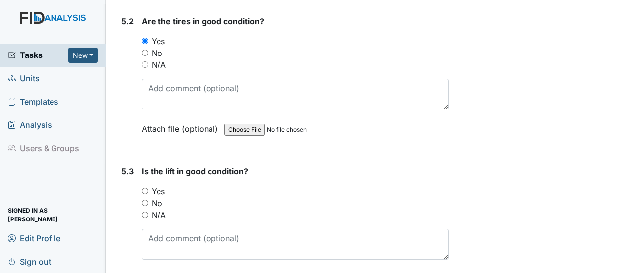
scroll to position [7383, 0]
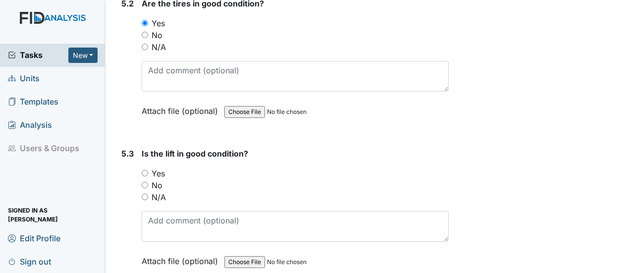
click at [145, 194] on input "N/A" at bounding box center [145, 197] width 6 height 6
radio input "true"
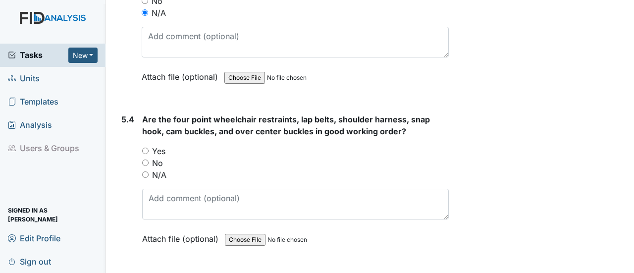
scroll to position [7581, 0]
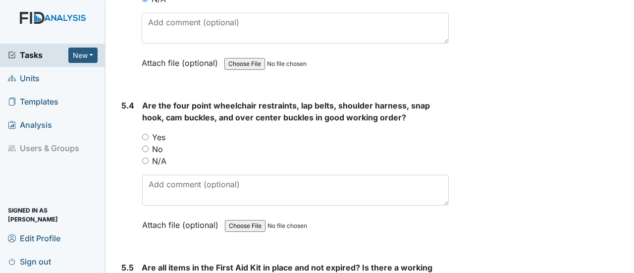
click at [143, 158] on input "N/A" at bounding box center [145, 161] width 6 height 6
radio input "true"
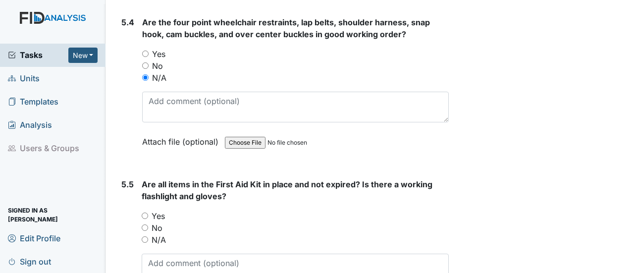
scroll to position [7680, 0]
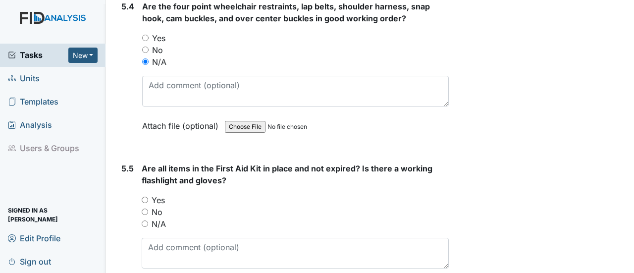
drag, startPoint x: 144, startPoint y: 145, endPoint x: 161, endPoint y: 167, distance: 28.2
click at [144, 197] on input "Yes" at bounding box center [145, 200] width 6 height 6
radio input "true"
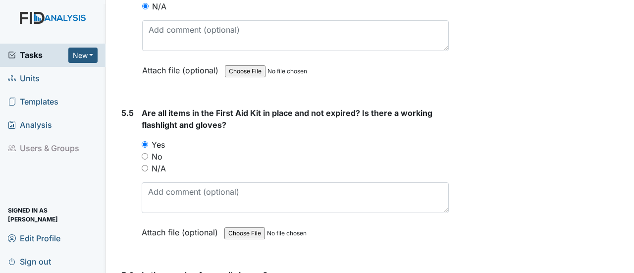
scroll to position [7854, 0]
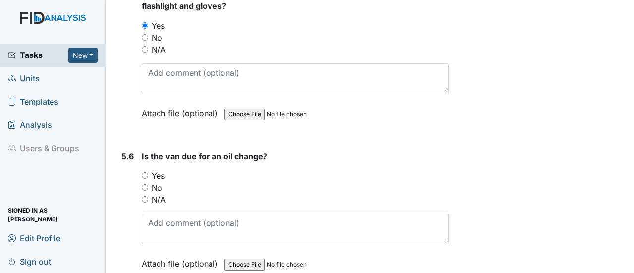
drag, startPoint x: 145, startPoint y: 133, endPoint x: 155, endPoint y: 181, distance: 48.6
click at [145, 184] on input "No" at bounding box center [145, 187] width 6 height 6
radio input "true"
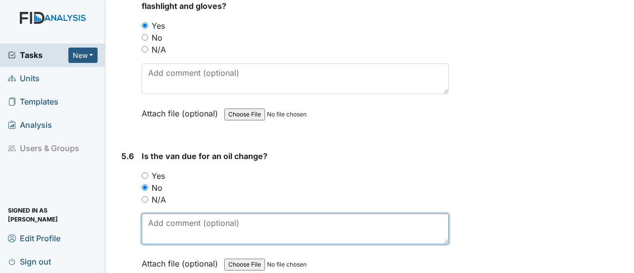
click at [154, 214] on textarea at bounding box center [295, 229] width 307 height 31
type textarea "Got oil change last week."
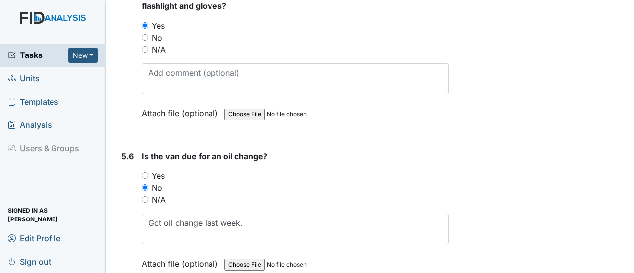
drag, startPoint x: 147, startPoint y: 253, endPoint x: 152, endPoint y: 233, distance: 20.3
